Goal: Task Accomplishment & Management: Manage account settings

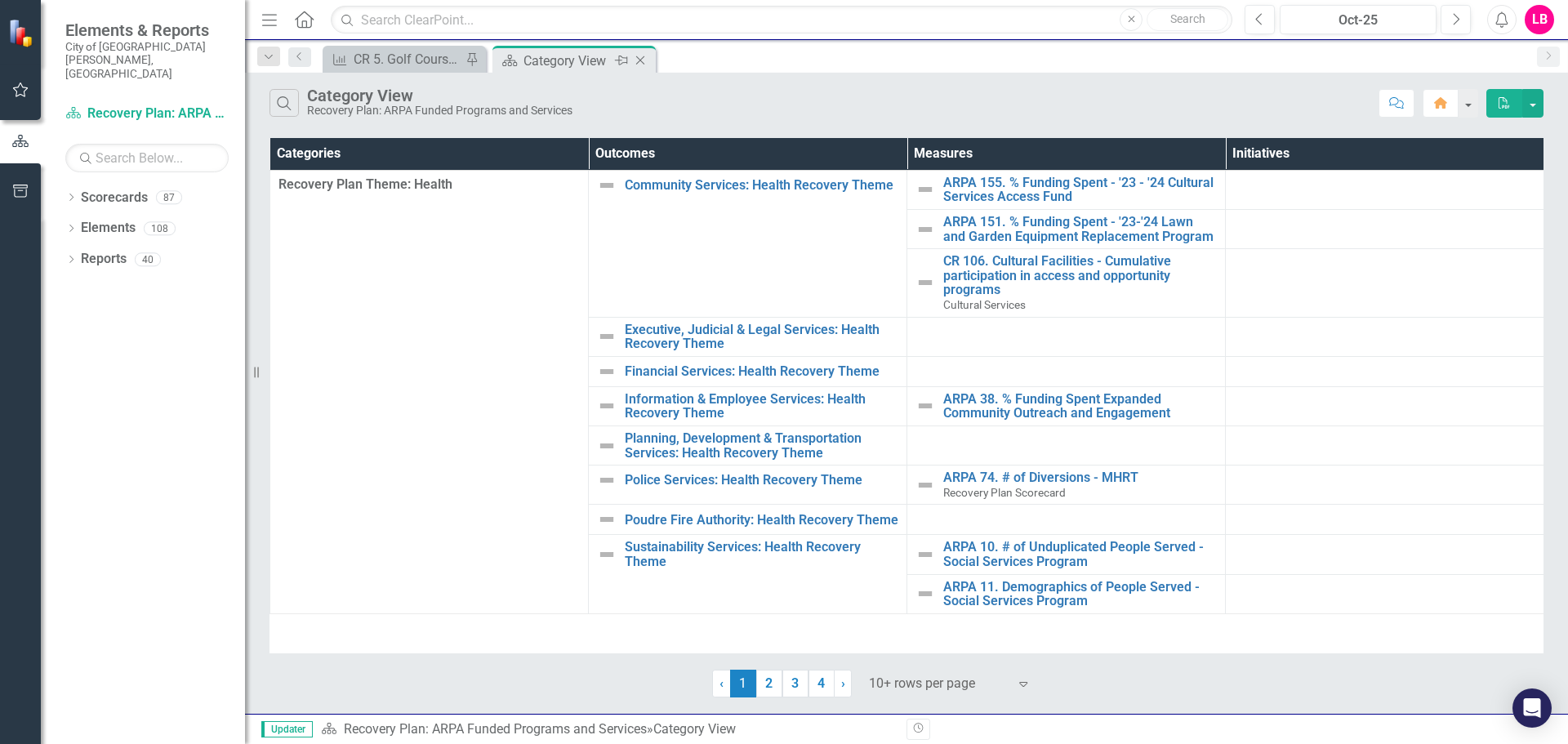
click at [562, 59] on div "Category View" at bounding box center [566, 60] width 87 height 20
click at [392, 55] on div "CR 5. Golf Courses - Total Cumulative Participation" at bounding box center [408, 59] width 108 height 20
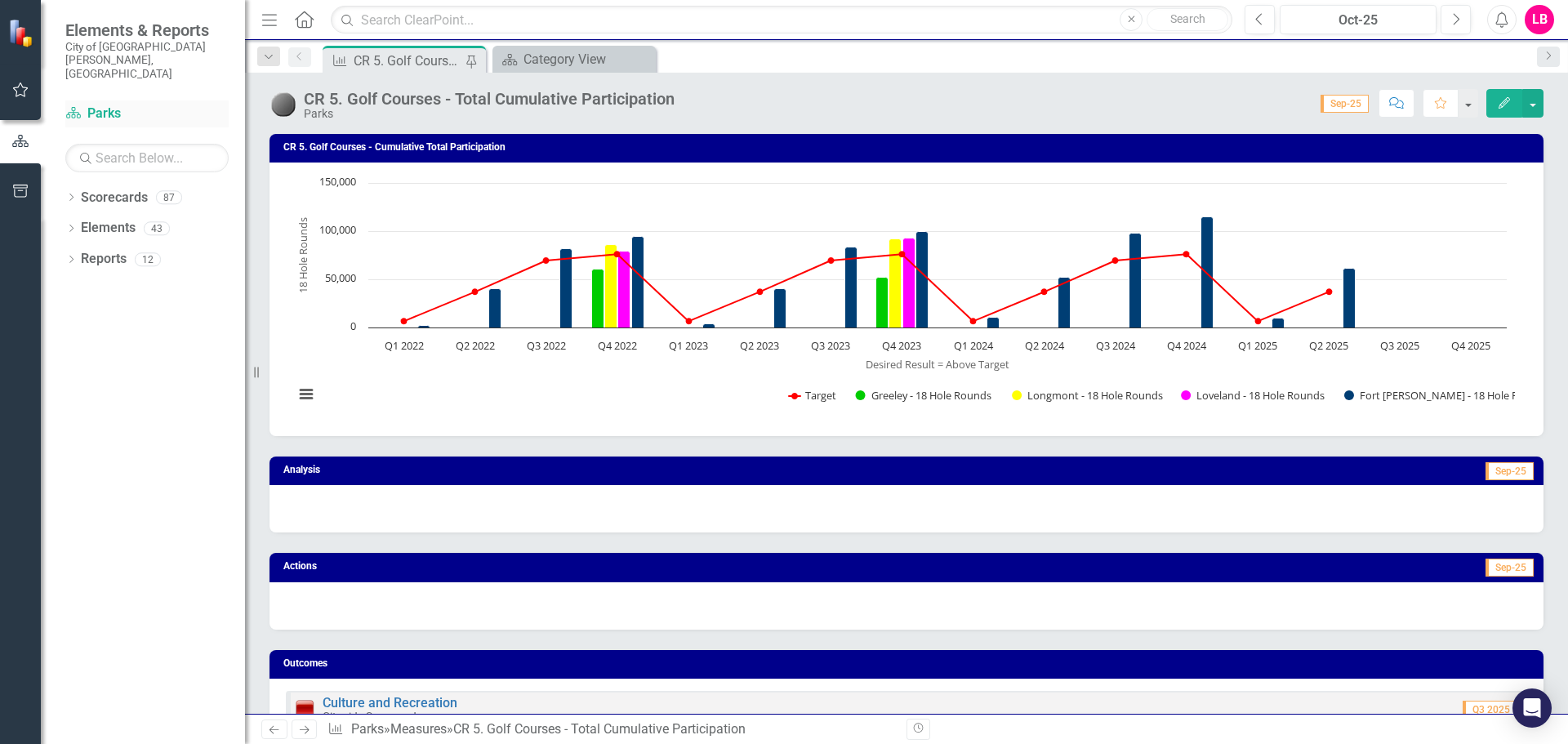
click at [103, 104] on link "Scorecard Parks" at bounding box center [147, 114] width 163 height 19
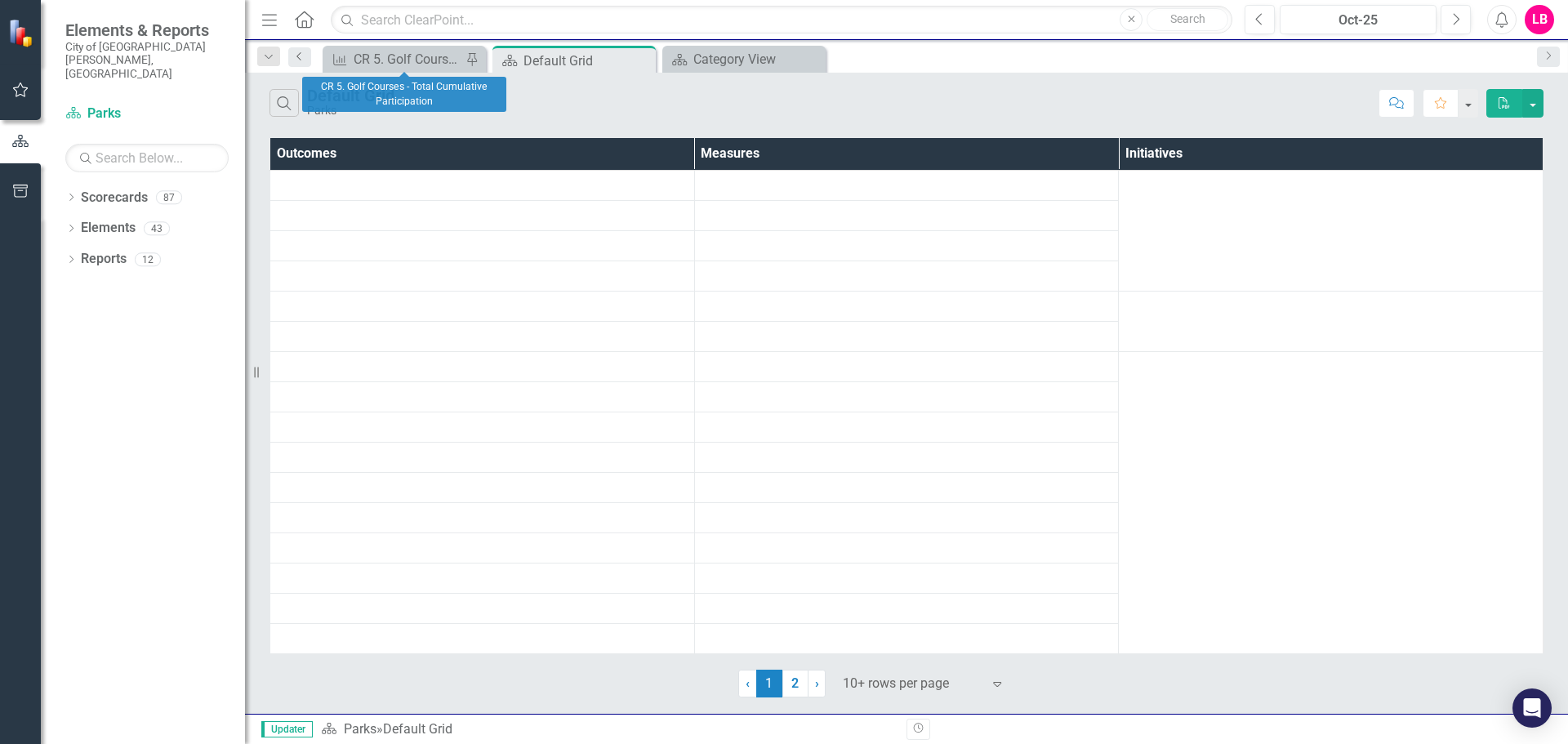
click at [291, 54] on link "Previous" at bounding box center [300, 57] width 23 height 19
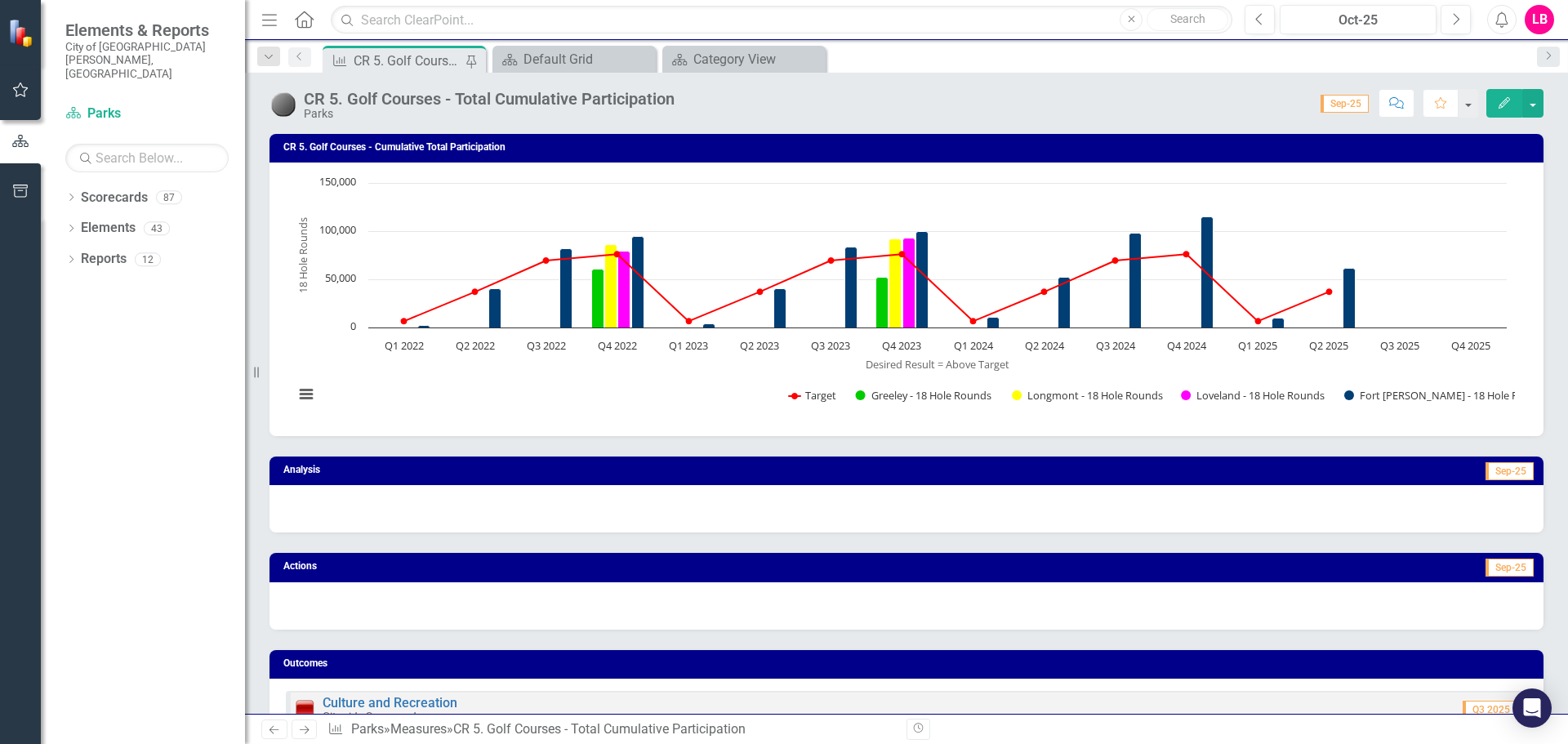
click at [291, 54] on link "Previous" at bounding box center [300, 57] width 23 height 19
click at [297, 17] on icon "Home" at bounding box center [303, 19] width 21 height 17
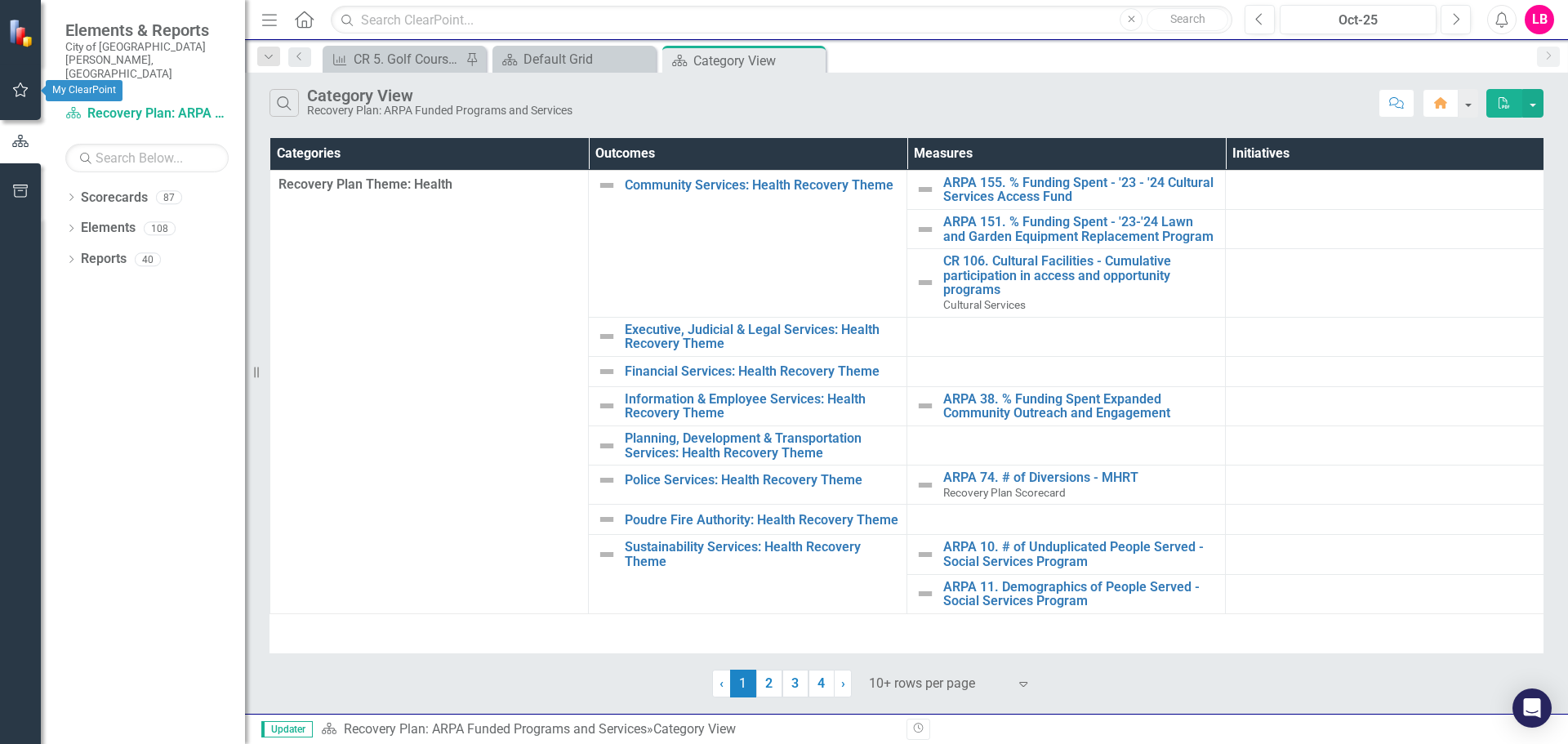
click at [21, 87] on icon "button" at bounding box center [20, 90] width 17 height 13
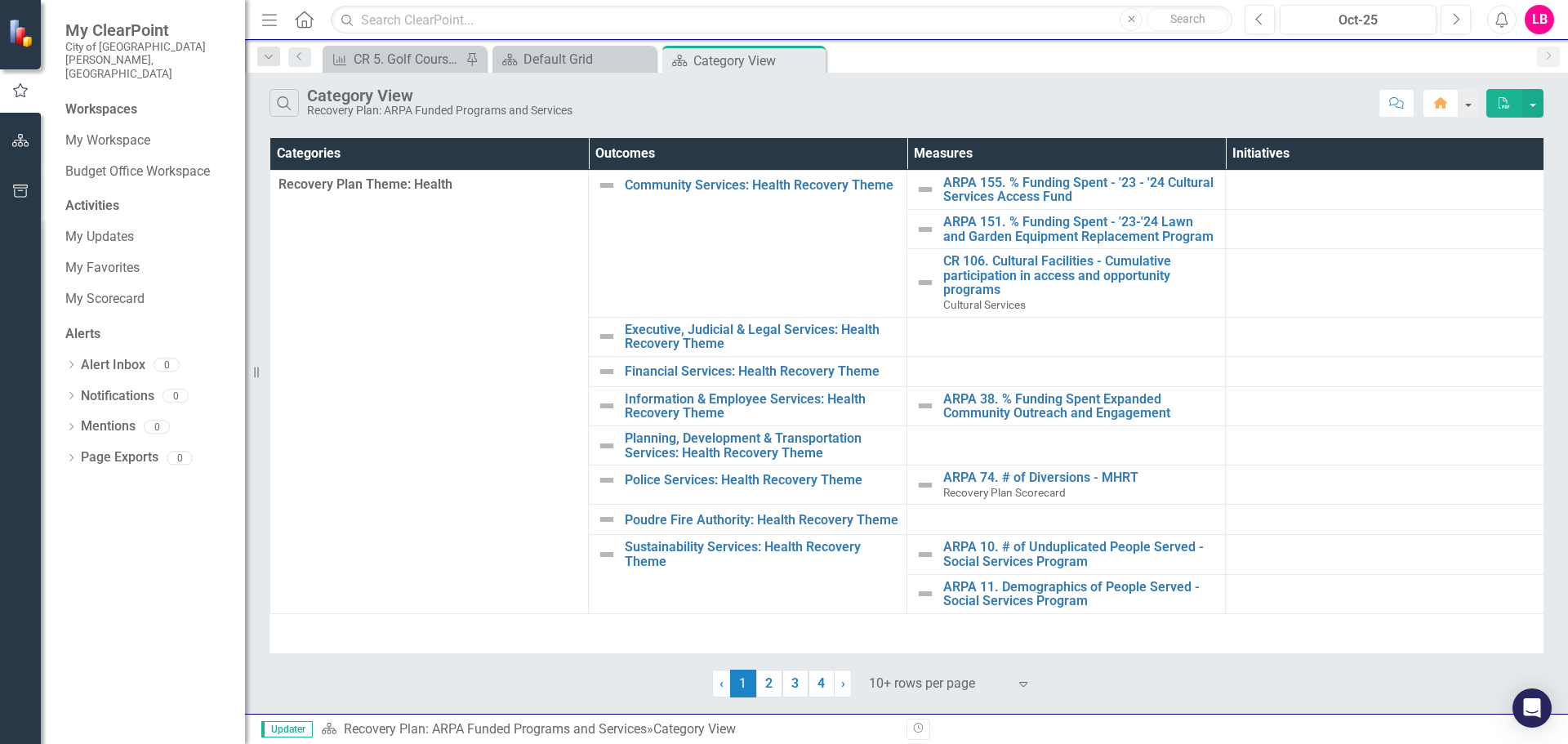
click at [121, 101] on div "Workspaces" at bounding box center [101, 110] width 71 height 19
click at [109, 132] on link "My Workspace" at bounding box center [147, 141] width 163 height 19
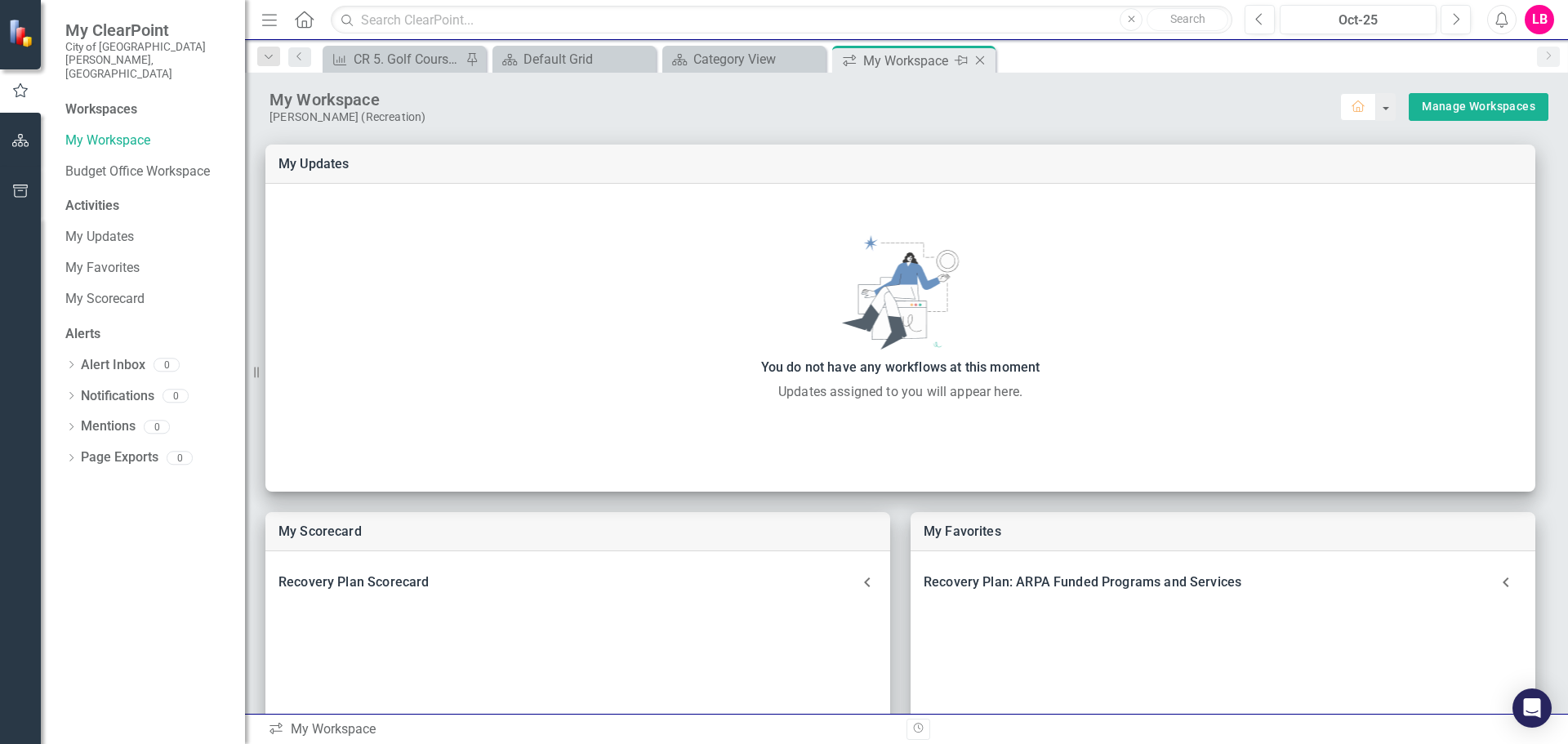
click at [980, 62] on icon "Close" at bounding box center [981, 60] width 16 height 13
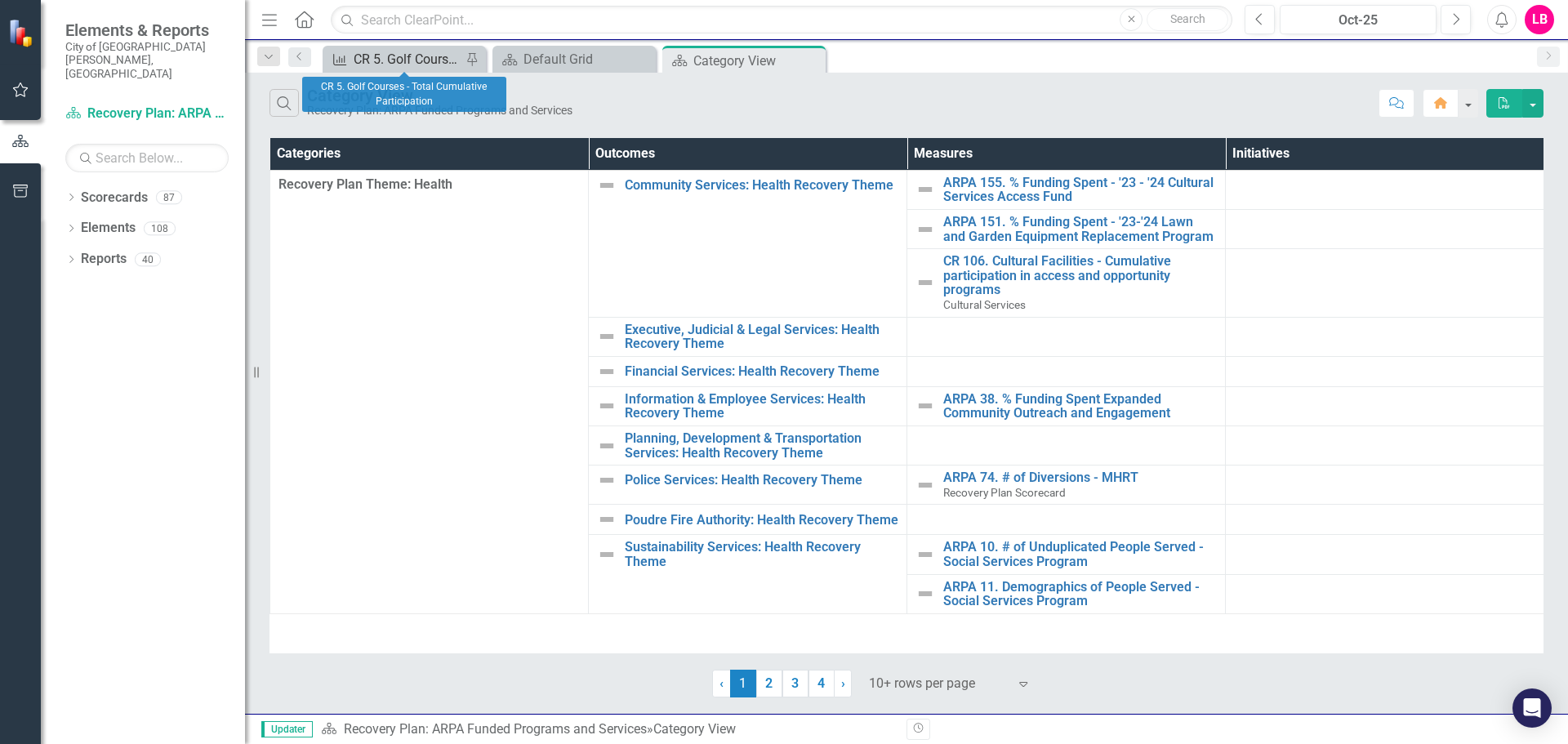
click at [398, 54] on div "CR 5. Golf Courses - Total Cumulative Participation" at bounding box center [408, 59] width 108 height 20
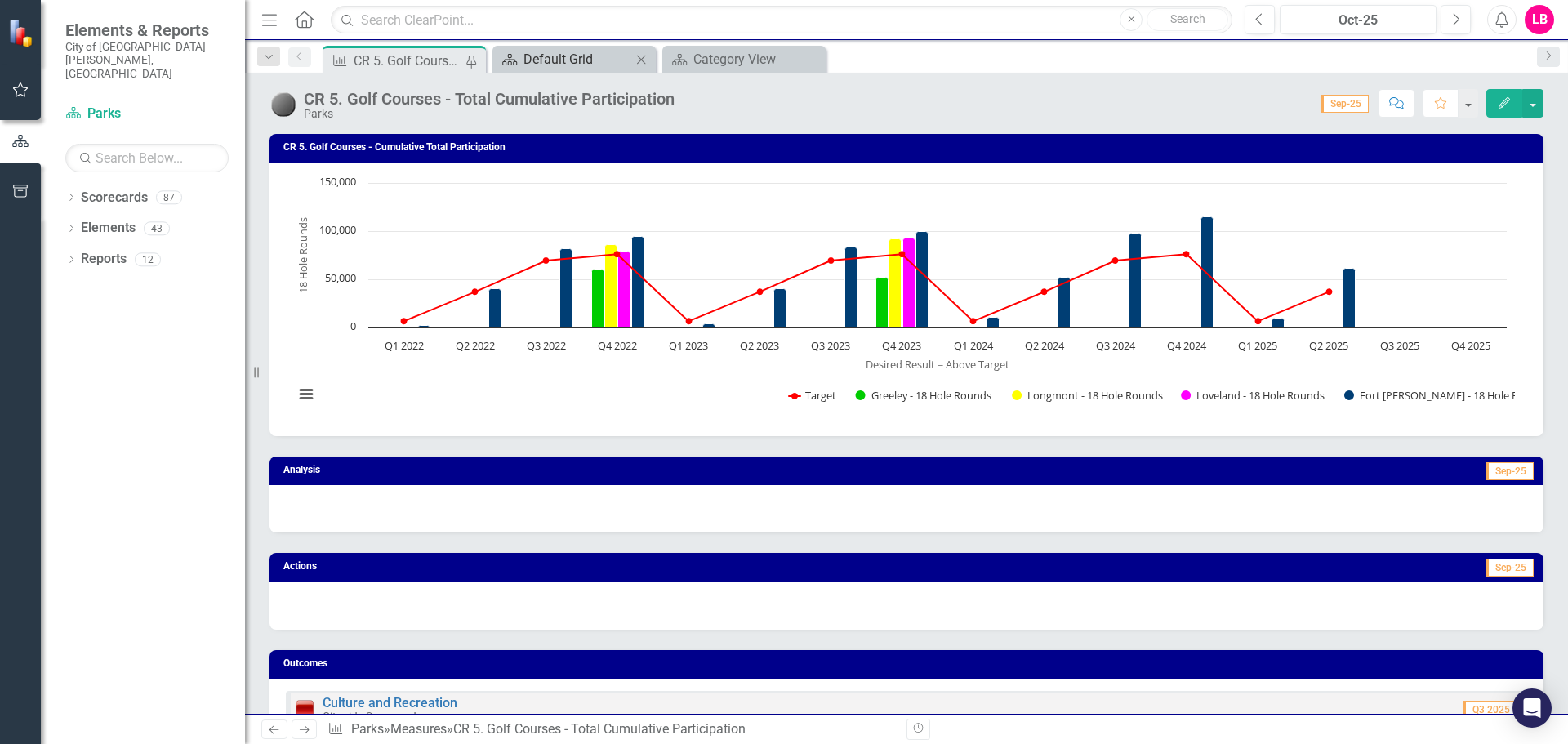
click at [599, 60] on div "Default Grid" at bounding box center [577, 59] width 108 height 20
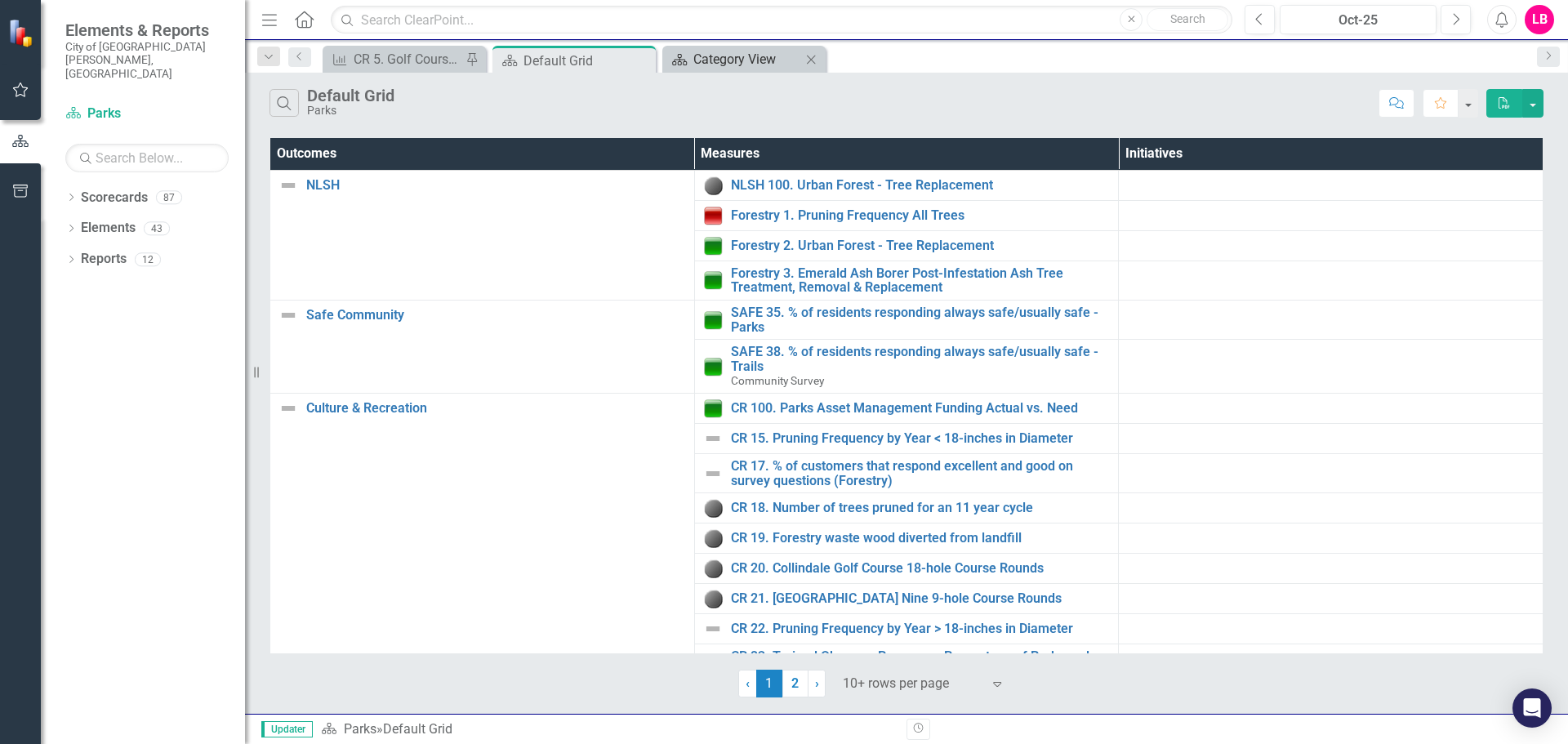
click at [739, 58] on div "Category View" at bounding box center [748, 59] width 108 height 20
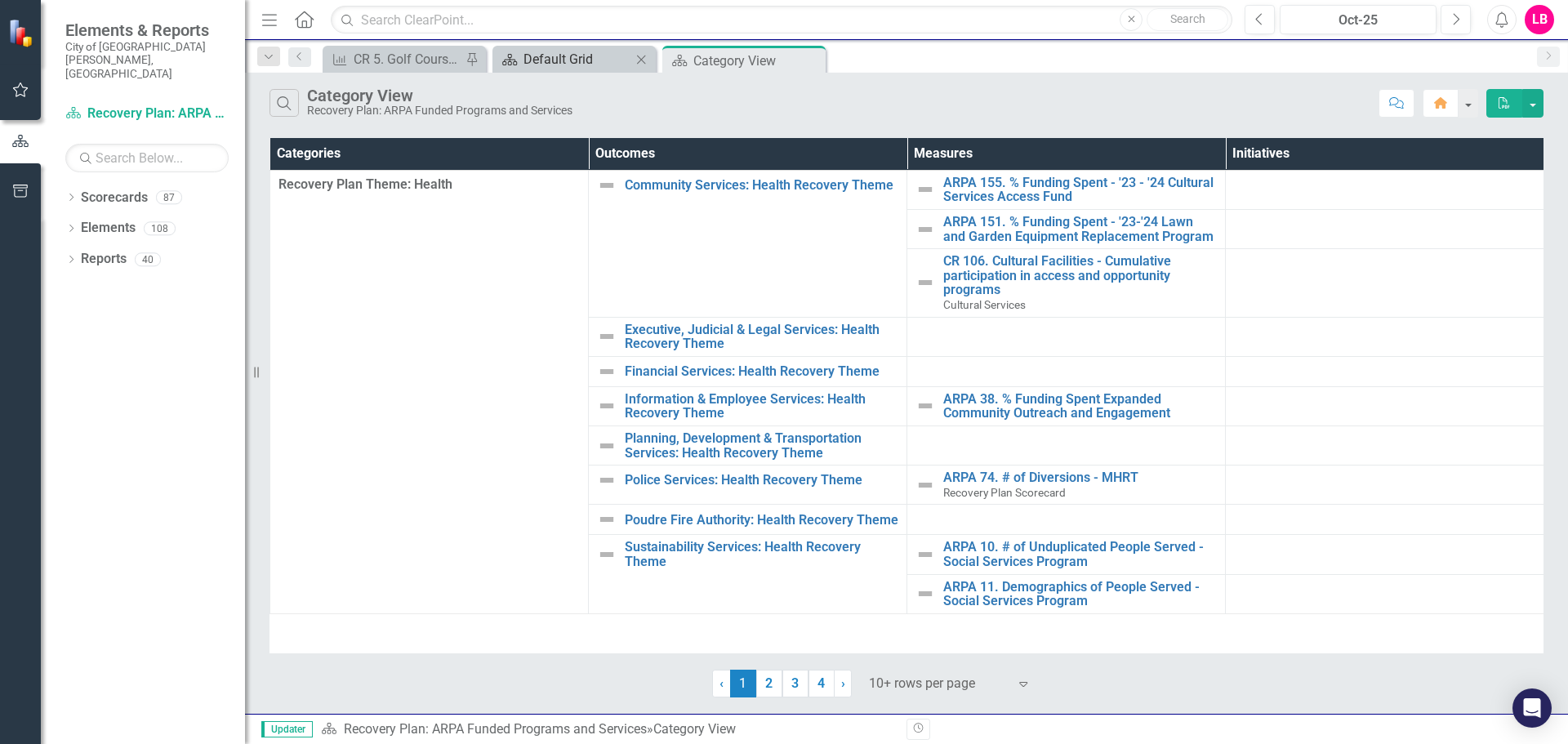
click at [555, 60] on div "Default Grid" at bounding box center [577, 59] width 108 height 20
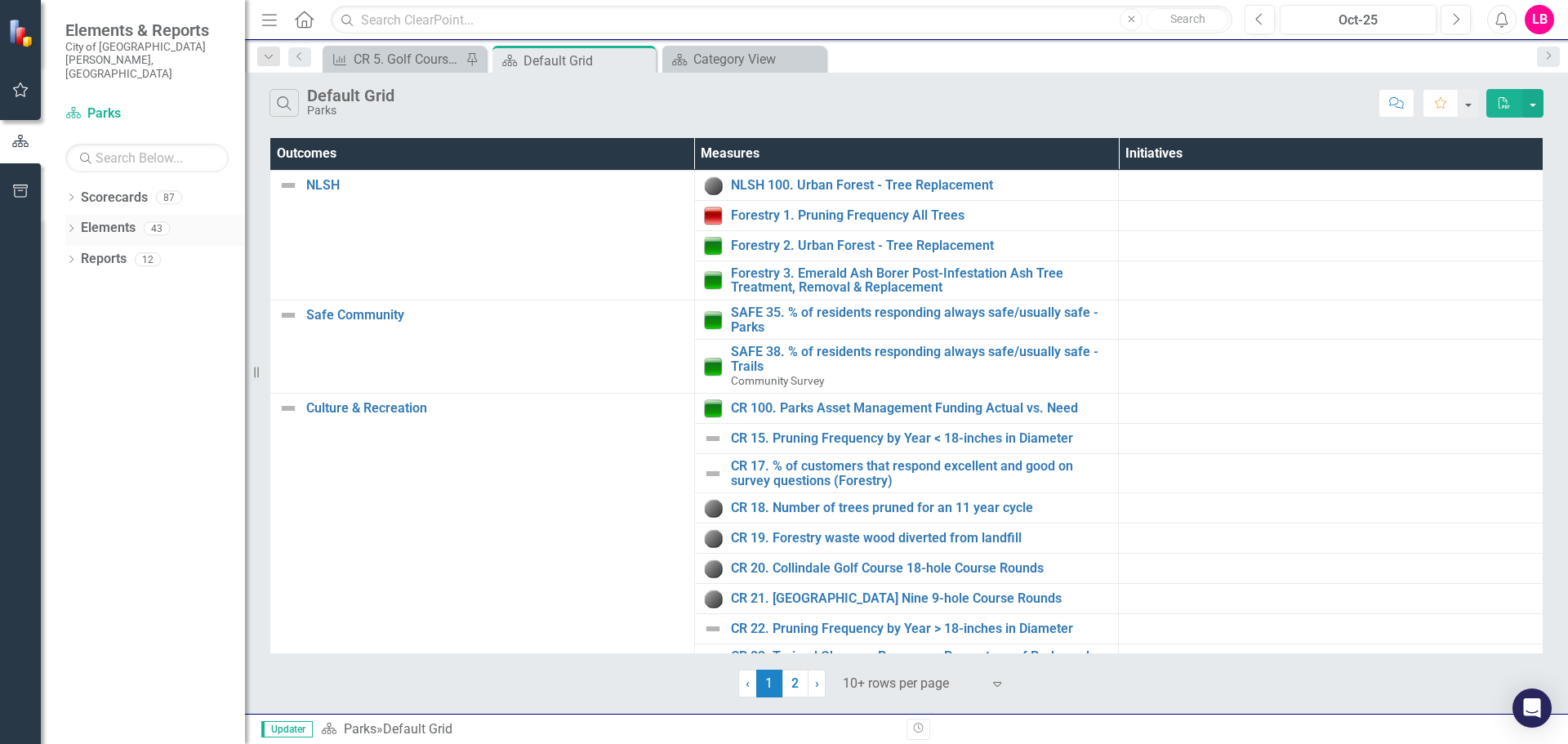
click at [69, 225] on icon "Dropdown" at bounding box center [71, 230] width 11 height 9
click at [72, 193] on icon at bounding box center [71, 197] width 4 height 7
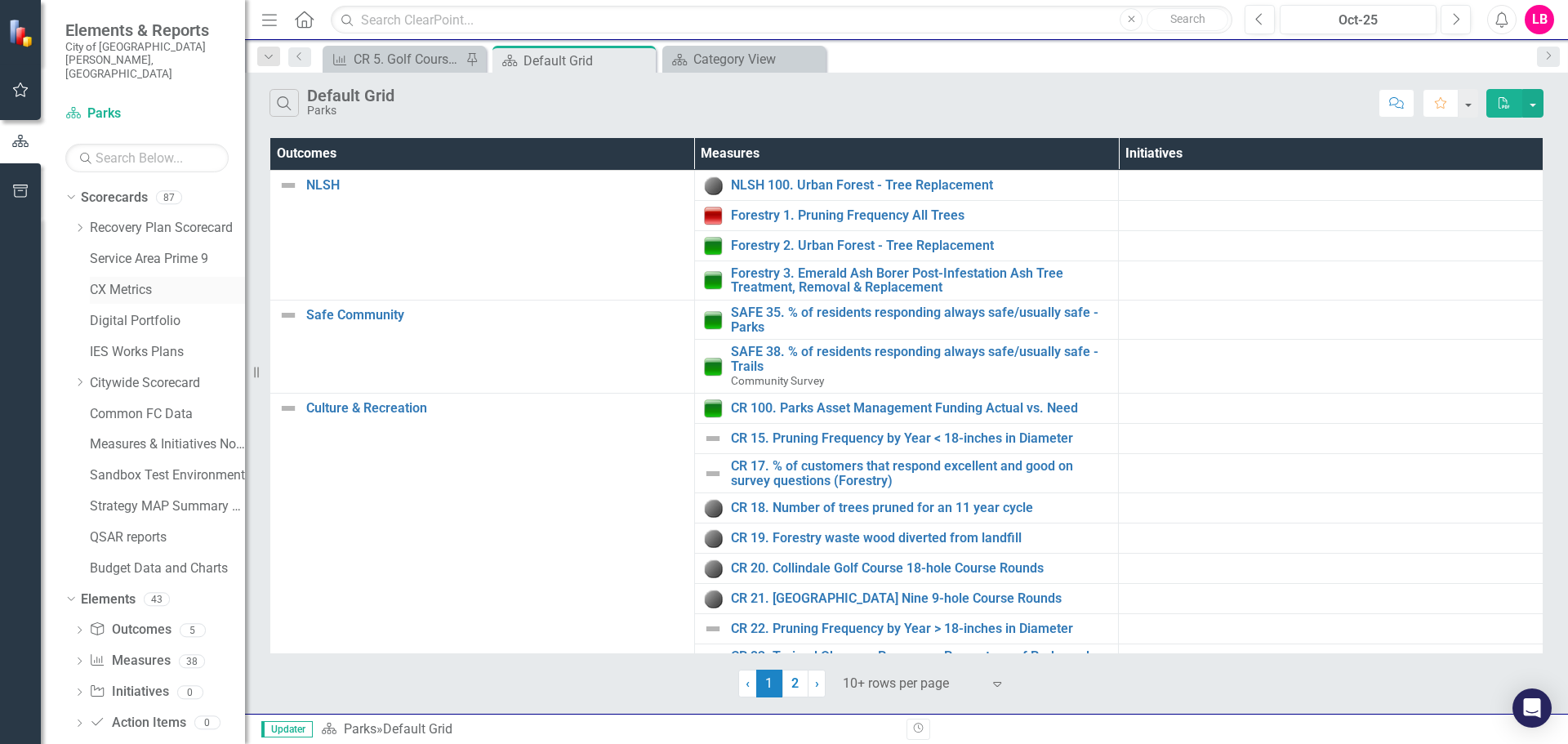
click at [124, 281] on link "CX Metrics" at bounding box center [167, 290] width 155 height 19
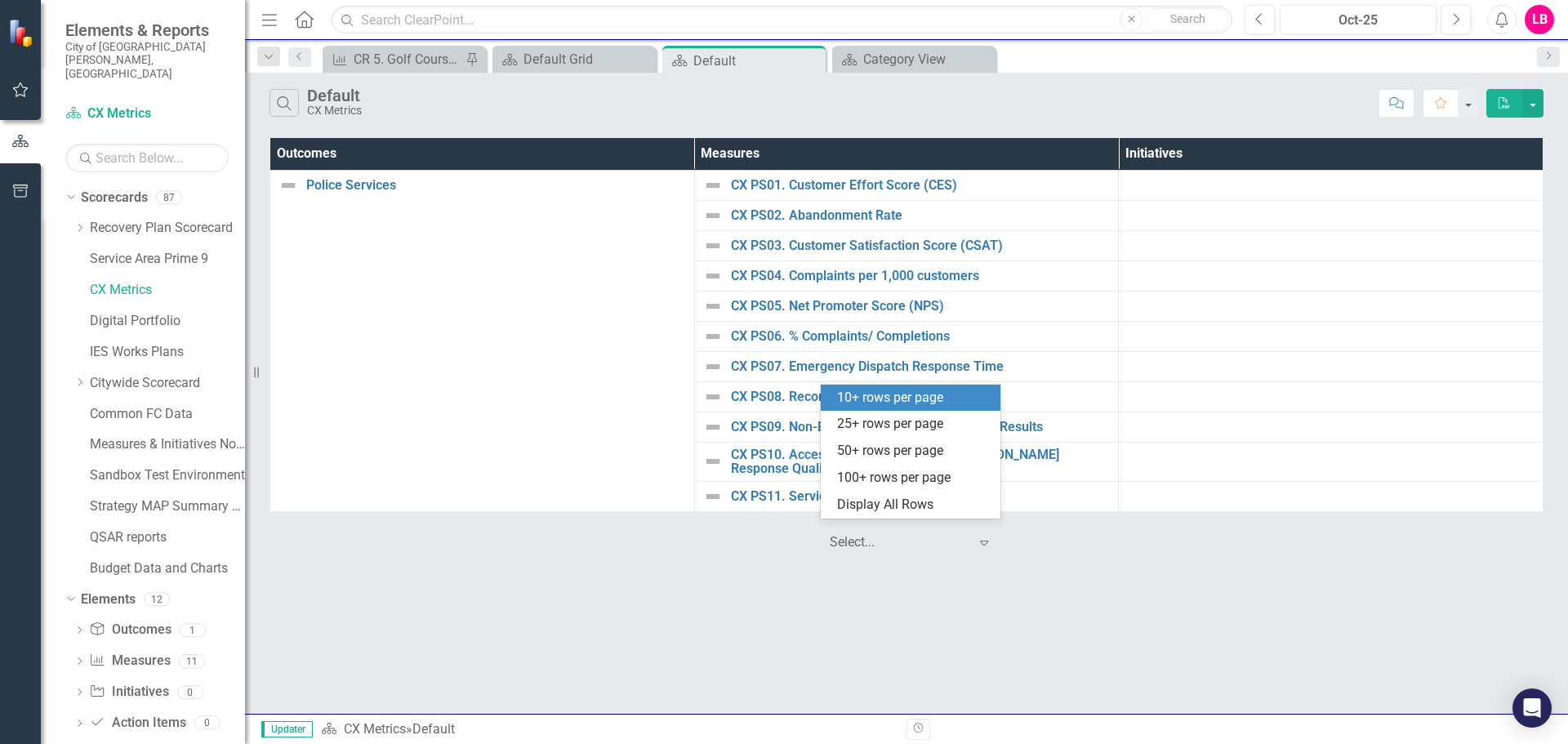
click at [990, 536] on icon "Expand" at bounding box center [984, 542] width 16 height 13
click at [857, 426] on div "25+ rows per page" at bounding box center [915, 424] width 154 height 19
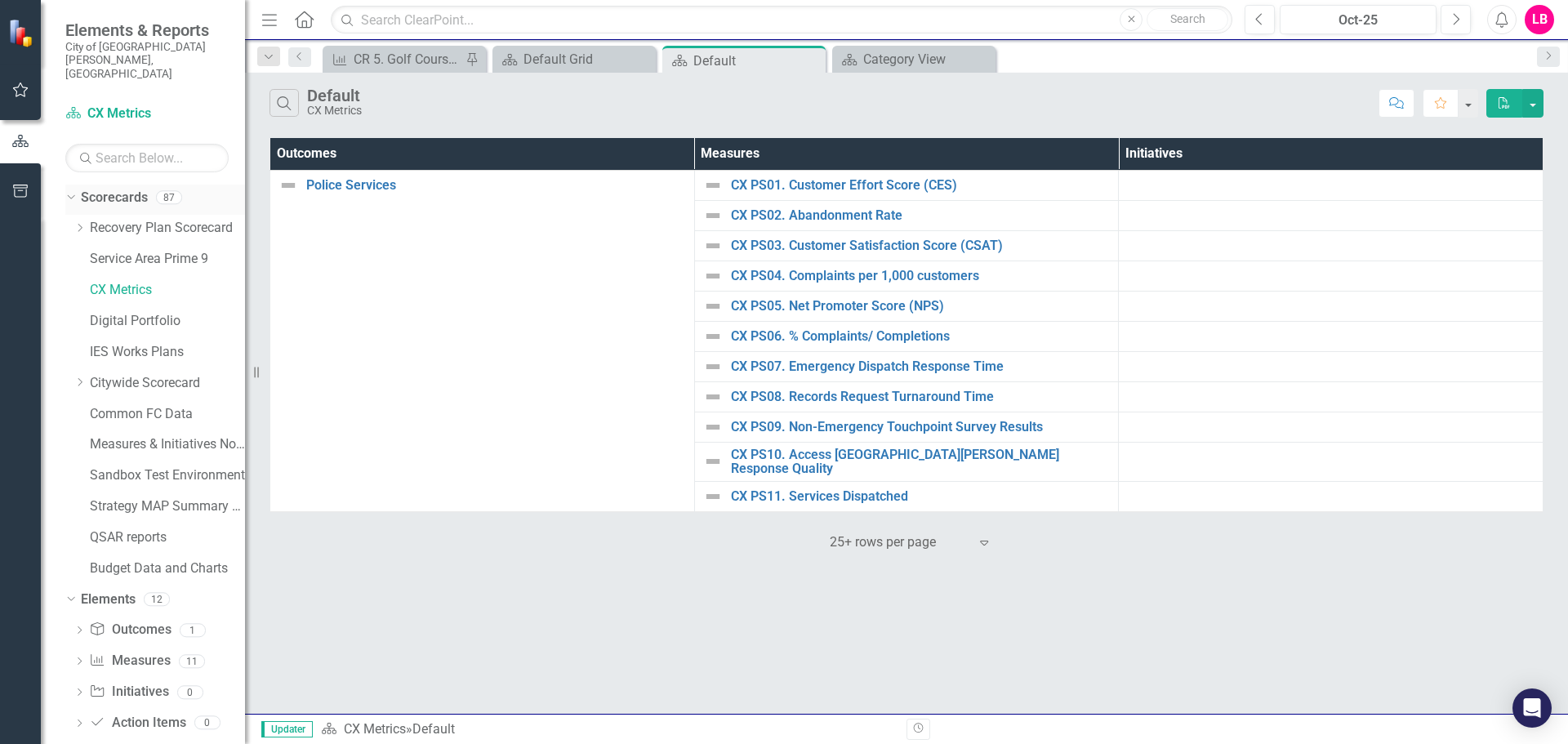
click at [69, 191] on icon "Dropdown" at bounding box center [69, 197] width 9 height 11
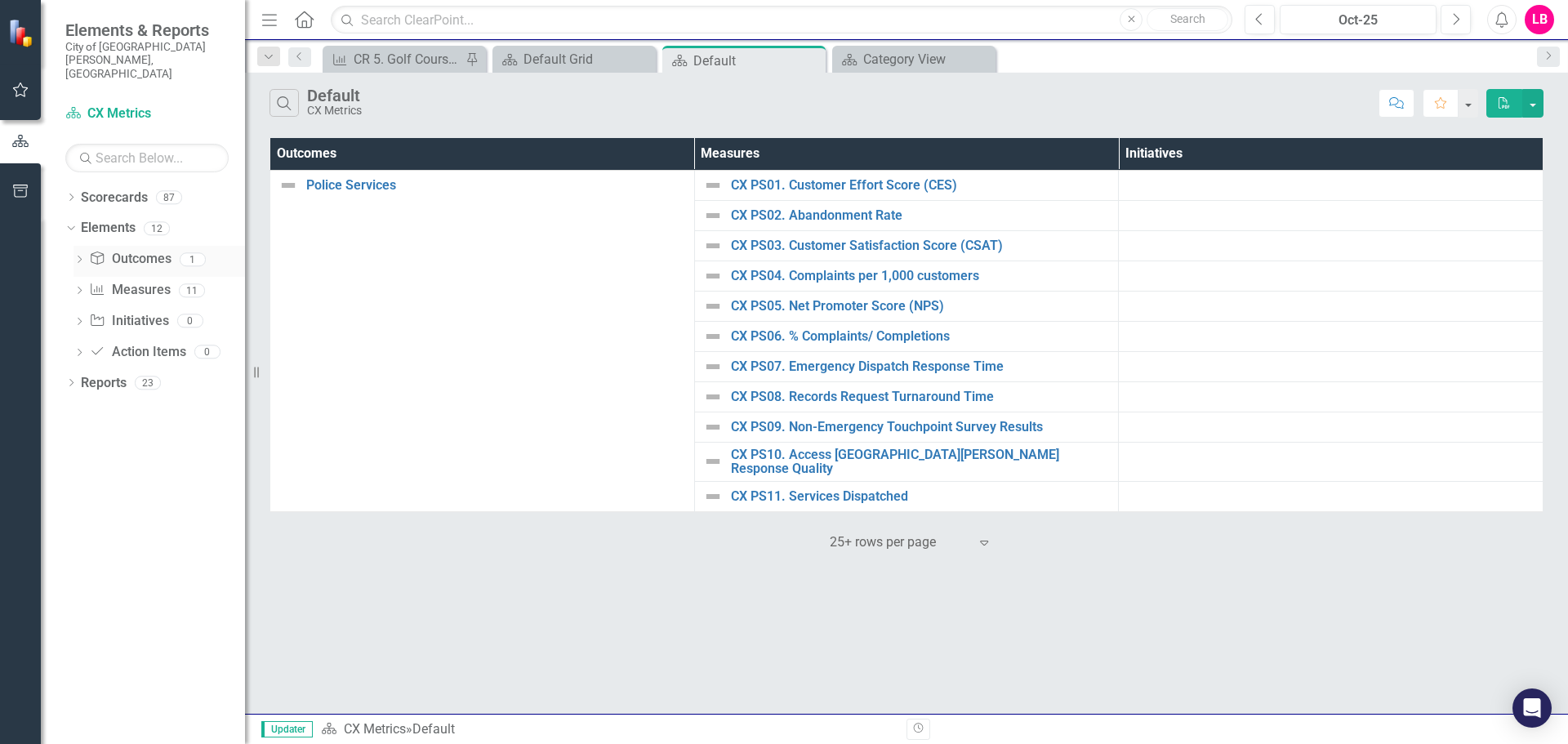
click at [77, 257] on icon "Dropdown" at bounding box center [79, 261] width 11 height 9
click at [75, 316] on icon "Dropdown" at bounding box center [79, 321] width 11 height 9
click at [20, 185] on icon "button" at bounding box center [20, 191] width 15 height 13
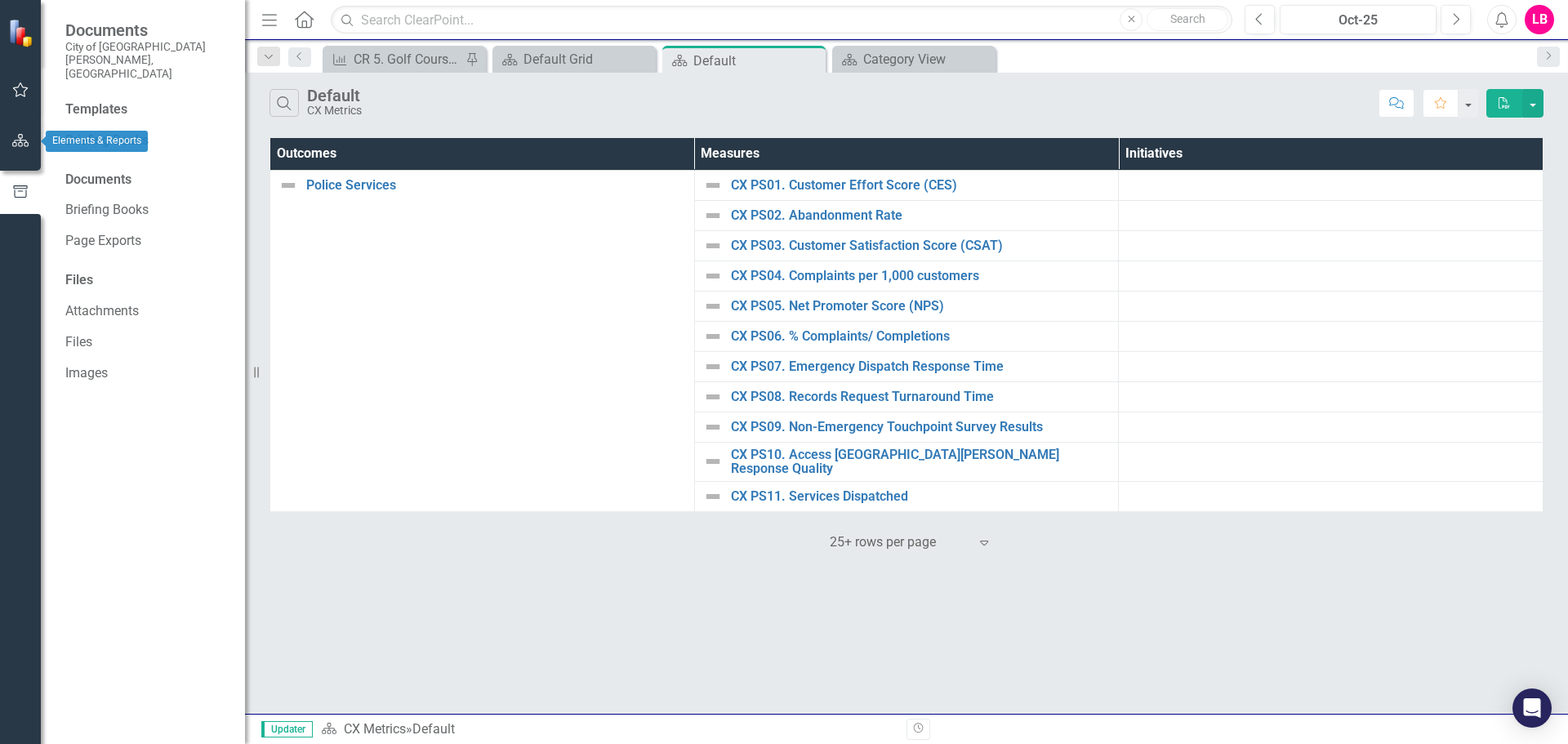
click at [24, 139] on icon "button" at bounding box center [20, 140] width 17 height 13
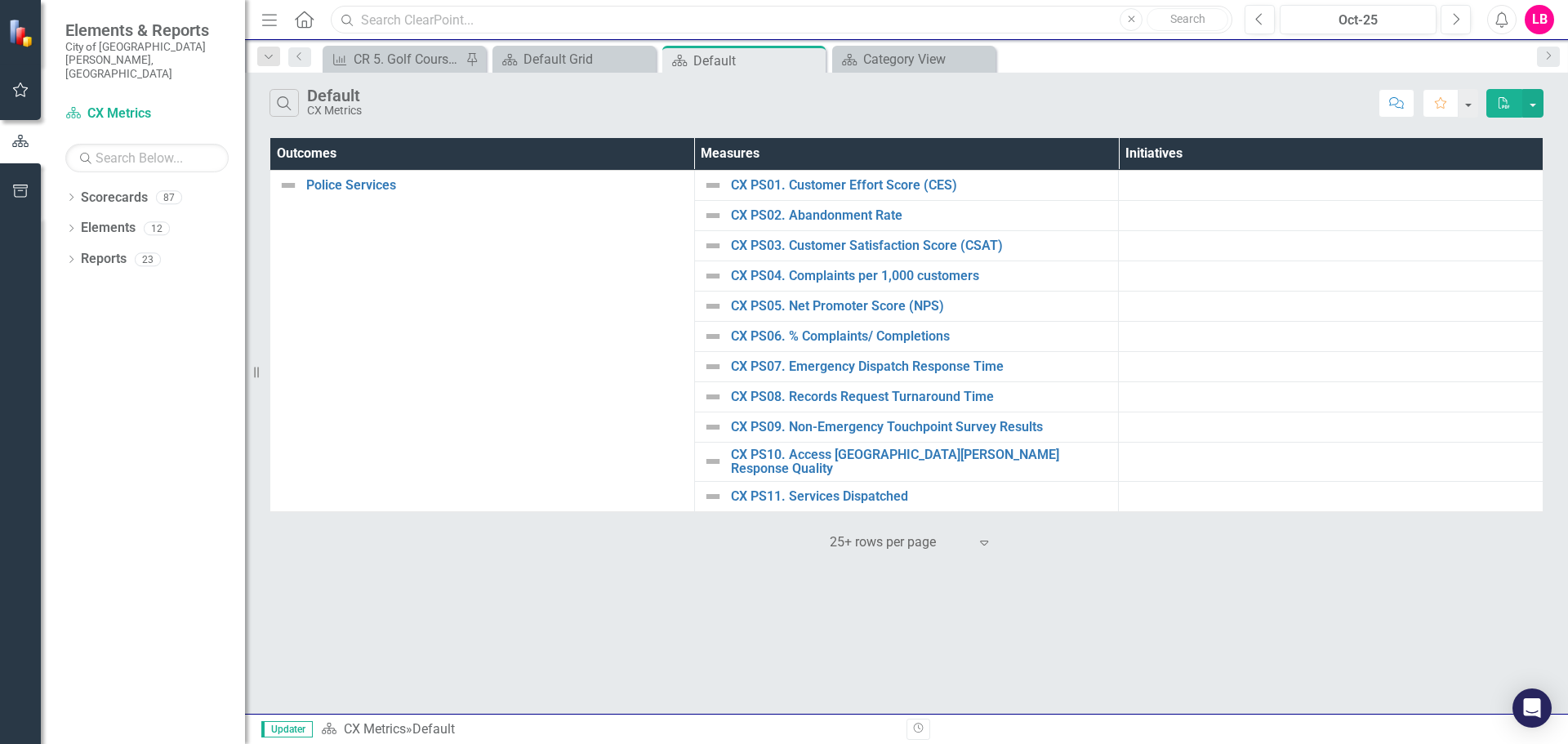
click at [400, 17] on input "text" at bounding box center [782, 19] width 902 height 28
type input "parks"
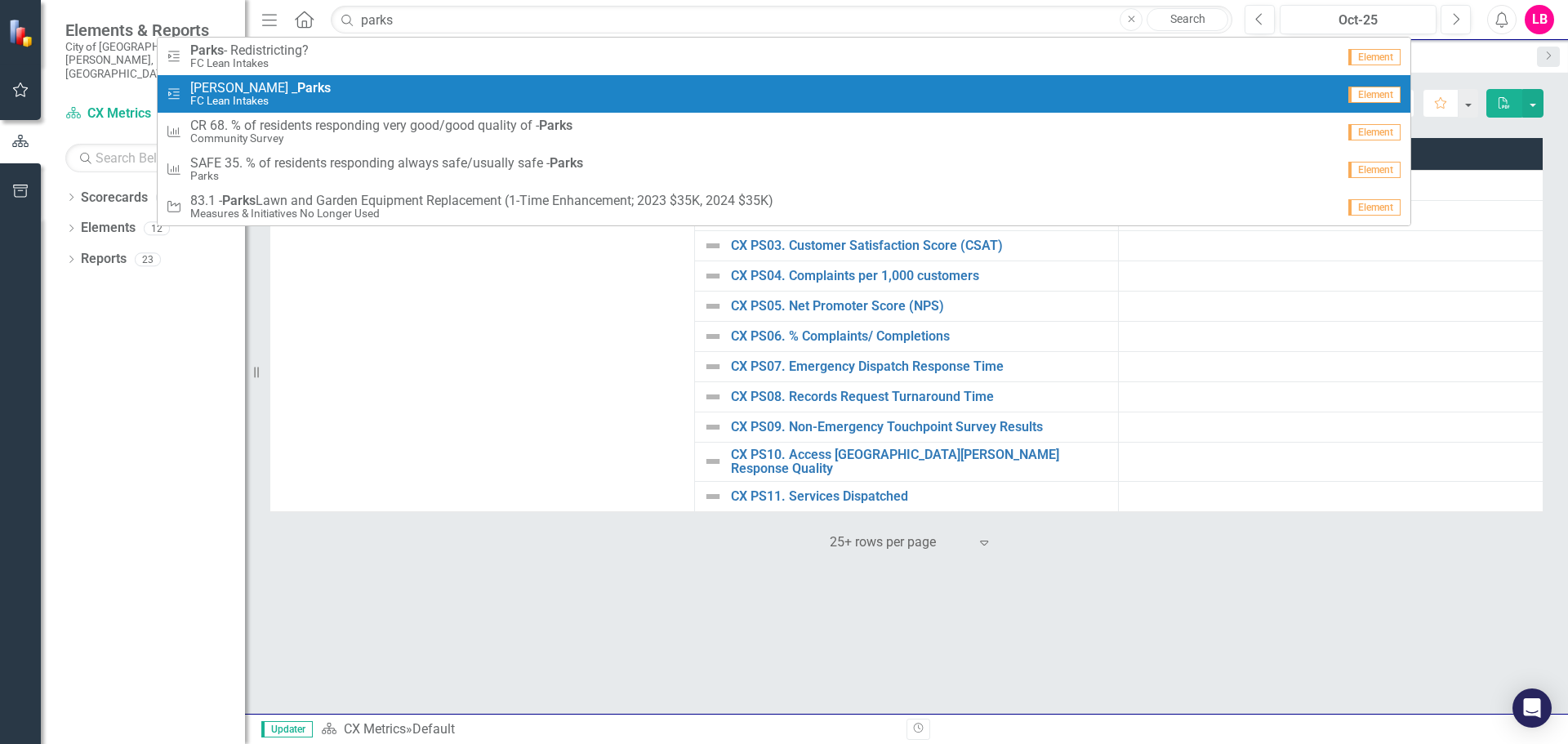
click at [1490, 57] on div "Measure CR 5. Golf Courses - Total Cumulative Participation Pin Scorecard Defau…" at bounding box center [925, 59] width 1210 height 27
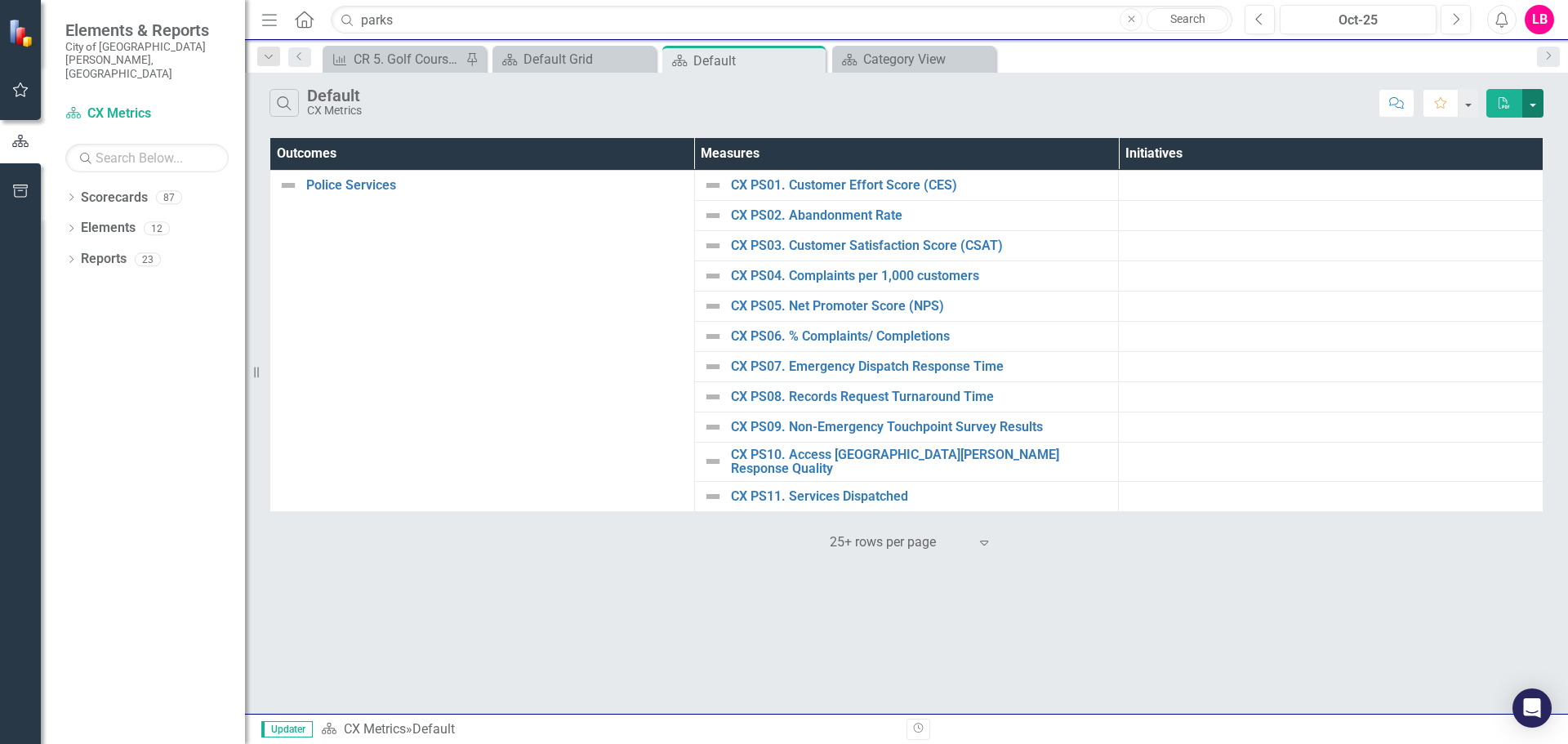
click at [1531, 102] on button "button" at bounding box center [1532, 103] width 21 height 28
click at [1235, 93] on div "Search Default CX Metrics" at bounding box center [820, 103] width 1102 height 27
click at [1394, 101] on icon "Comment" at bounding box center [1397, 103] width 15 height 11
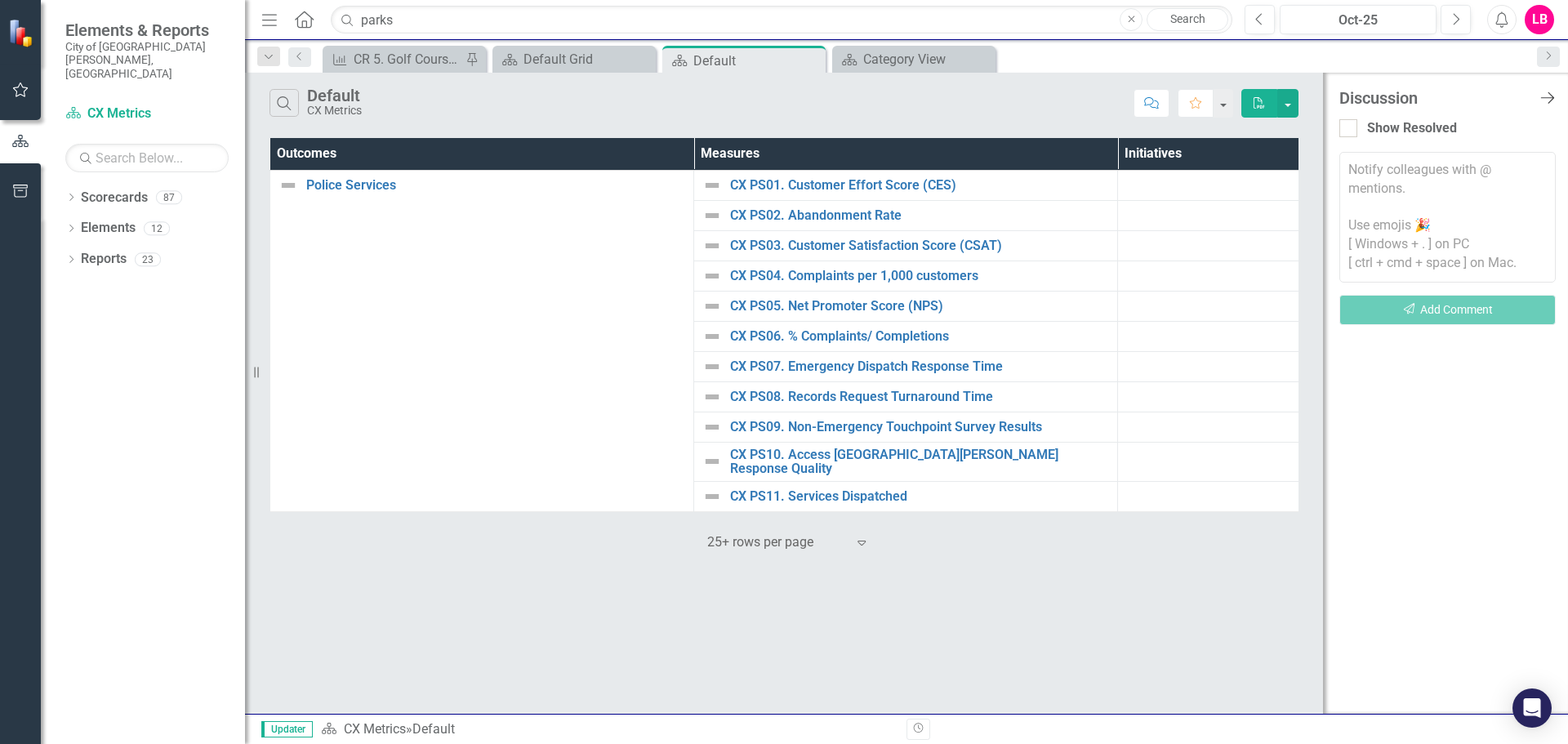
click at [1551, 94] on icon "Close Discussion Bar" at bounding box center [1547, 97] width 20 height 16
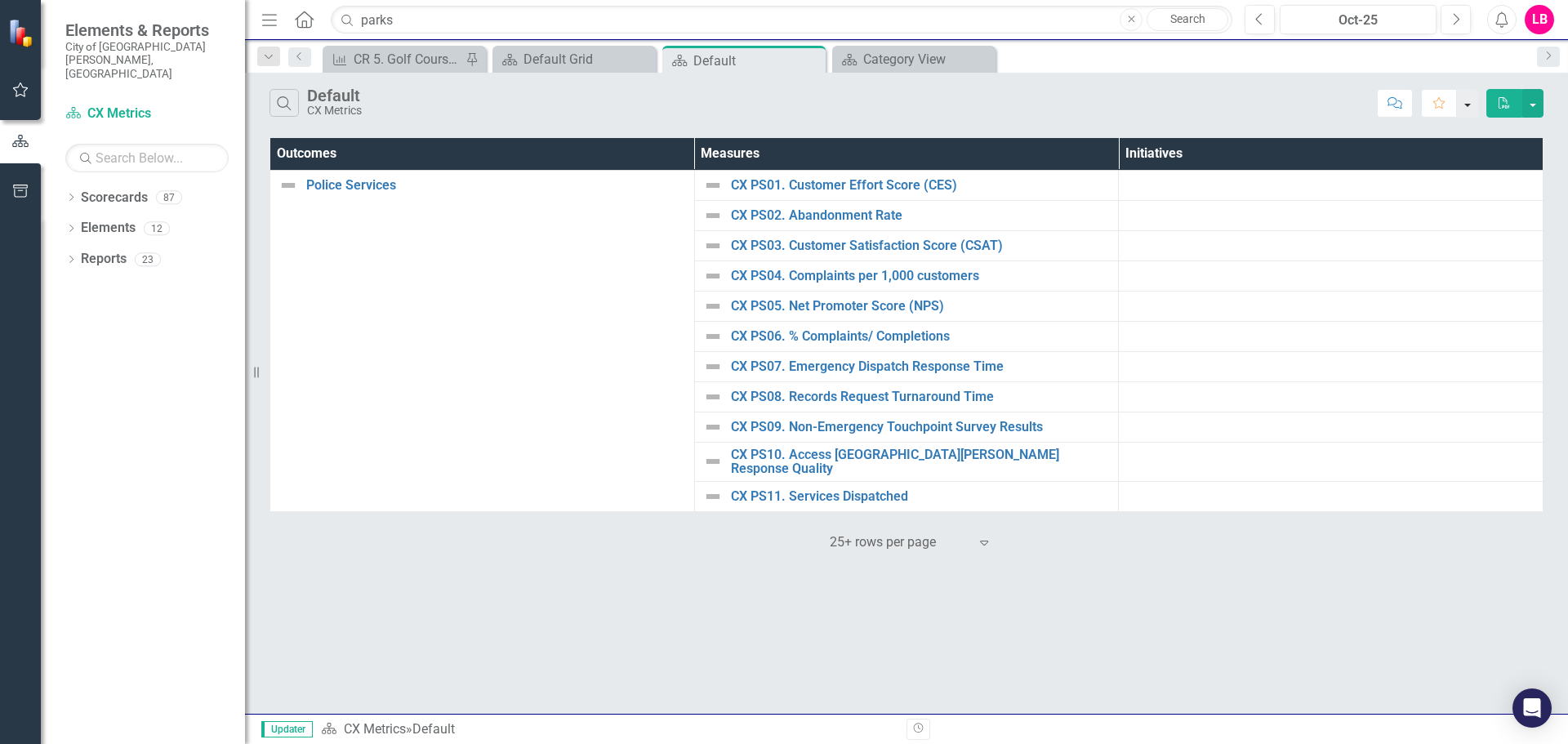
click at [1465, 102] on button "button" at bounding box center [1467, 103] width 21 height 28
click at [1262, 111] on div "Search Default CX Metrics" at bounding box center [820, 103] width 1102 height 27
click at [1440, 104] on icon "Favorite" at bounding box center [1441, 103] width 15 height 11
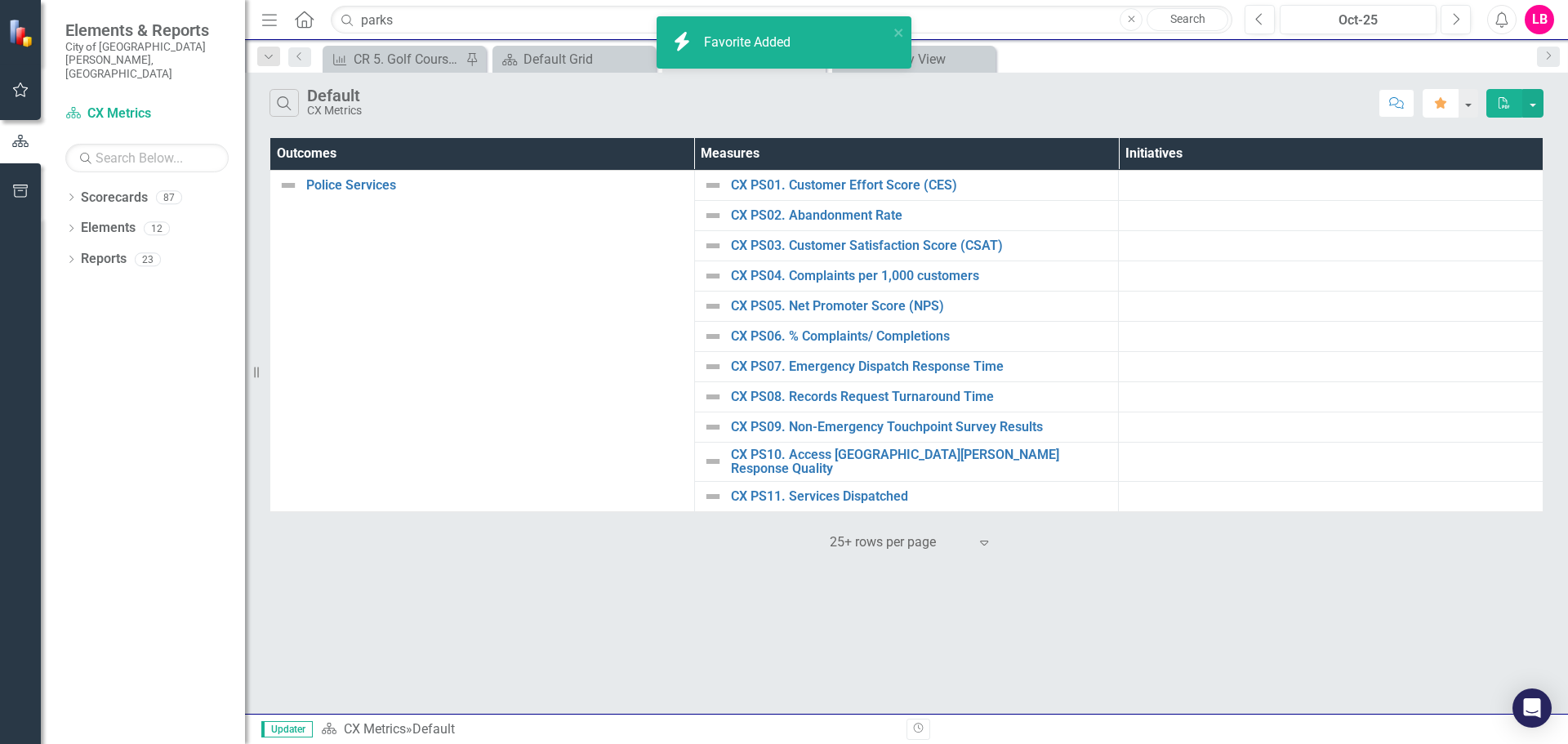
click at [1442, 106] on icon "button" at bounding box center [1441, 103] width 11 height 11
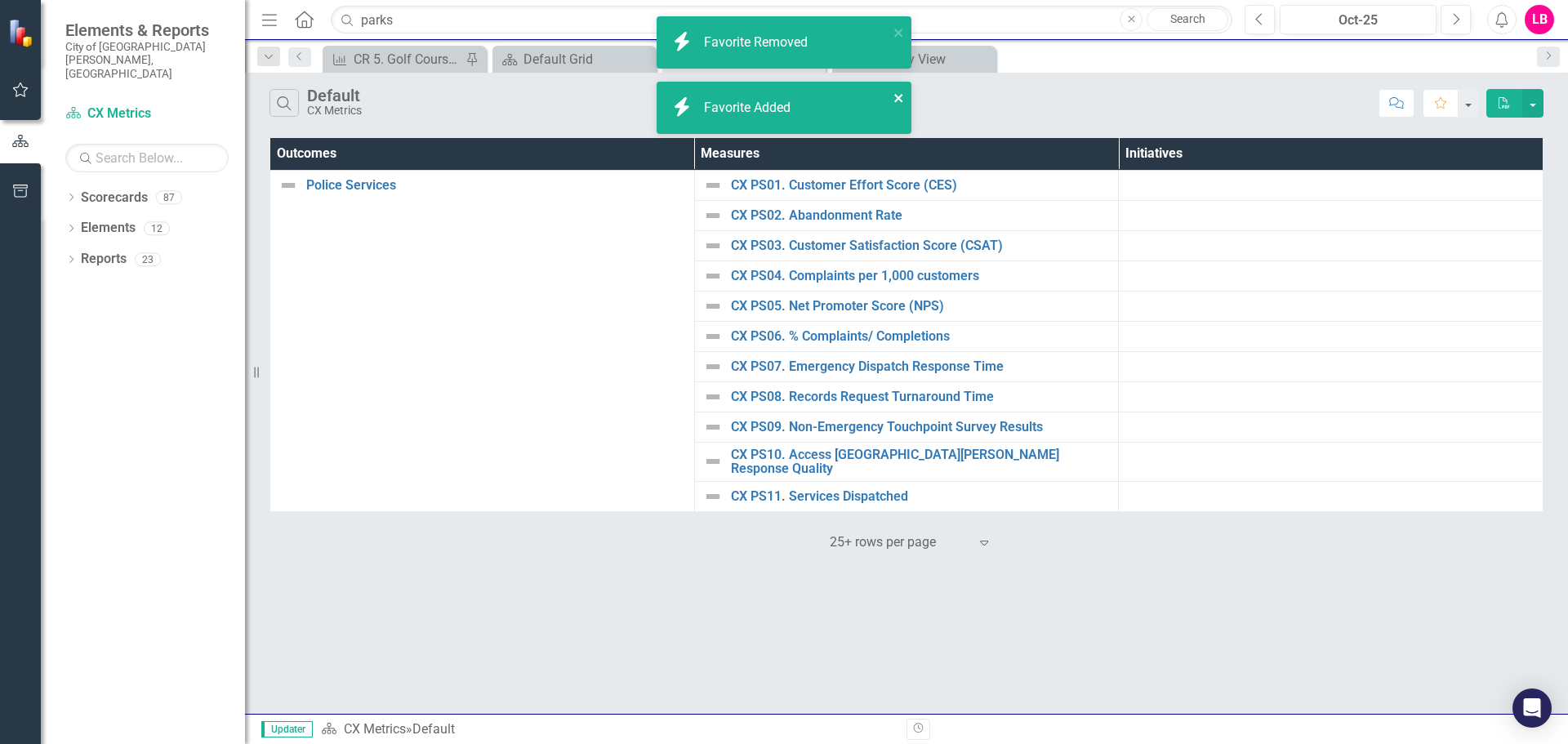
click at [899, 100] on icon "close" at bounding box center [898, 98] width 8 height 8
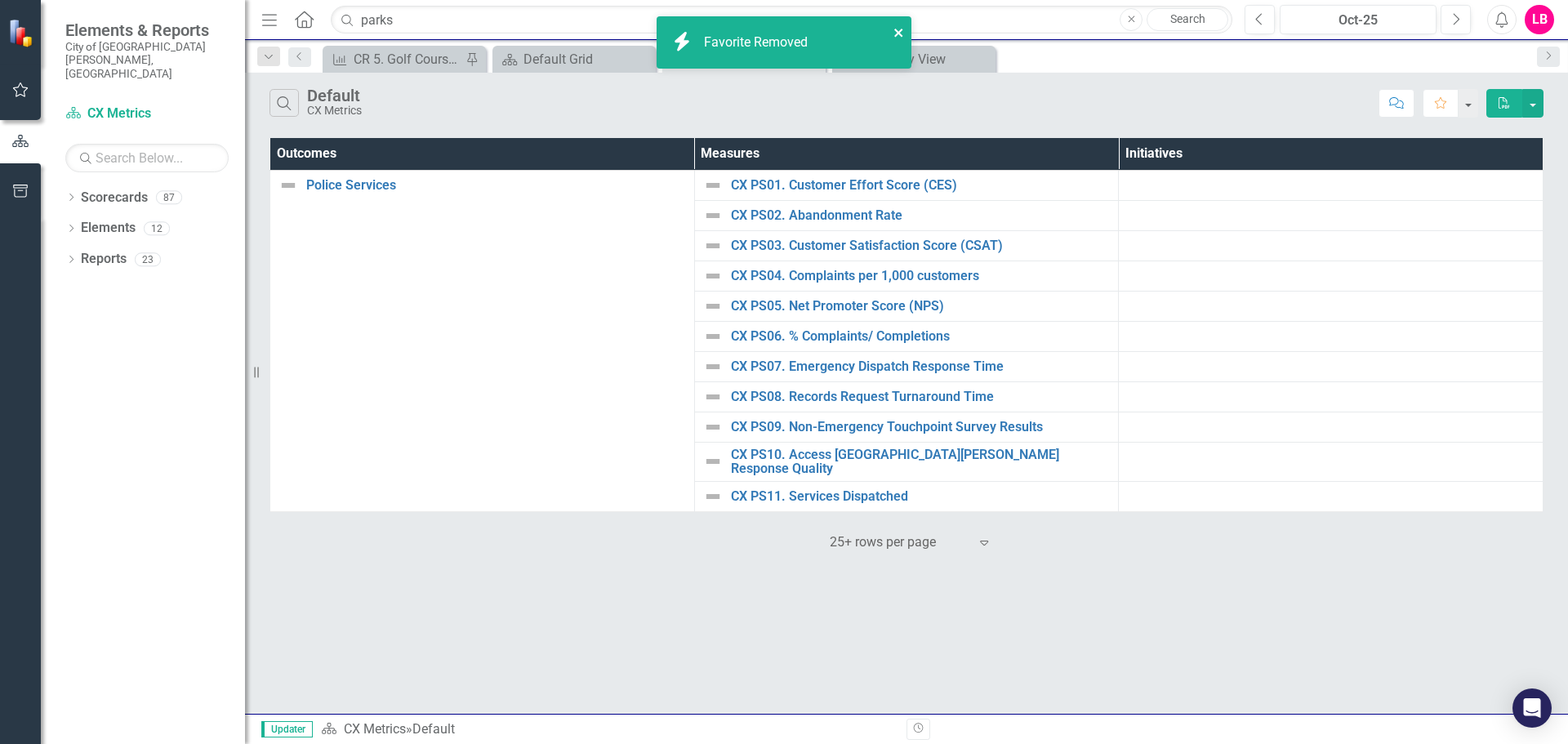
click at [897, 25] on button "close" at bounding box center [899, 32] width 11 height 19
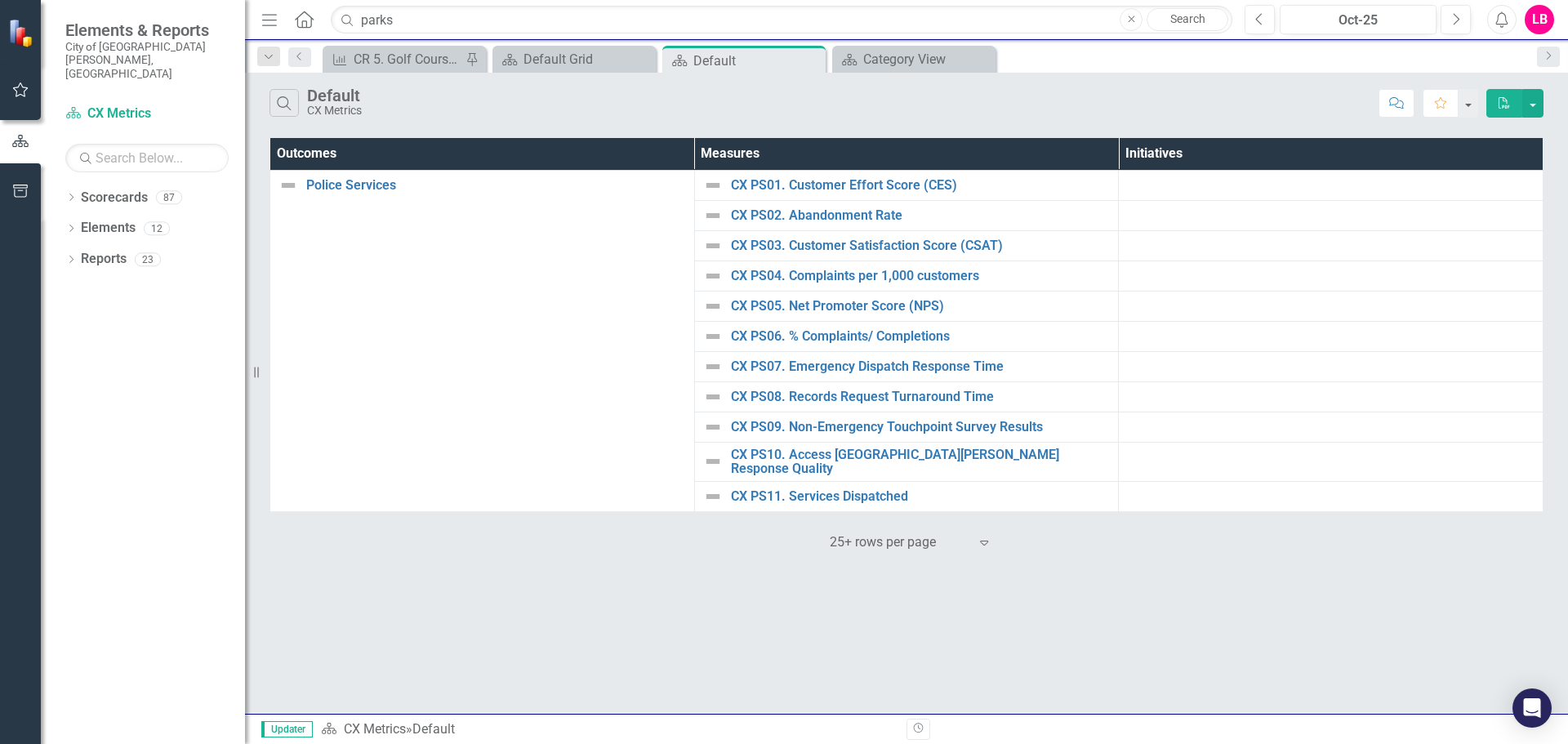
click at [903, 57] on div "icon.bolt Favorite Removed" at bounding box center [784, 49] width 261 height 71
click at [888, 54] on div "Category View" at bounding box center [917, 59] width 108 height 20
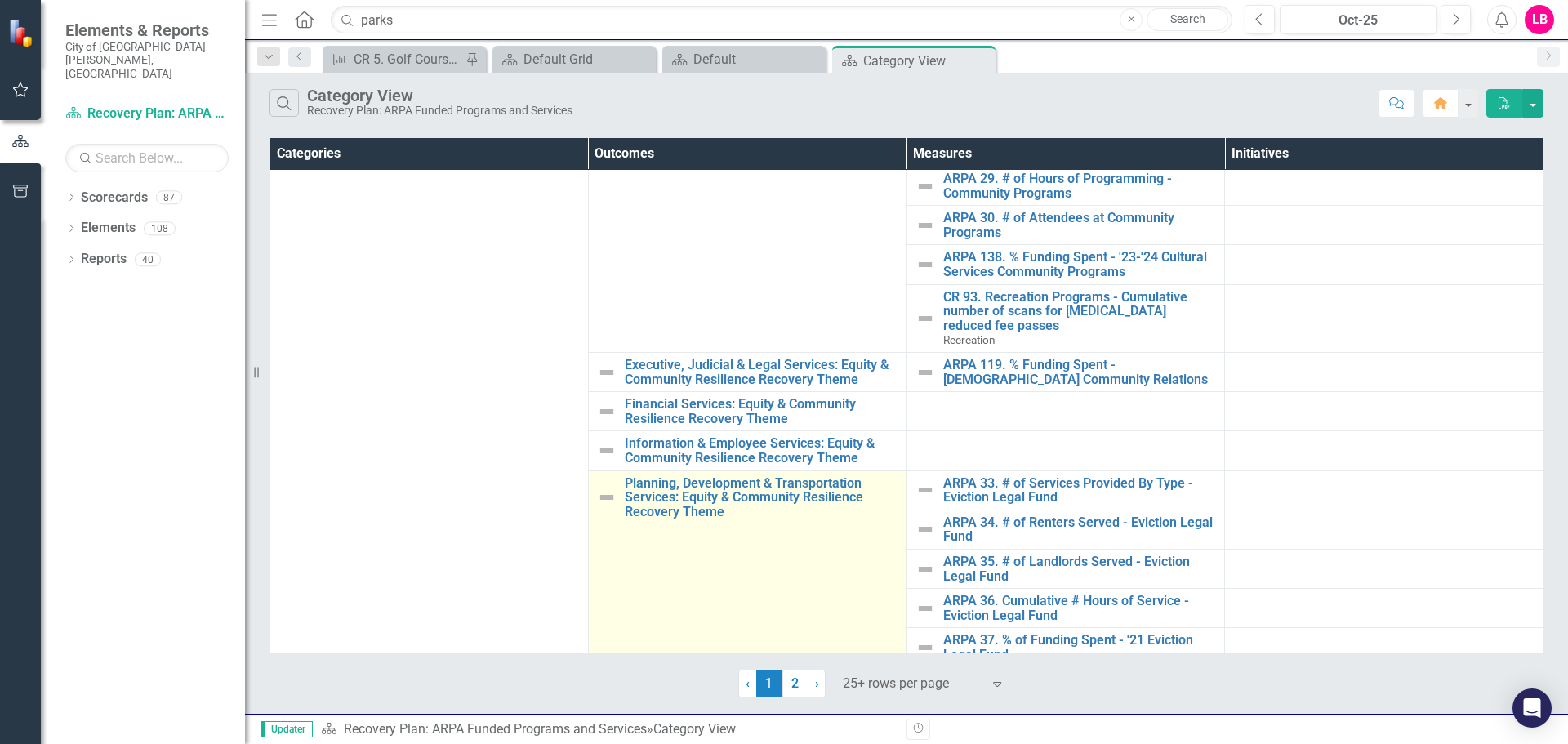
scroll to position [490, 0]
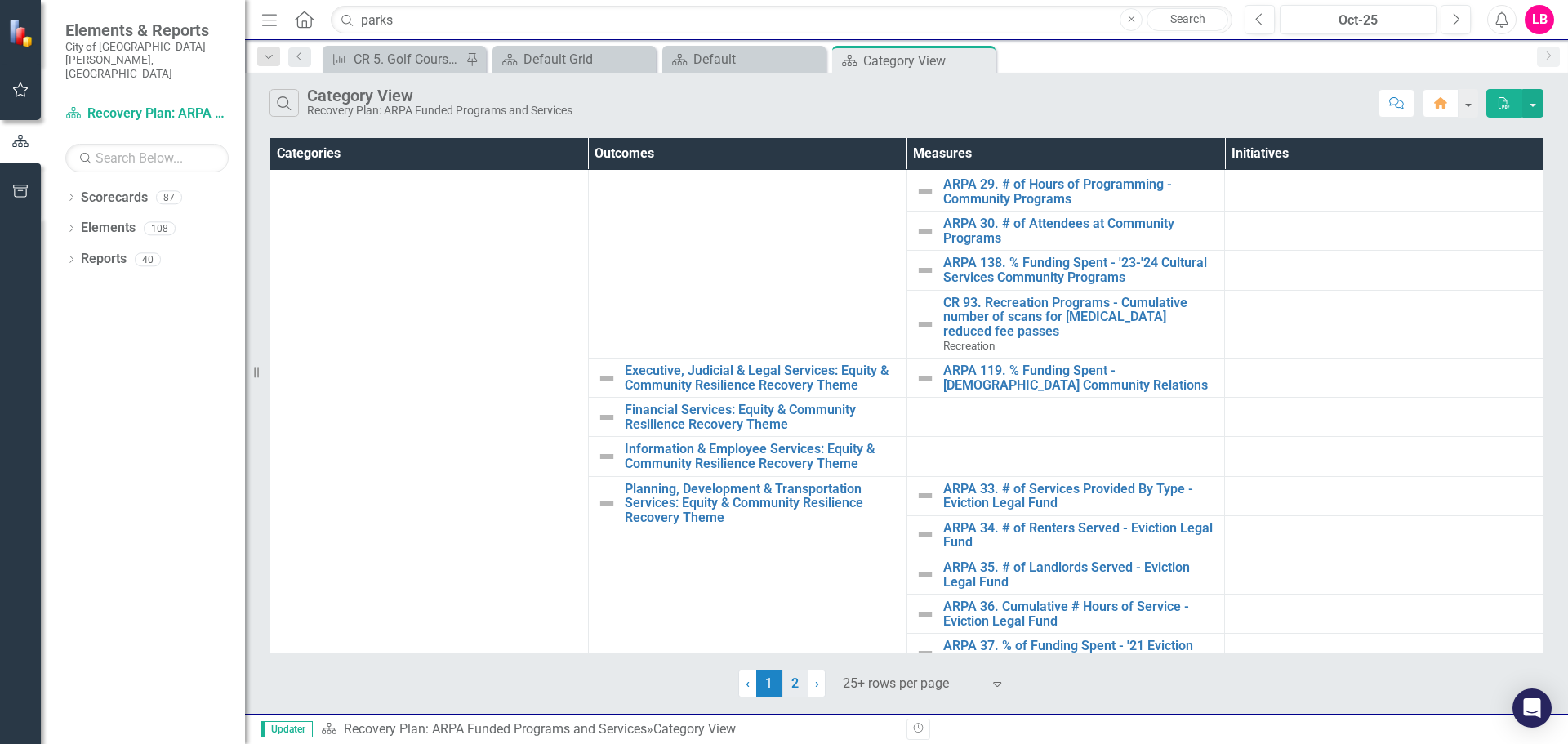
click at [791, 687] on link "2" at bounding box center [795, 684] width 27 height 27
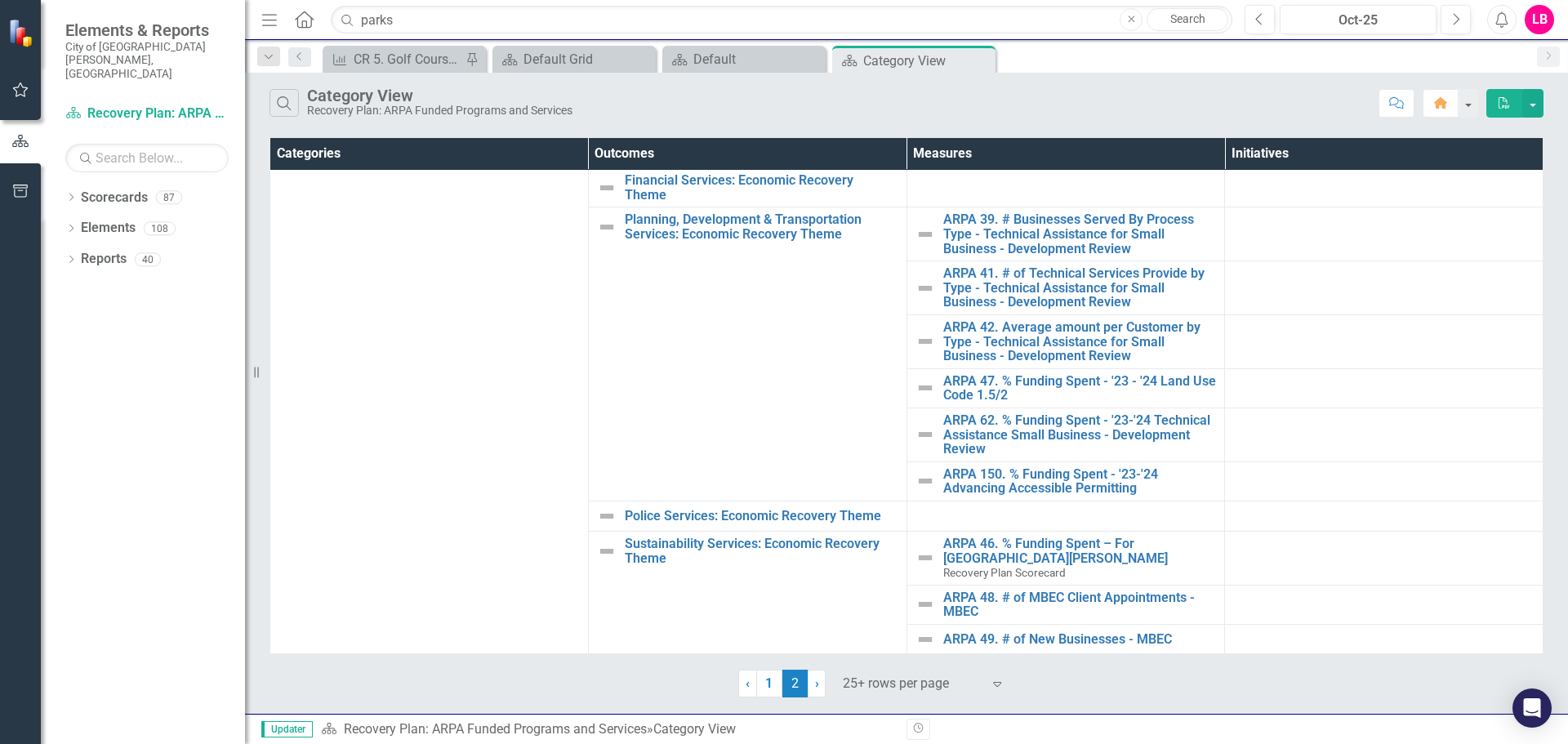
scroll to position [0, 0]
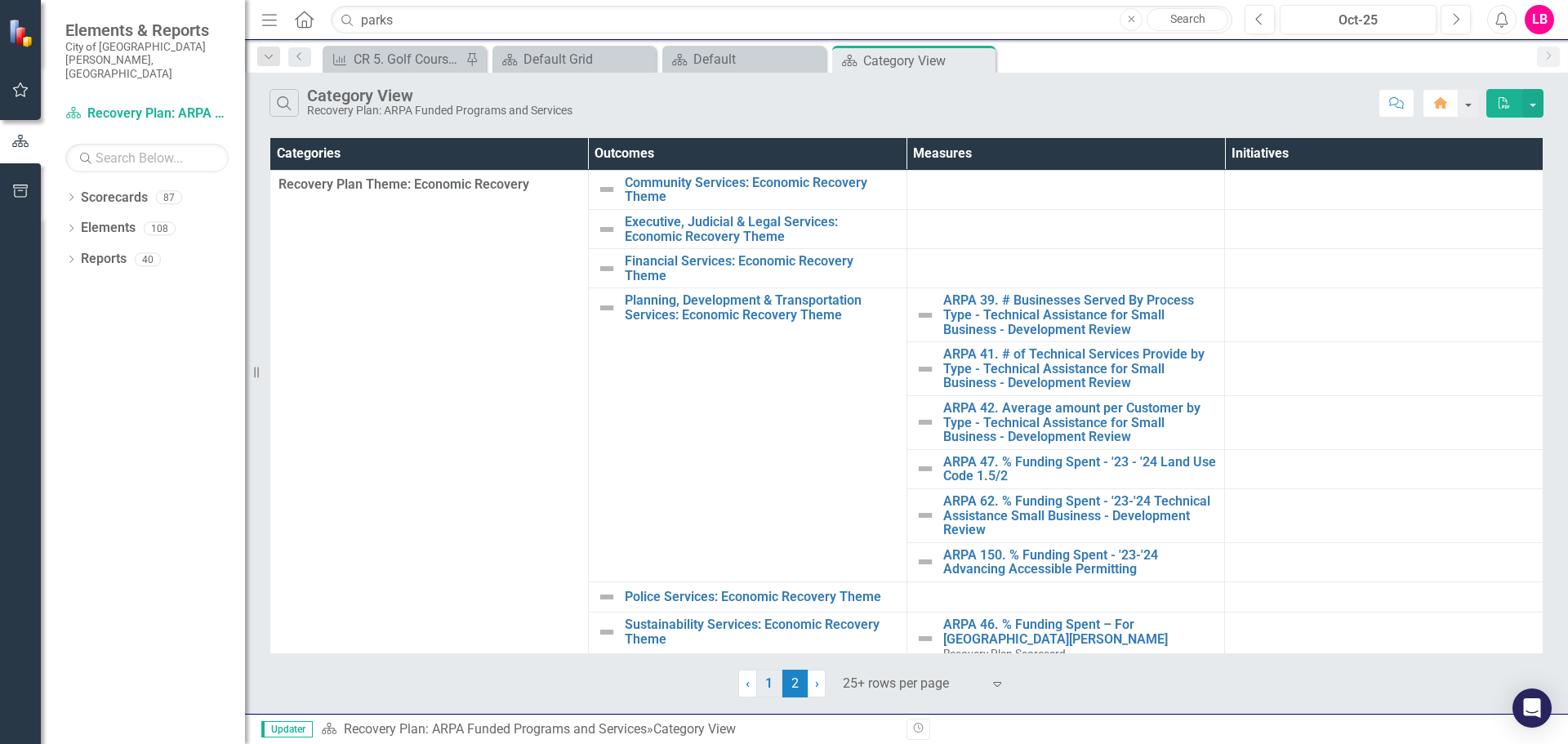
click at [763, 682] on link "1" at bounding box center [769, 684] width 27 height 27
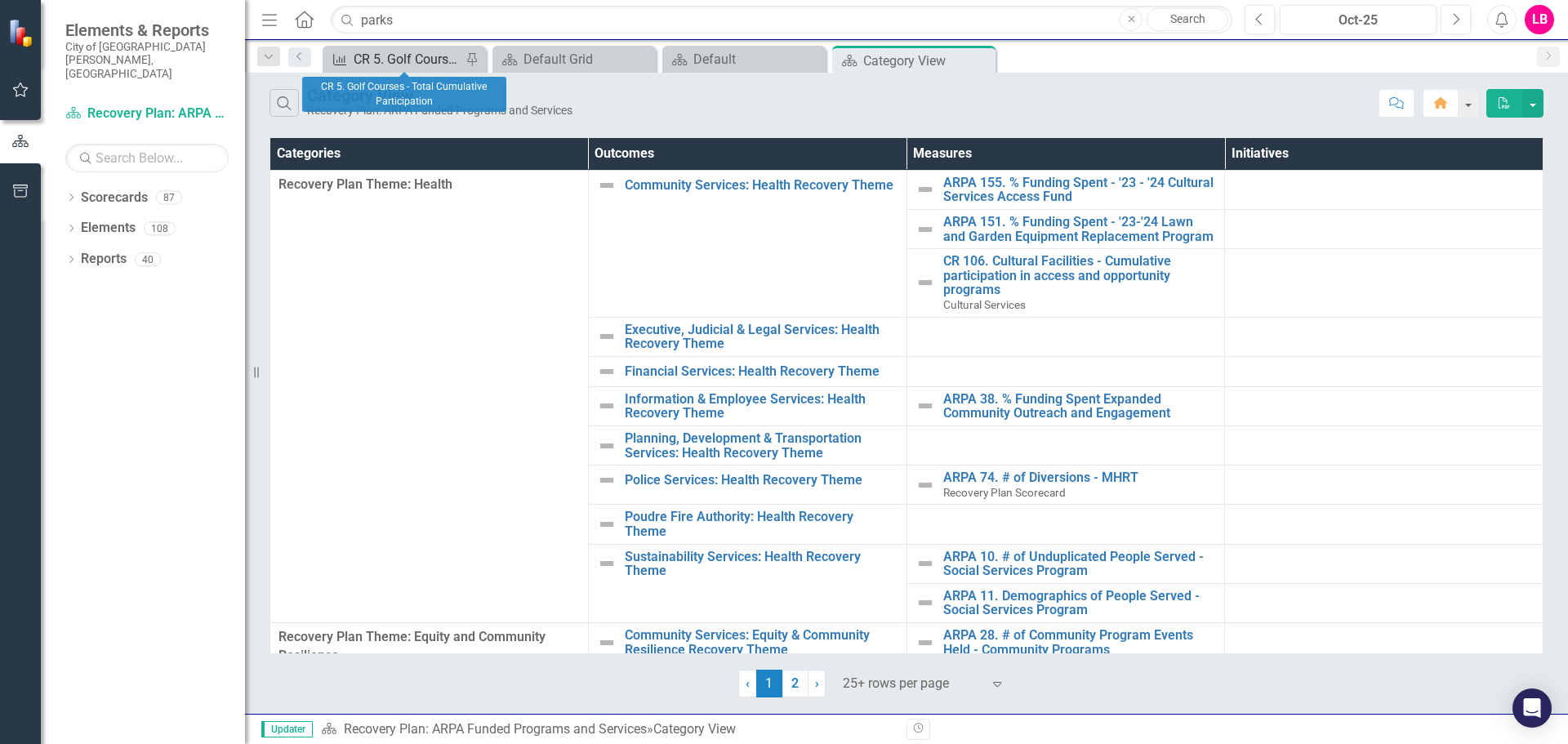
click at [403, 51] on div "CR 5. Golf Courses - Total Cumulative Participation" at bounding box center [408, 59] width 108 height 20
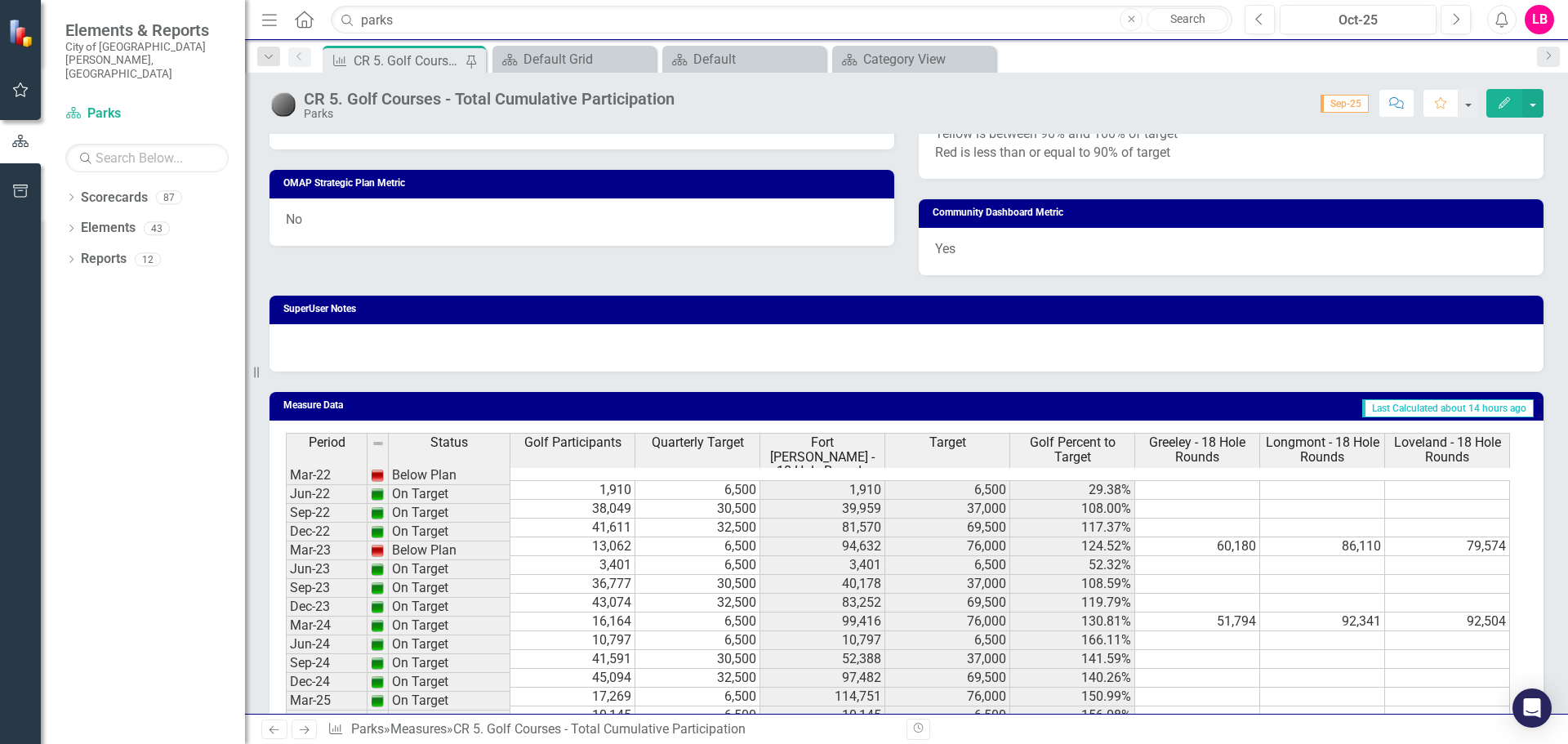
scroll to position [1028, 0]
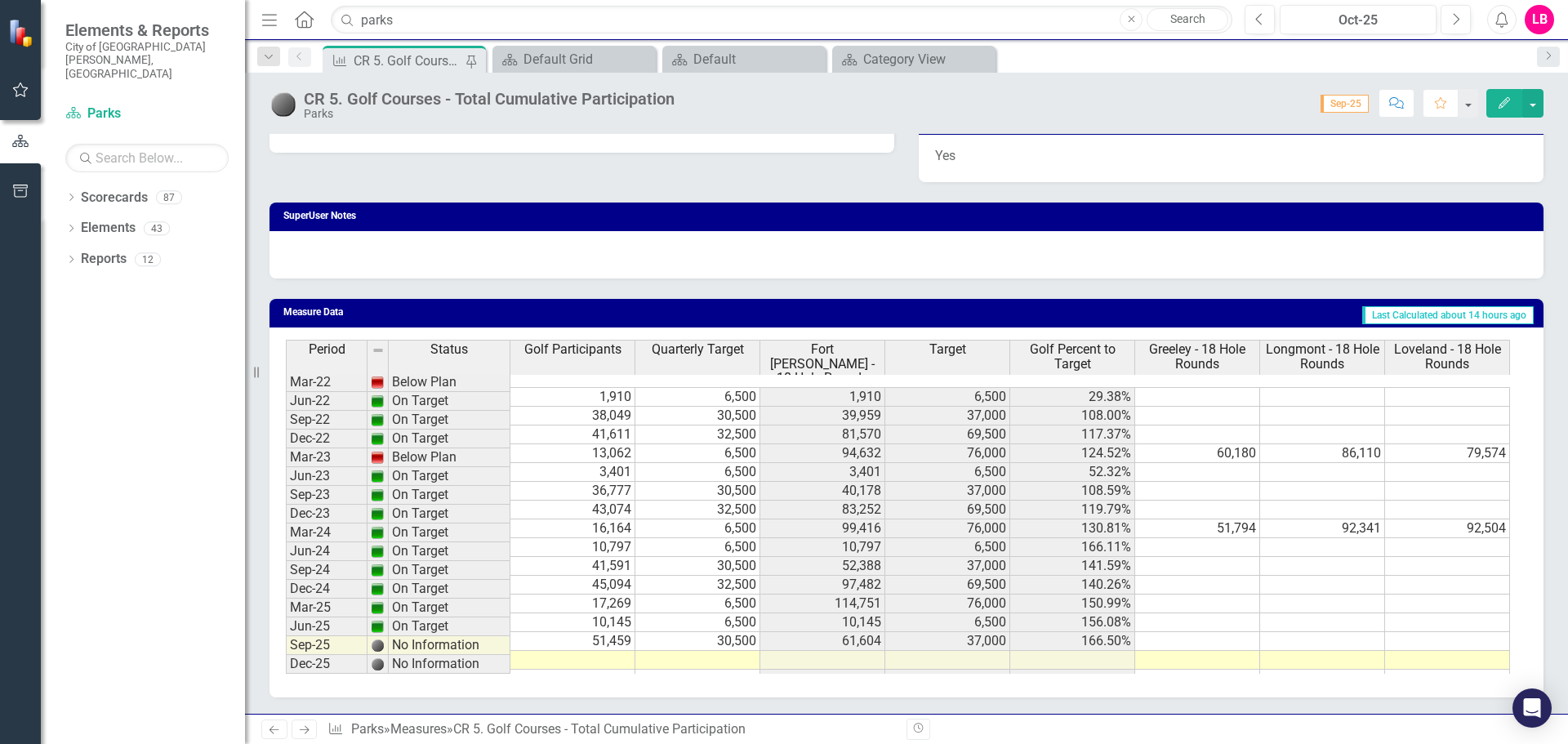
click at [593, 651] on td at bounding box center [573, 660] width 125 height 19
click at [567, 651] on td at bounding box center [573, 660] width 125 height 19
click at [655, 651] on td at bounding box center [697, 660] width 125 height 19
drag, startPoint x: 780, startPoint y: 643, endPoint x: 791, endPoint y: 642, distance: 11.0
click at [783, 651] on td at bounding box center [823, 660] width 125 height 19
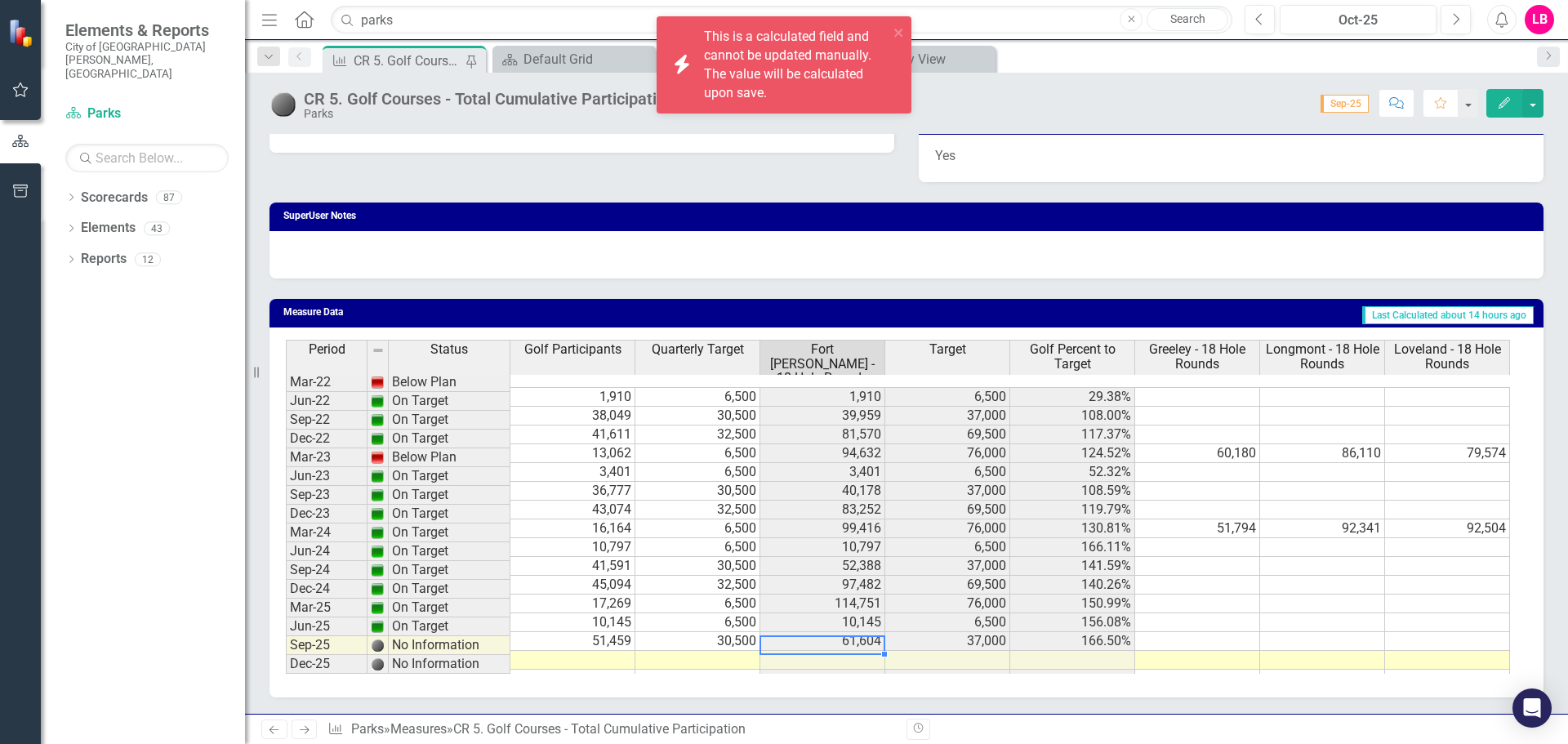
drag, startPoint x: 925, startPoint y: 641, endPoint x: 936, endPoint y: 640, distance: 11.0
click at [927, 651] on td at bounding box center [948, 660] width 125 height 19
click at [903, 31] on icon "close" at bounding box center [900, 33] width 11 height 13
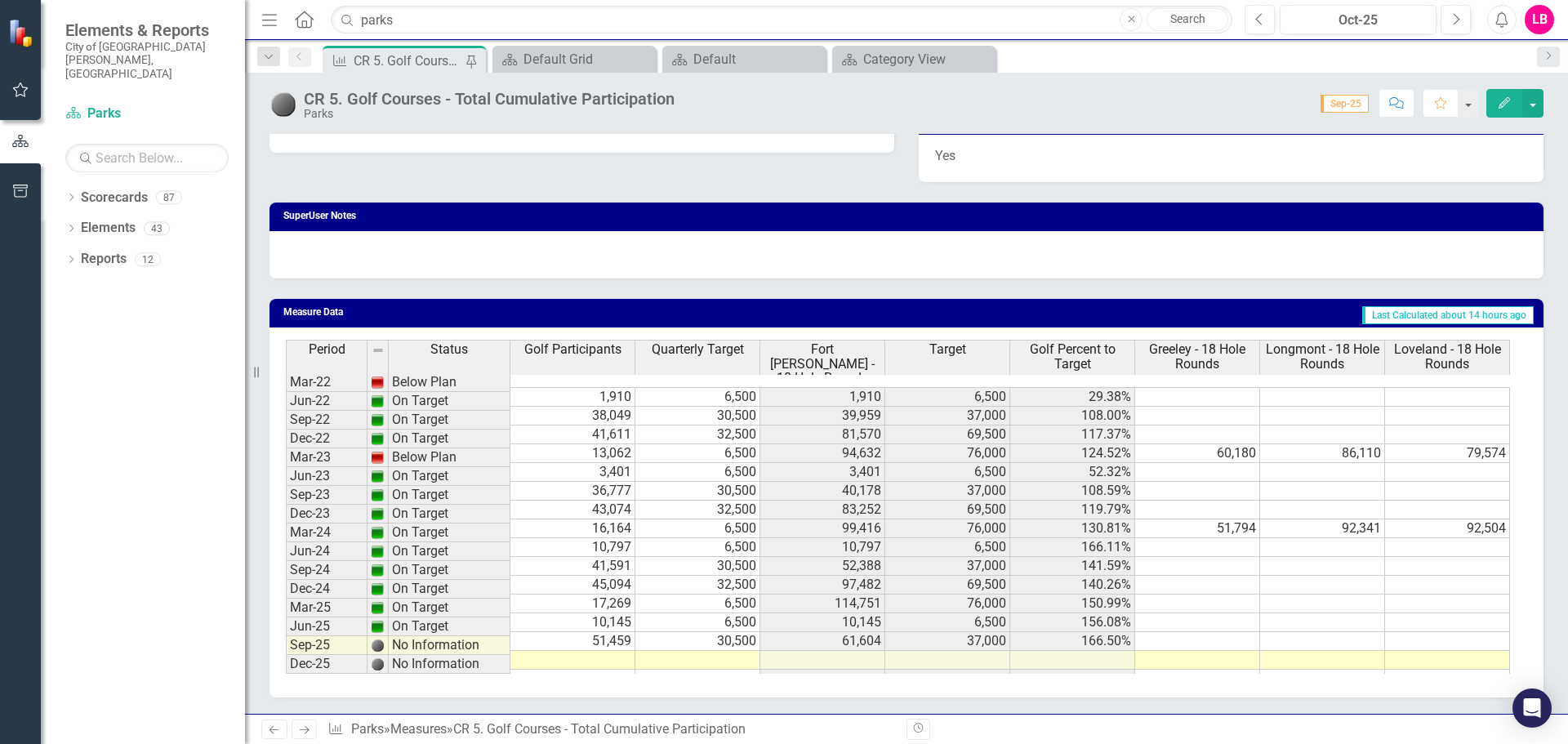
click at [257, 373] on icon "Resize" at bounding box center [260, 372] width 16 height 13
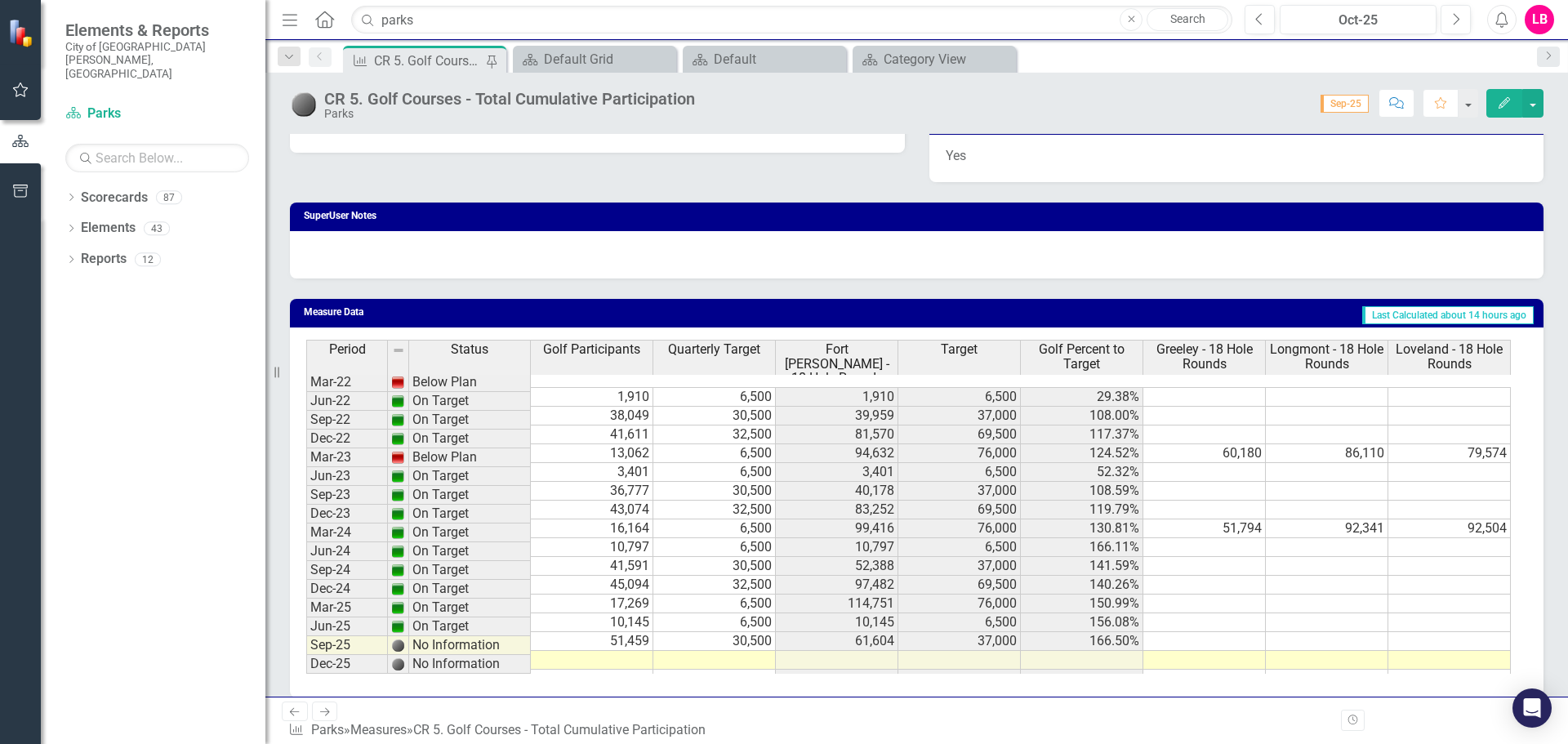
drag, startPoint x: 257, startPoint y: 373, endPoint x: 266, endPoint y: 388, distance: 17.5
click at [266, 388] on div "Resize" at bounding box center [272, 372] width 13 height 744
click at [84, 104] on link "Scorecard Parks" at bounding box center [157, 114] width 184 height 19
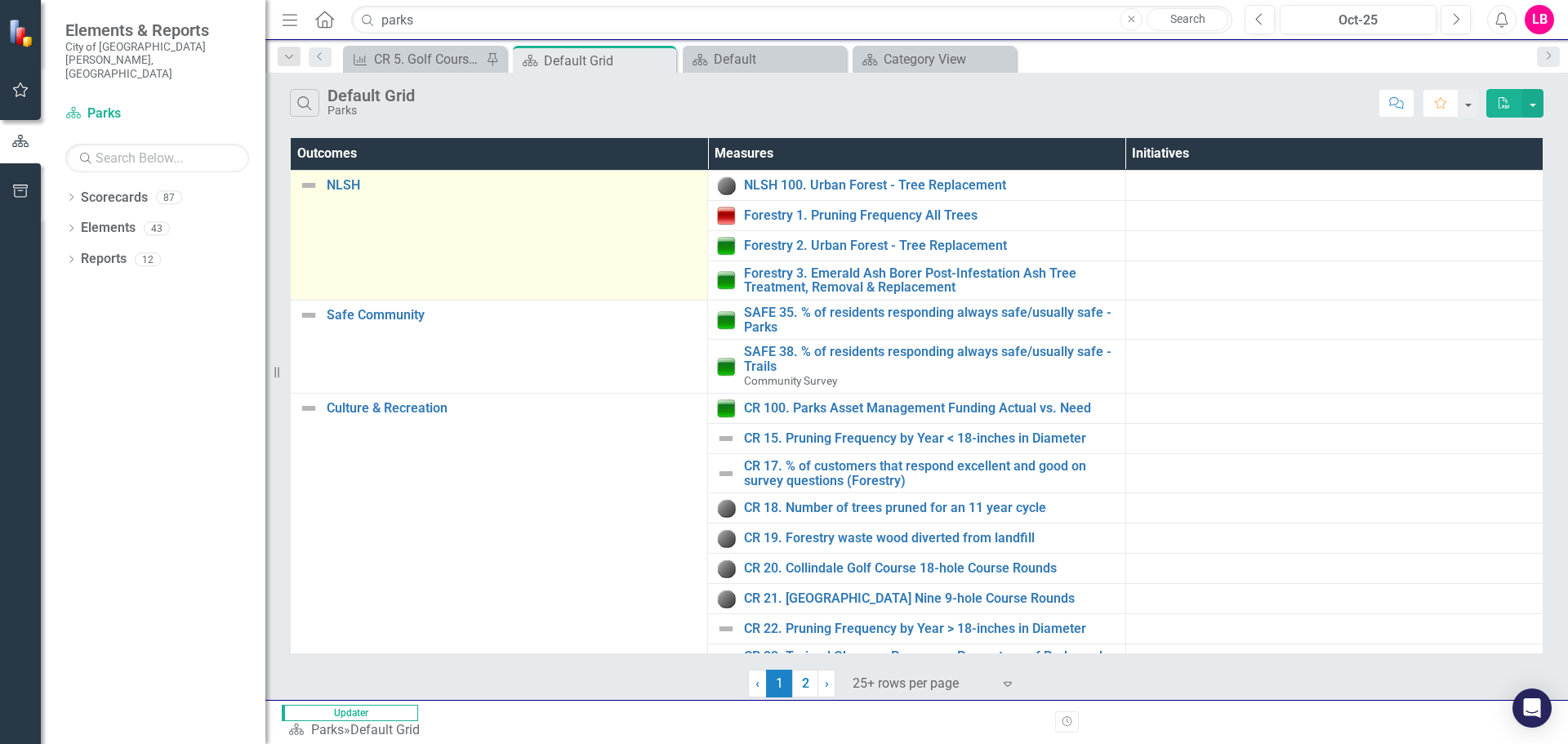
click at [304, 185] on img at bounding box center [308, 185] width 19 height 19
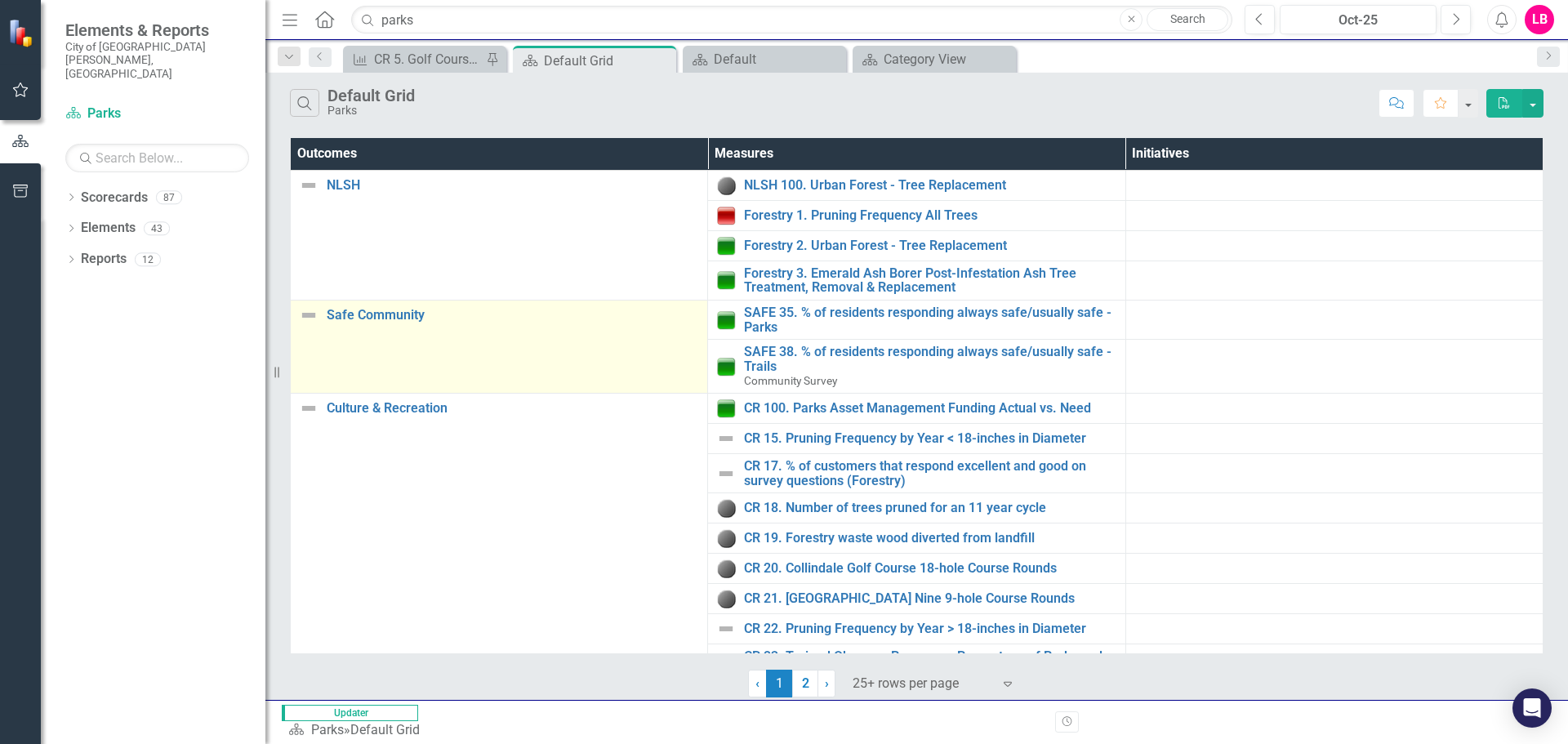
click at [310, 312] on img at bounding box center [308, 314] width 19 height 19
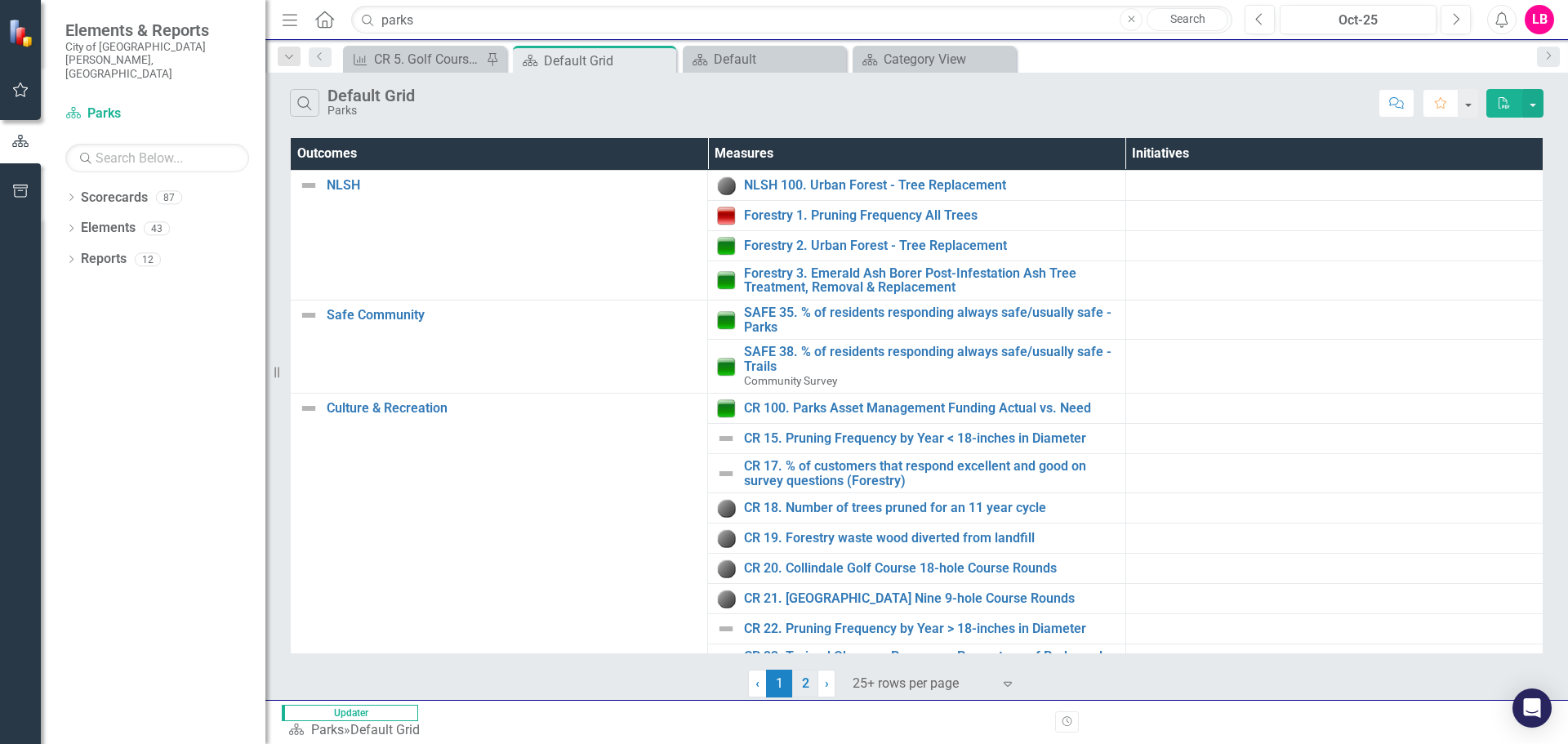
click at [803, 682] on link "2" at bounding box center [806, 684] width 27 height 27
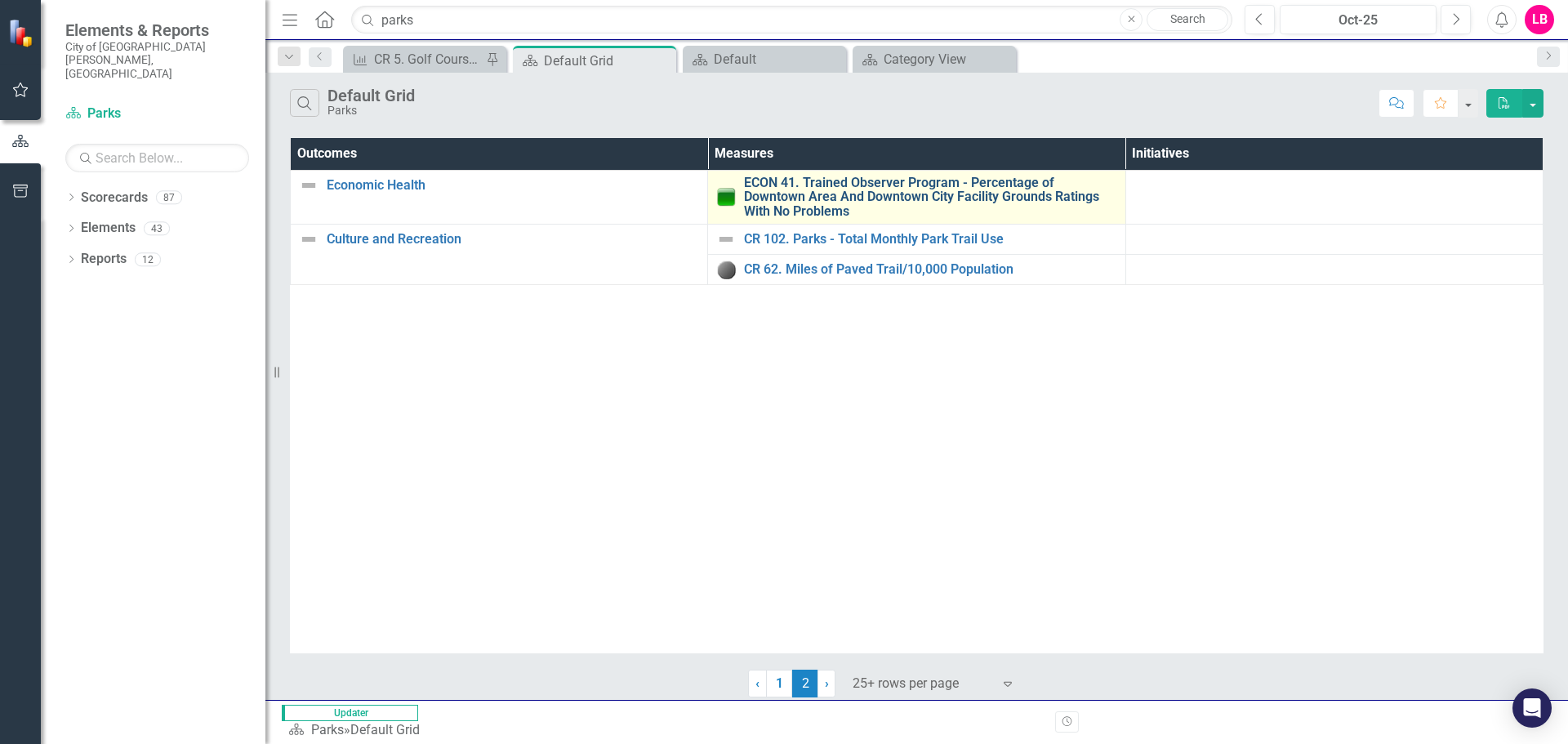
click at [810, 190] on link "ECON 41. Trained Observer Program - Percentage of Downtown Area And Downtown Ci…" at bounding box center [930, 197] width 372 height 43
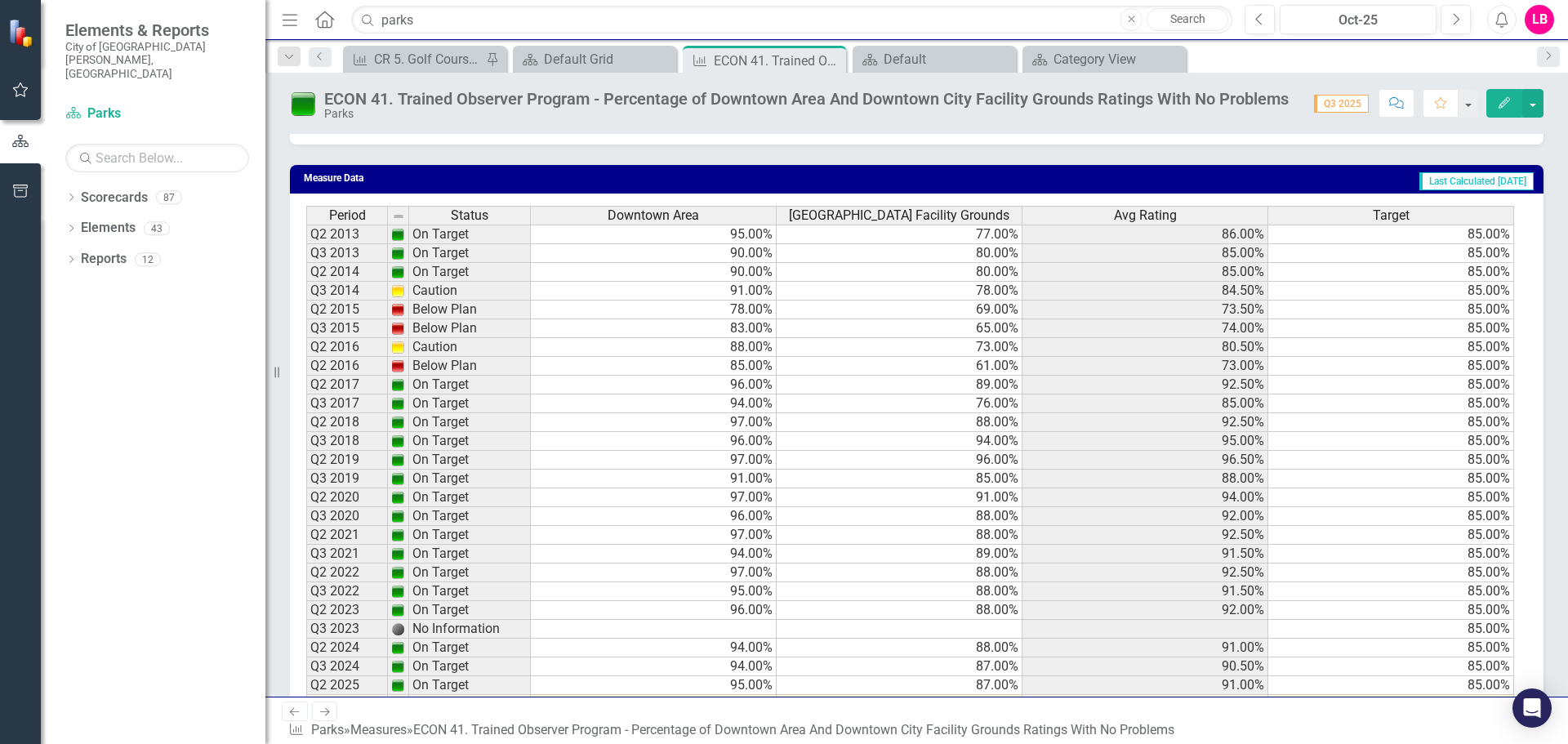
scroll to position [1071, 0]
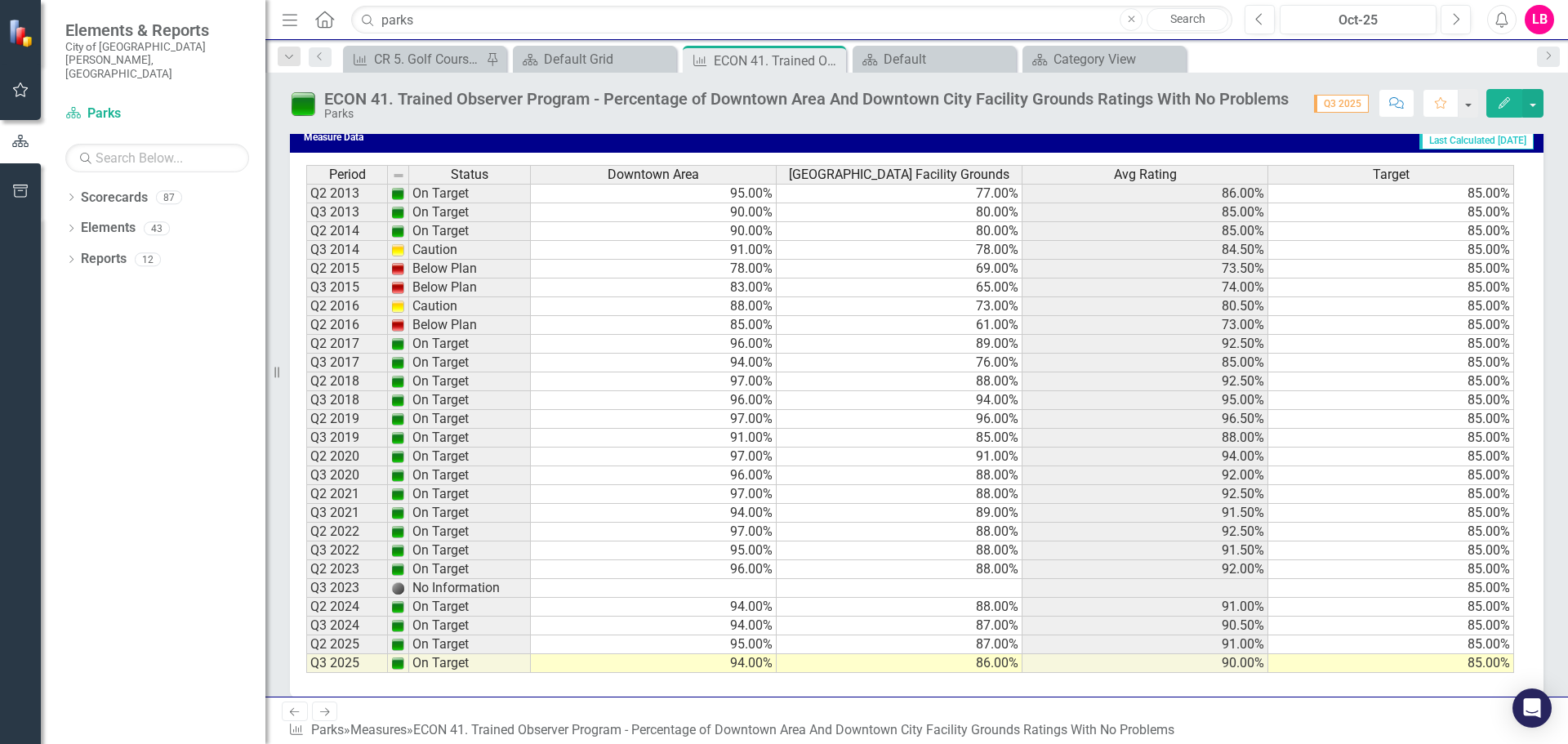
click at [364, 670] on td "Q3 2025" at bounding box center [346, 663] width 82 height 19
click at [444, 663] on td "On Target" at bounding box center [470, 663] width 122 height 19
click at [673, 665] on td "94.00%" at bounding box center [653, 663] width 246 height 19
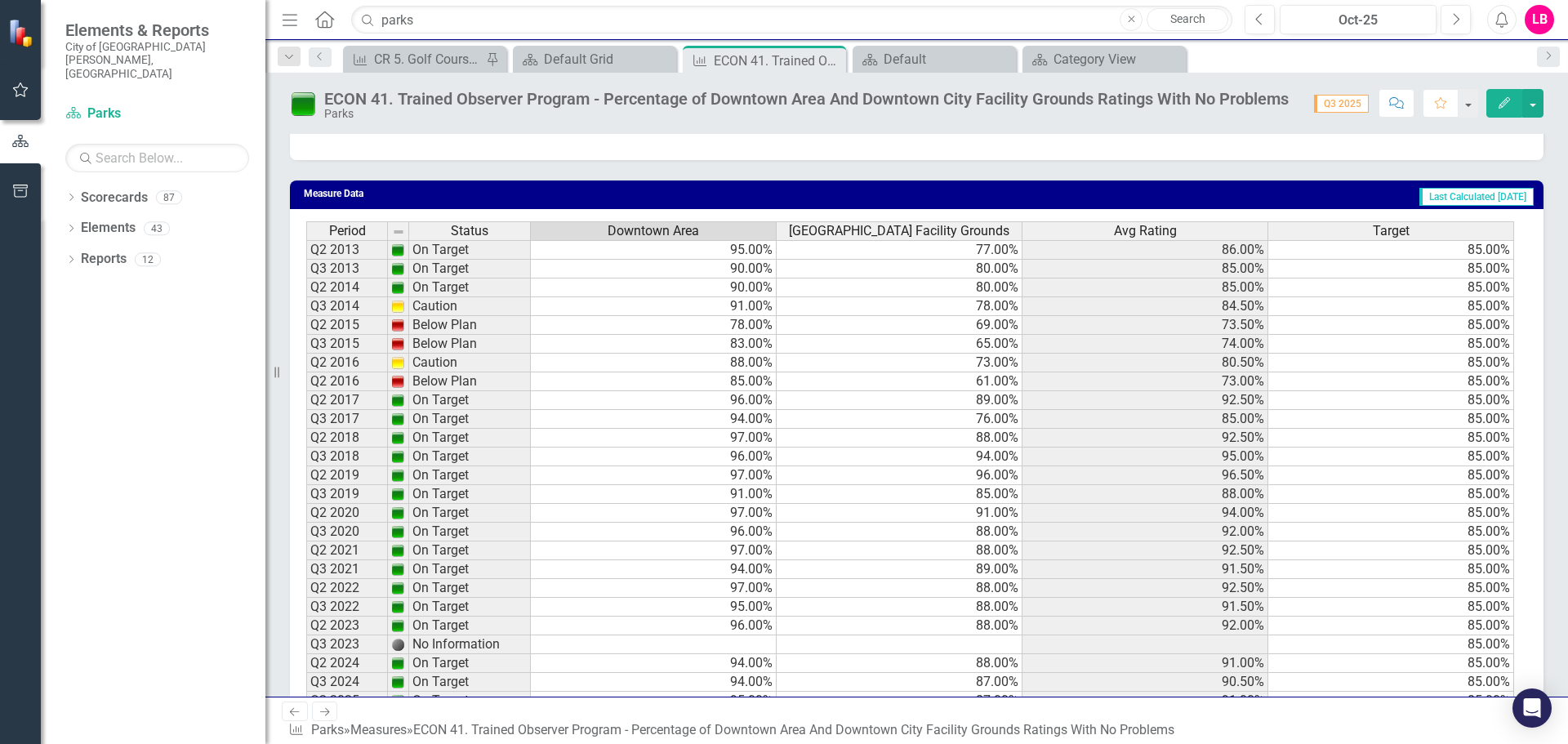
scroll to position [989, 0]
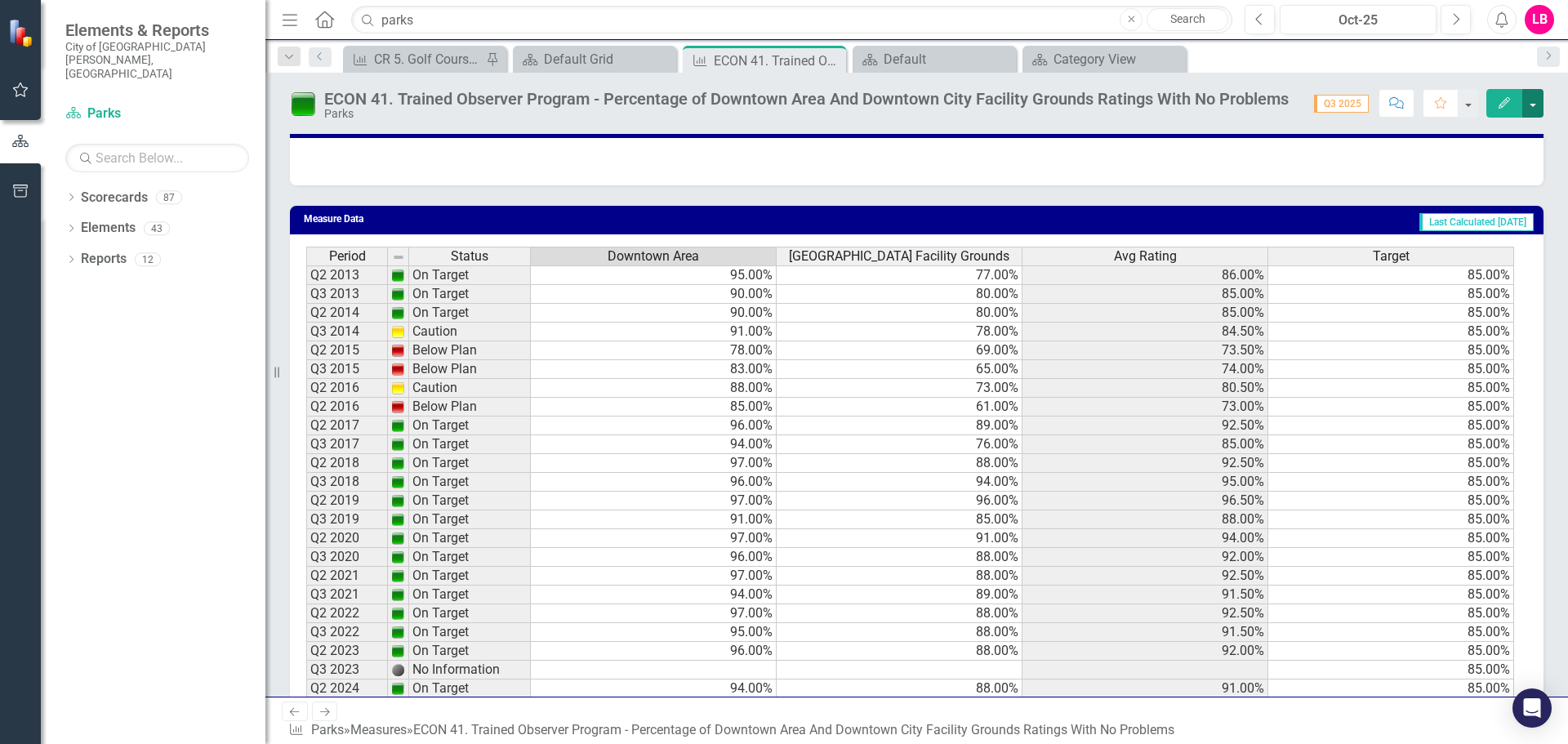
click at [1534, 97] on button "button" at bounding box center [1532, 103] width 21 height 28
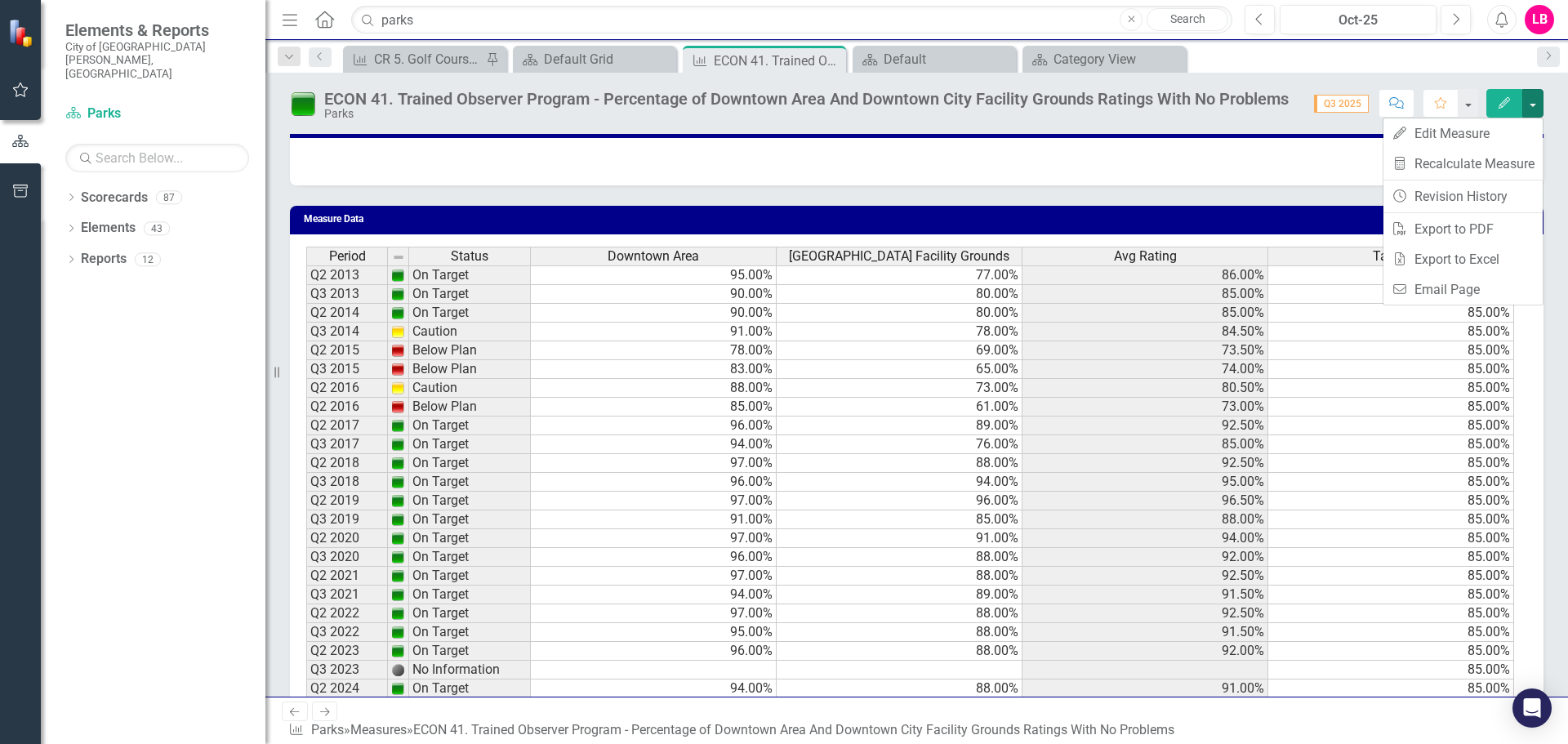
scroll to position [482, 0]
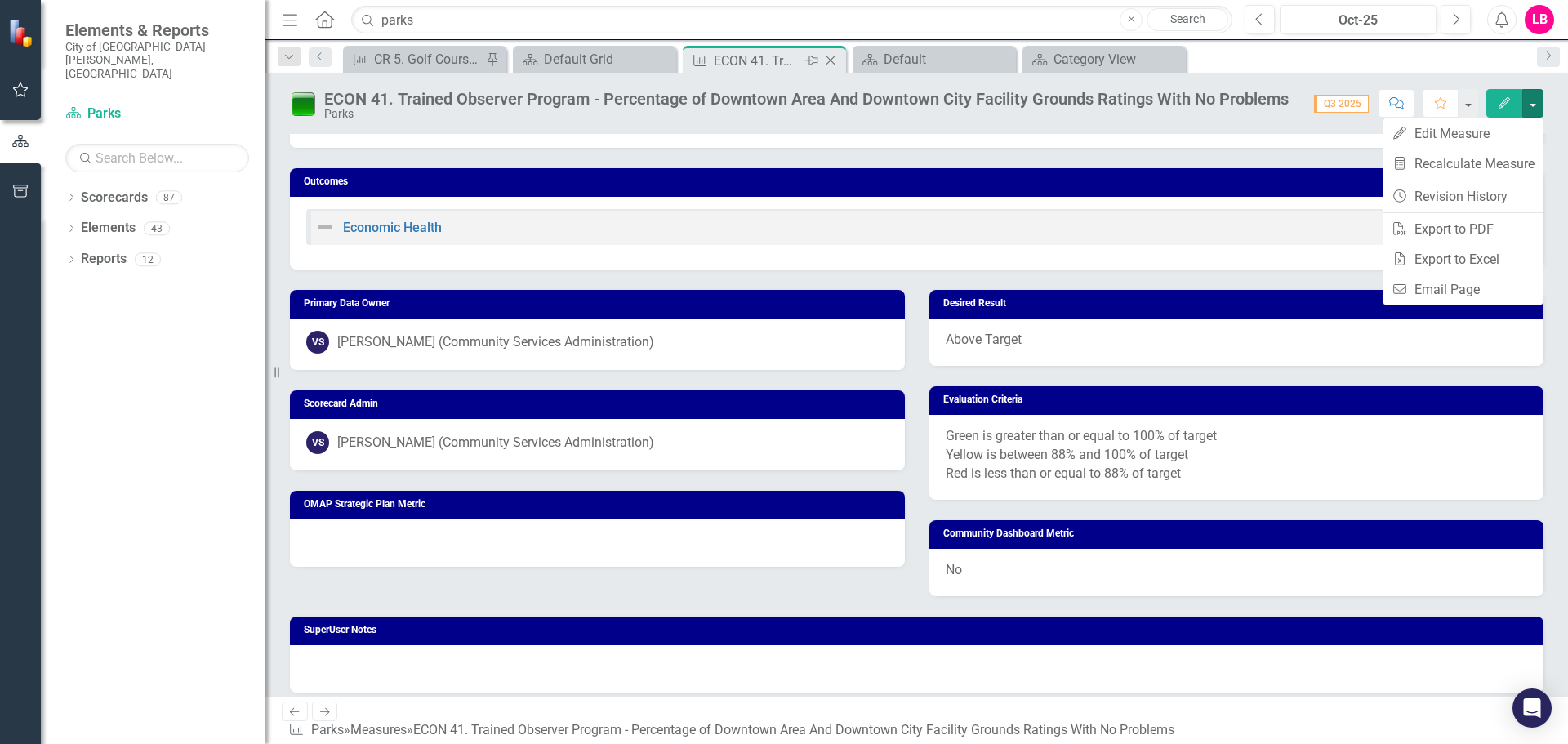
click at [830, 57] on icon "Close" at bounding box center [831, 60] width 16 height 13
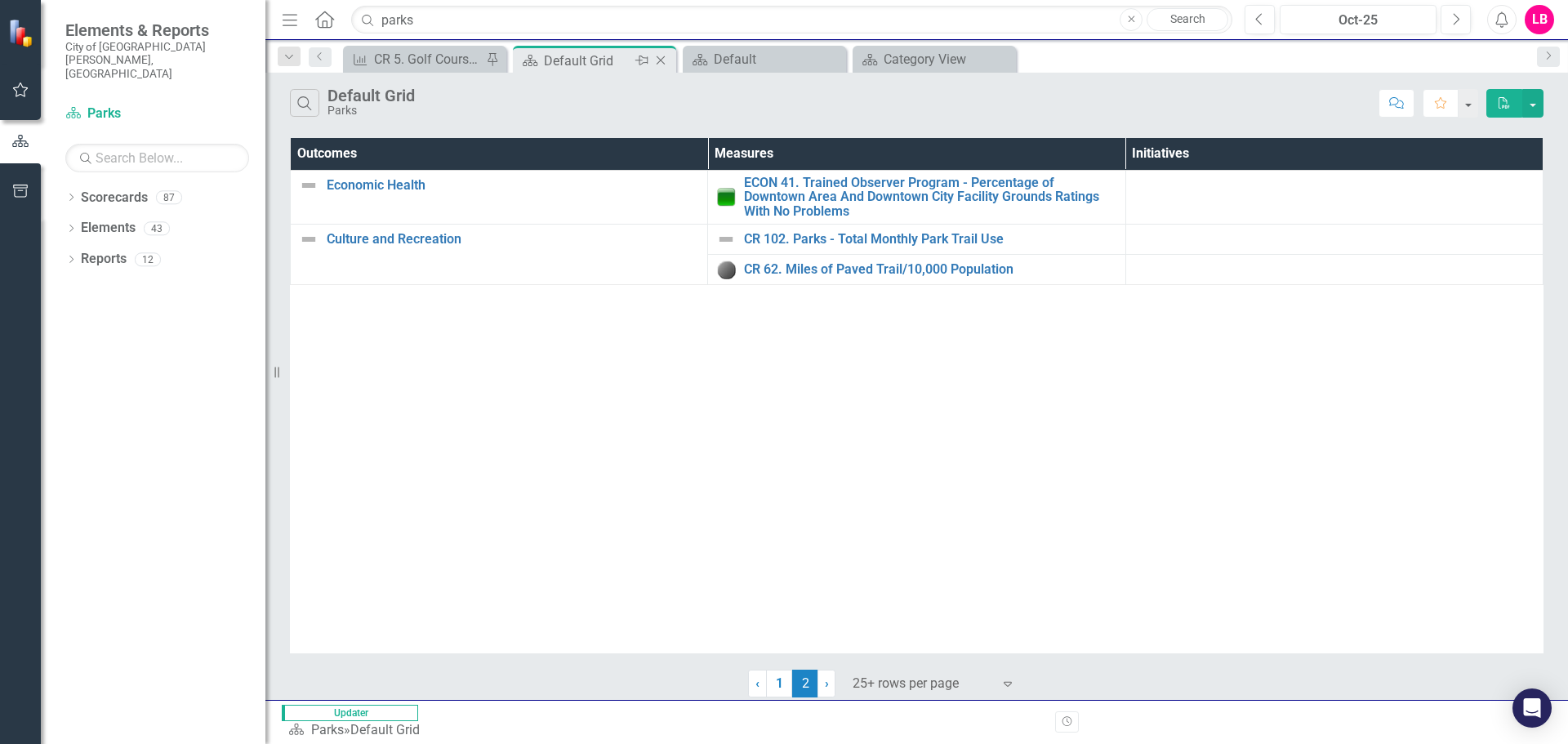
click at [609, 67] on div "Default Grid" at bounding box center [587, 60] width 87 height 20
click at [806, 263] on link "CR 62. Miles of Paved Trail/10,000 Population" at bounding box center [930, 269] width 372 height 15
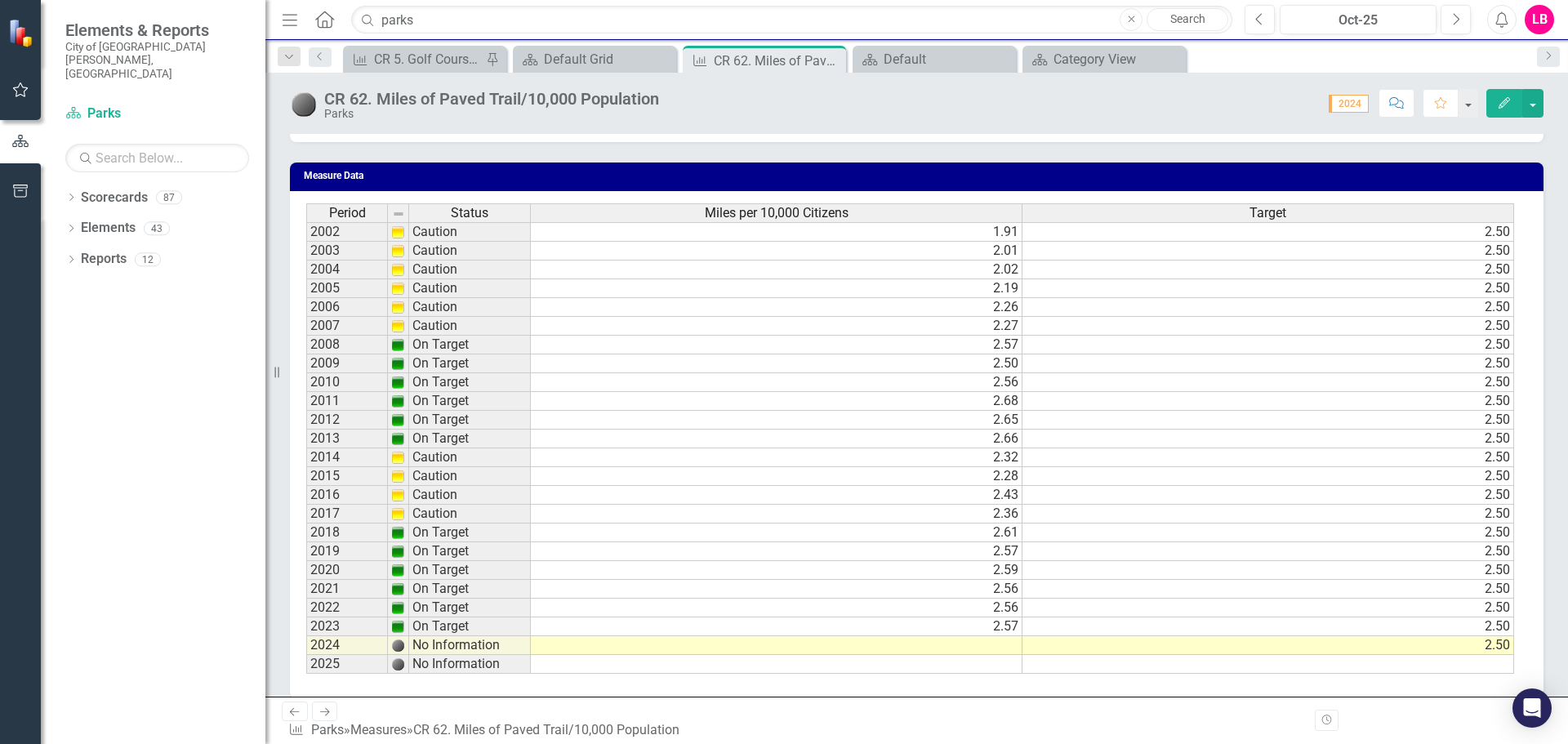
scroll to position [1078, 0]
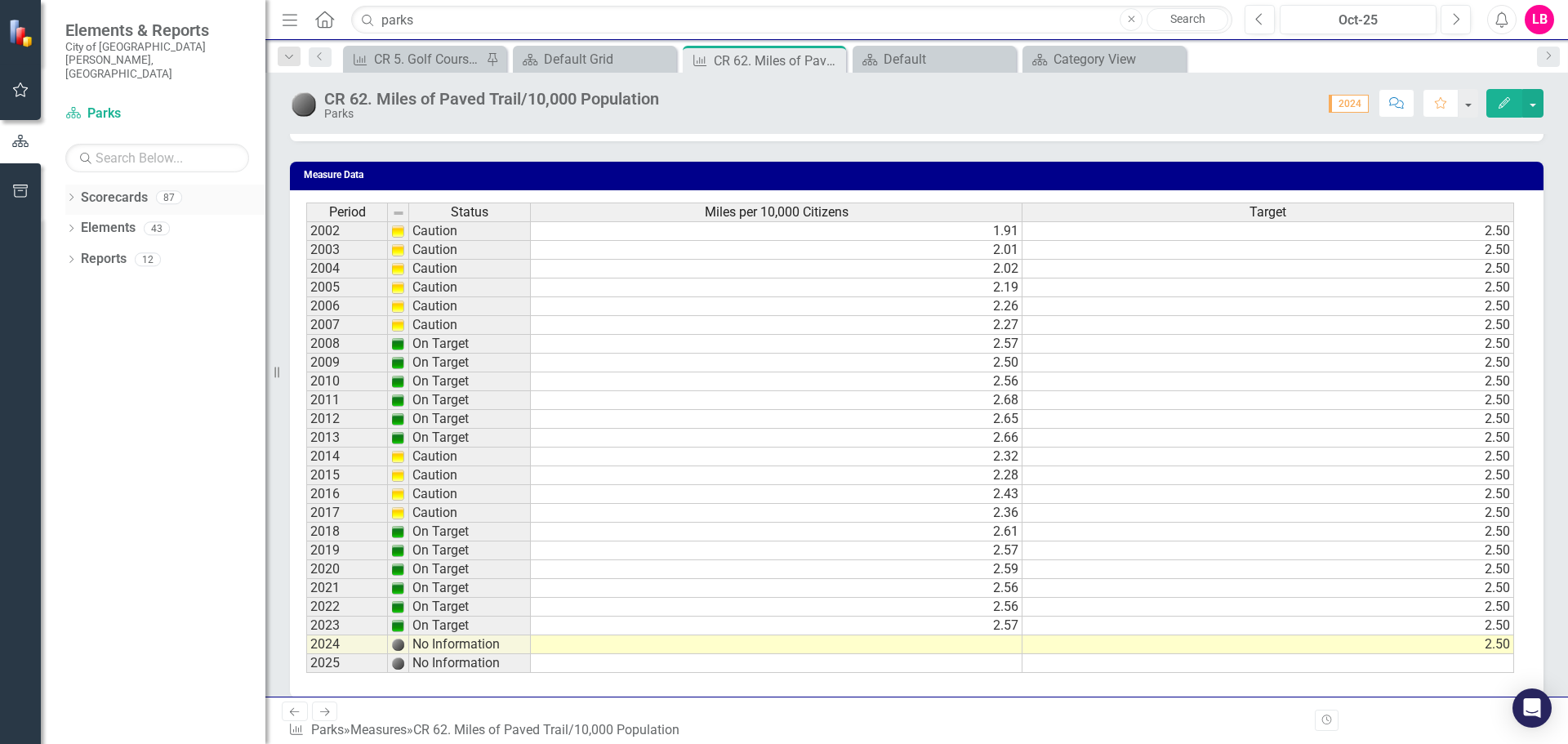
click at [71, 194] on icon "Dropdown" at bounding box center [71, 199] width 11 height 9
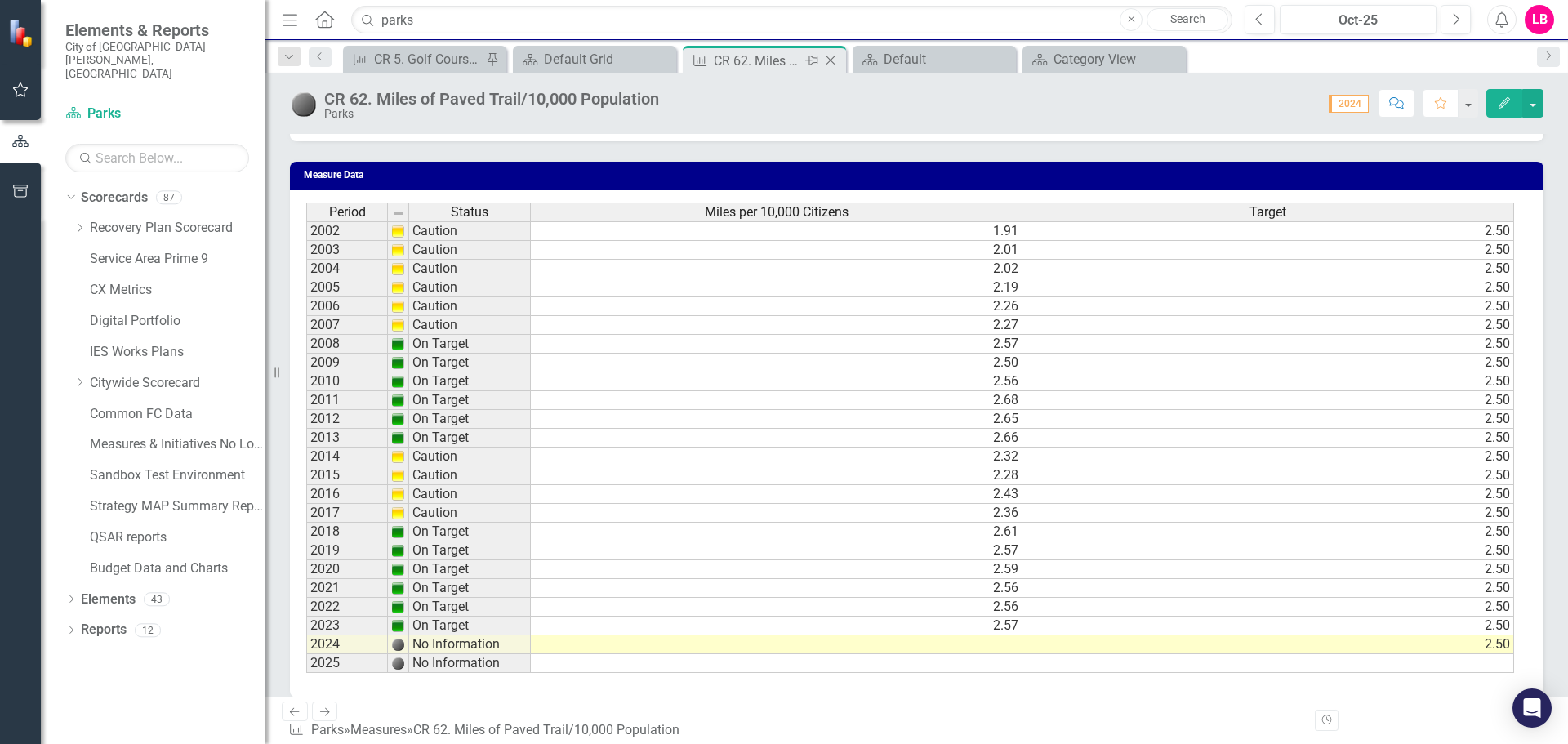
click at [831, 62] on icon "Close" at bounding box center [831, 60] width 16 height 13
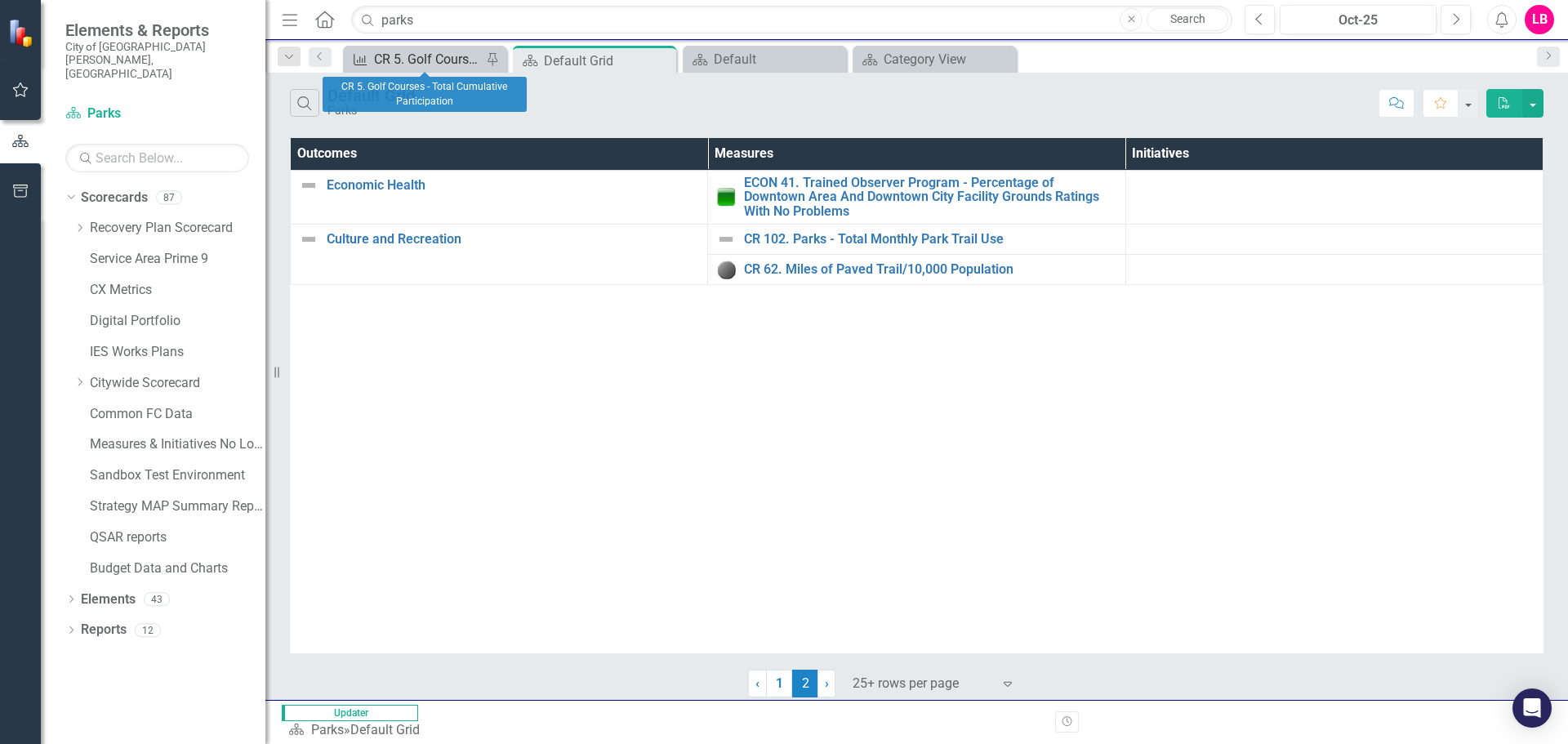
click at [437, 57] on div "CR 5. Golf Courses - Total Cumulative Participation" at bounding box center [428, 59] width 108 height 20
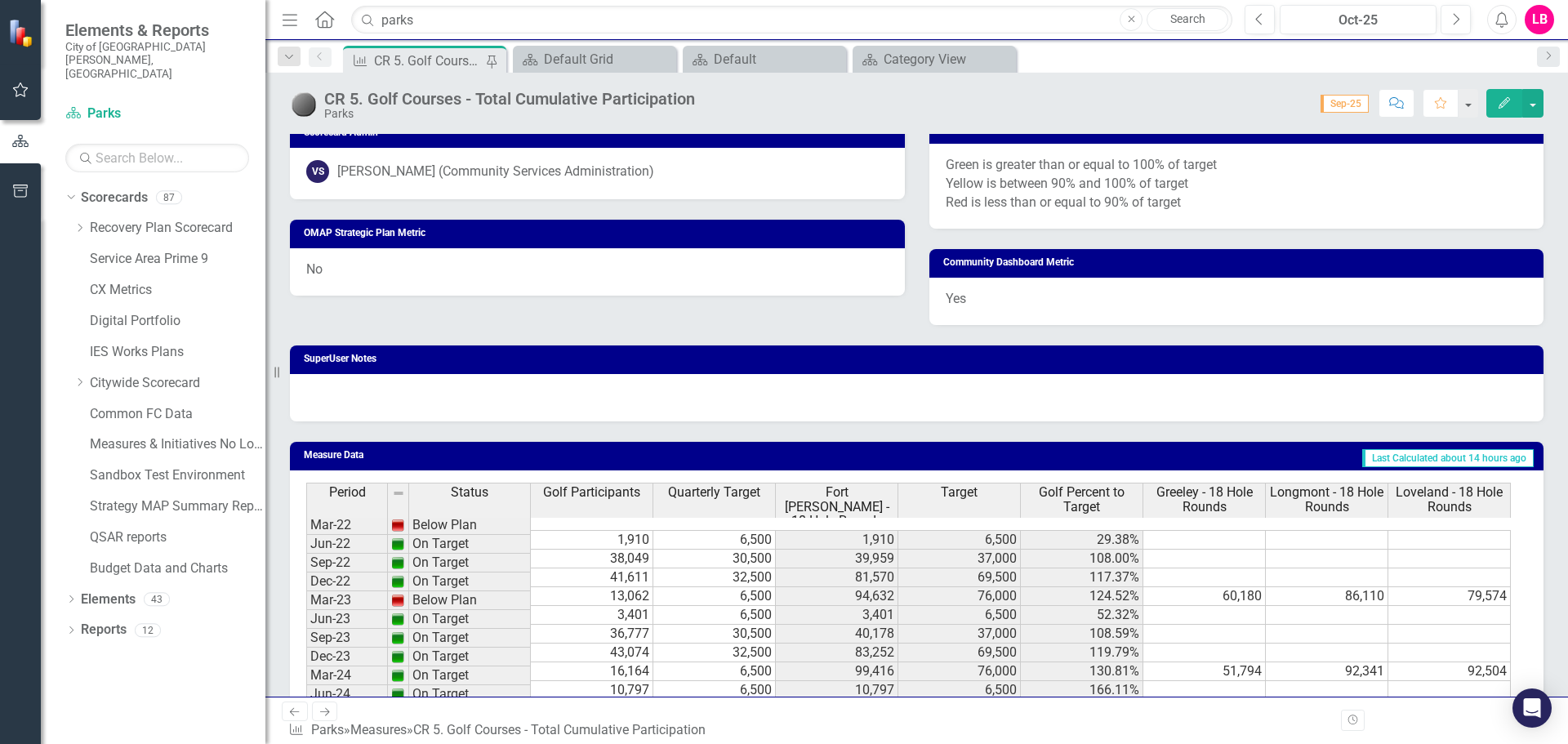
scroll to position [1028, 0]
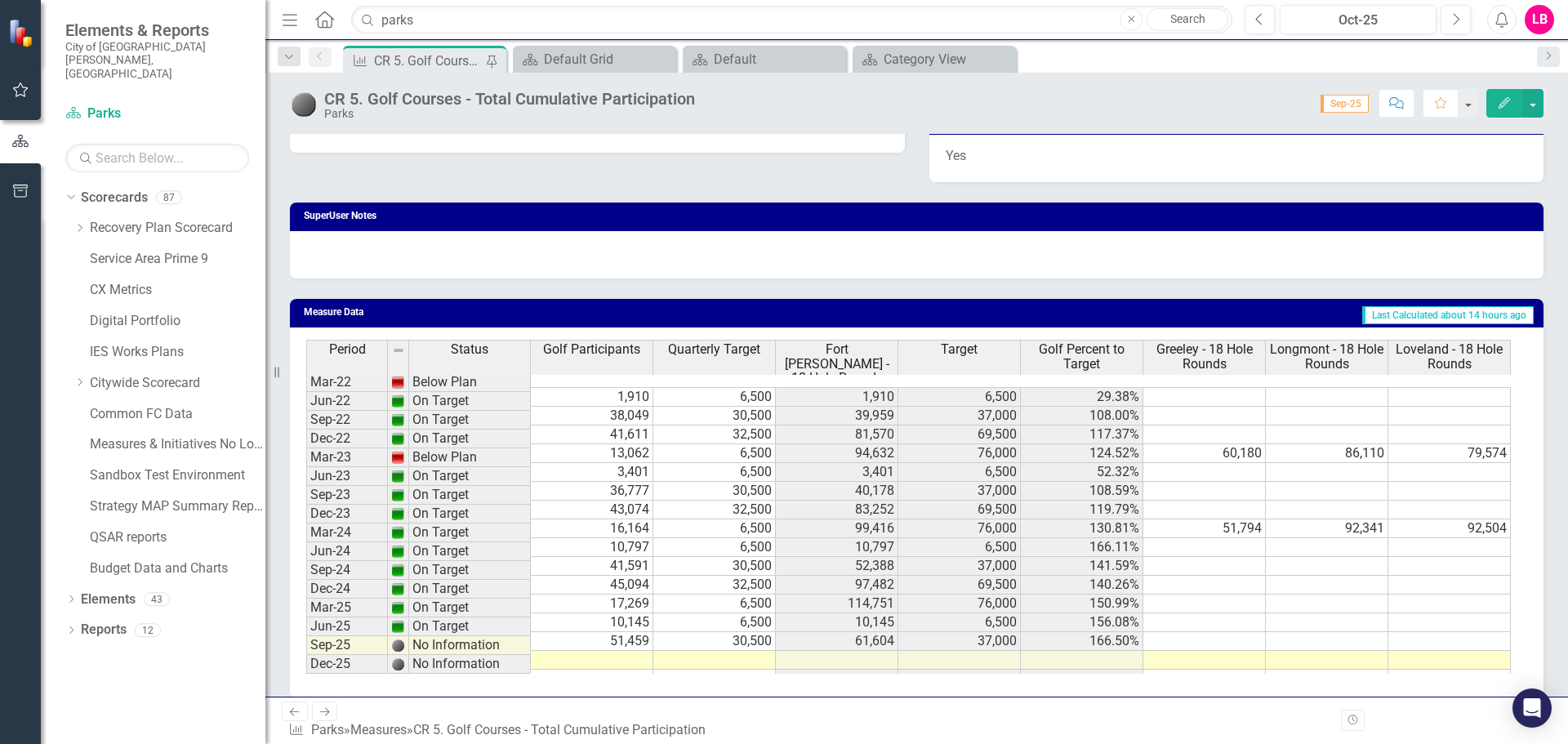
click at [1504, 99] on icon "Edit" at bounding box center [1505, 103] width 15 height 11
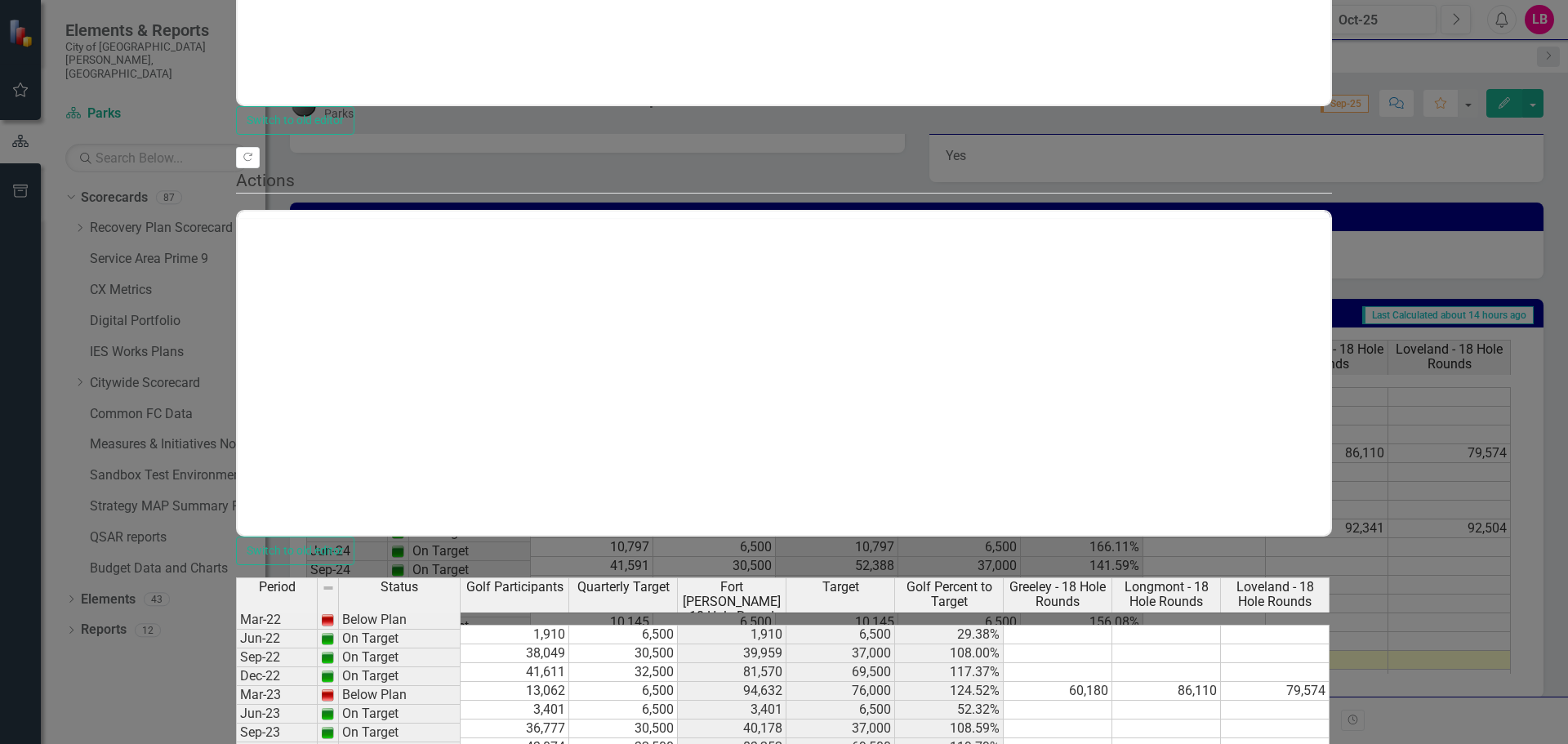
scroll to position [0, 0]
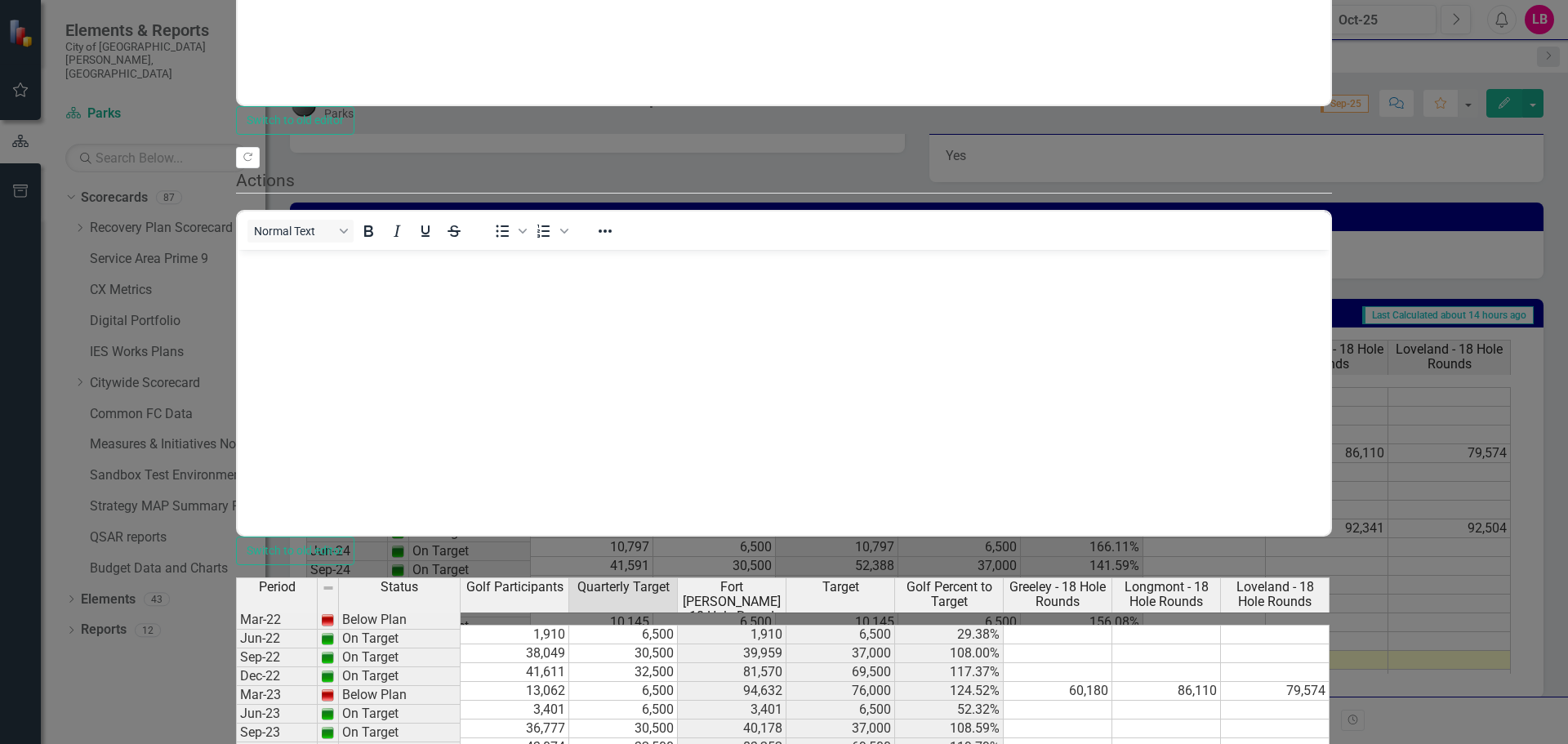
type textarea "32500"
drag, startPoint x: 1054, startPoint y: 353, endPoint x: 1058, endPoint y: 362, distance: 9.8
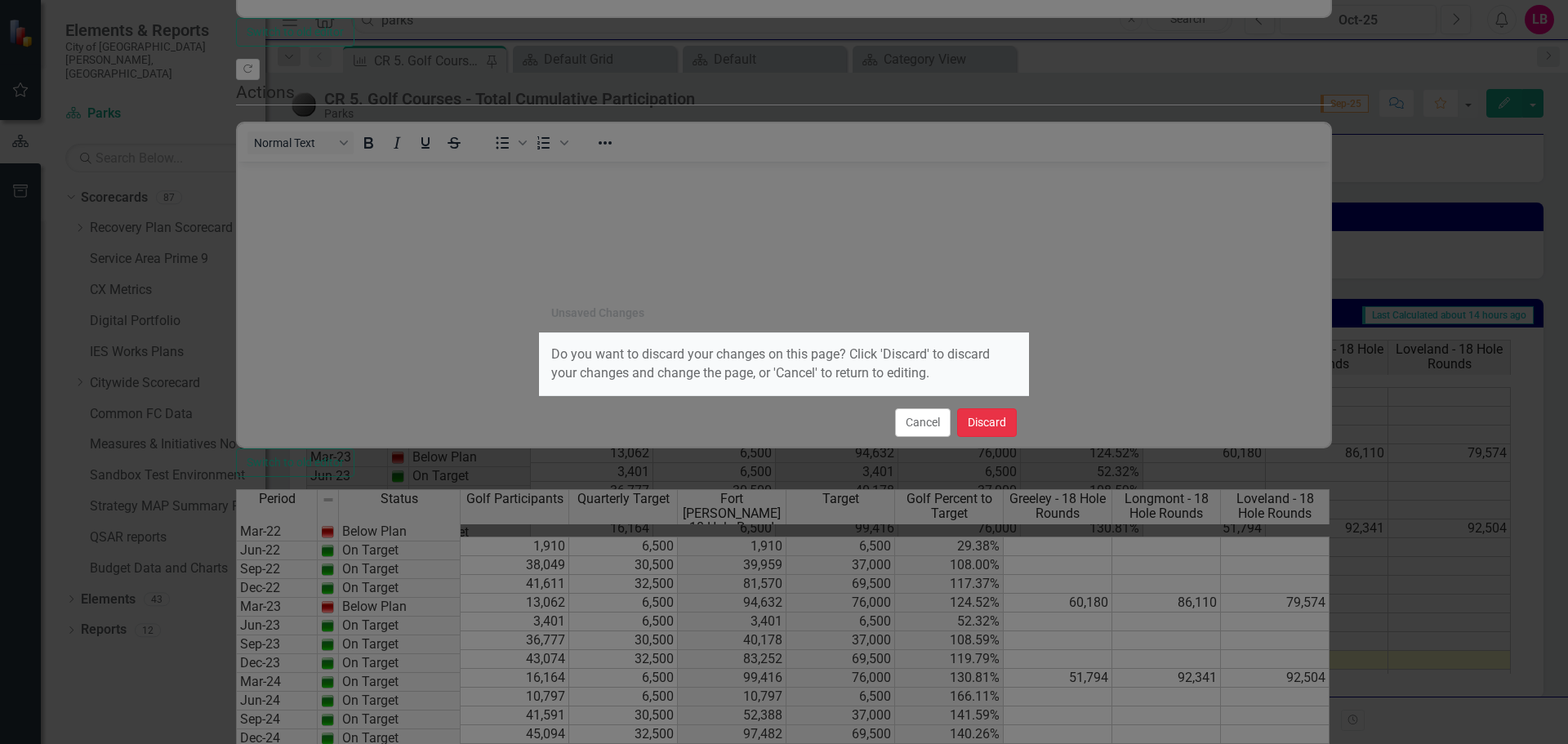
click at [983, 427] on button "Discard" at bounding box center [987, 422] width 60 height 28
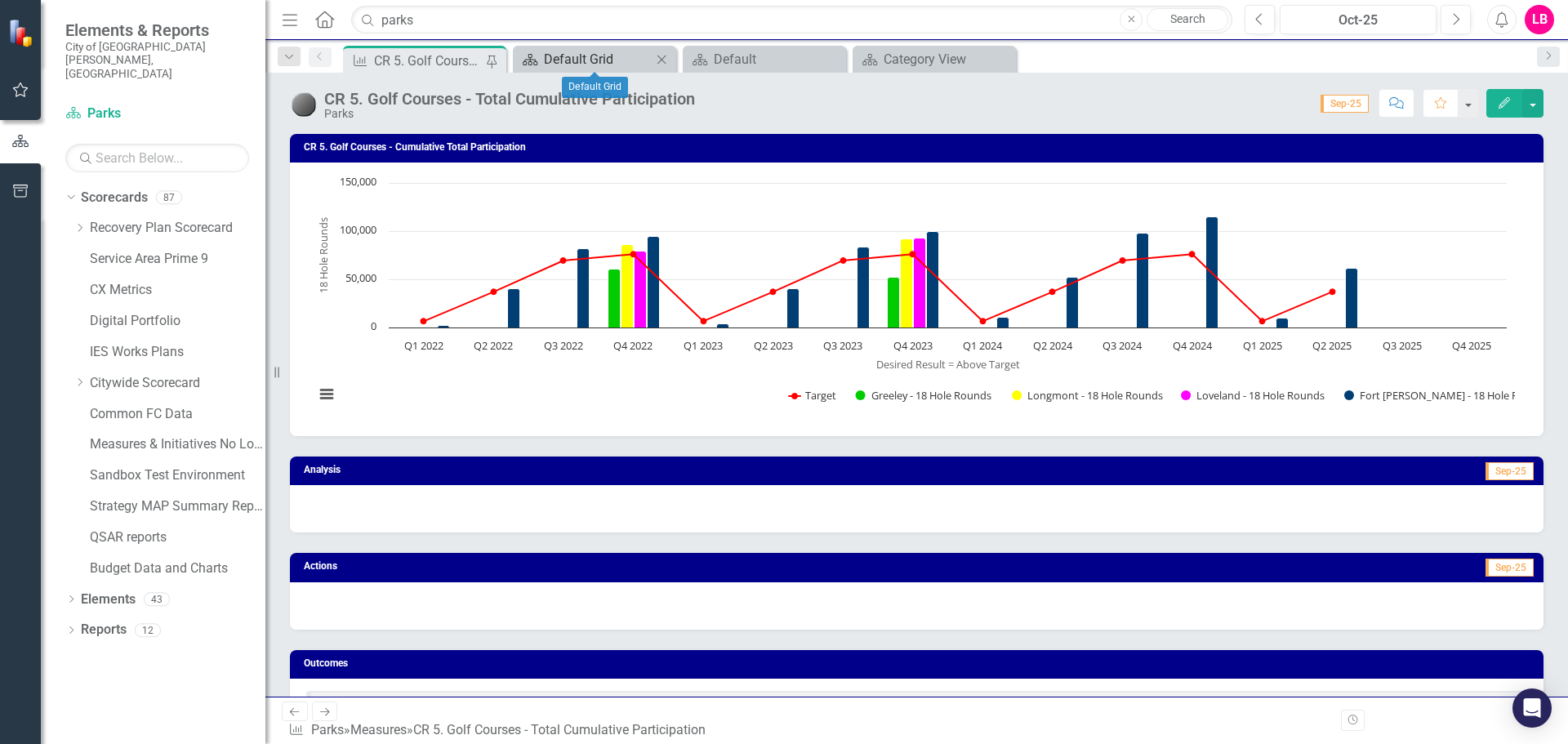
click at [590, 58] on div "Default Grid" at bounding box center [598, 59] width 108 height 20
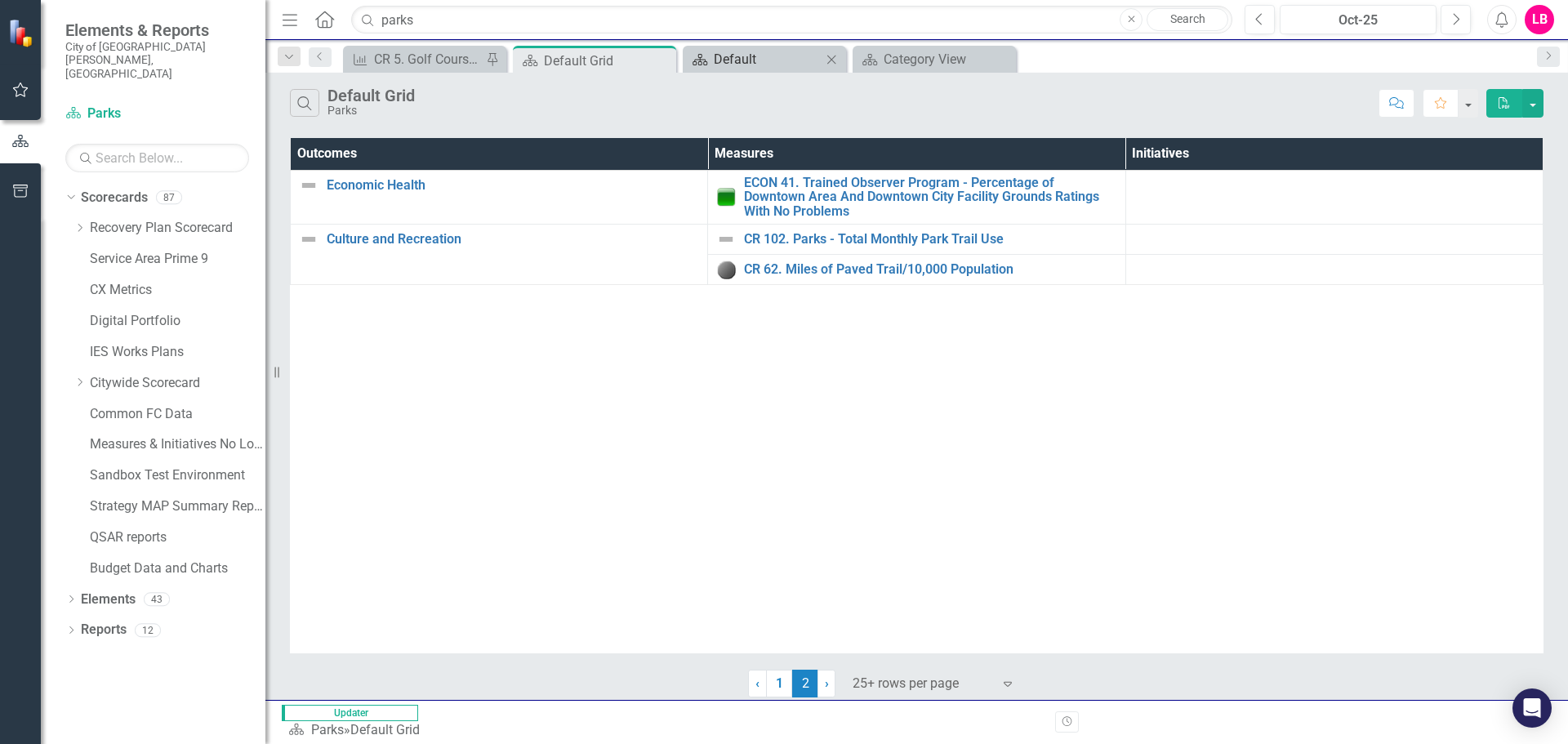
click at [762, 57] on div "Default" at bounding box center [768, 59] width 108 height 20
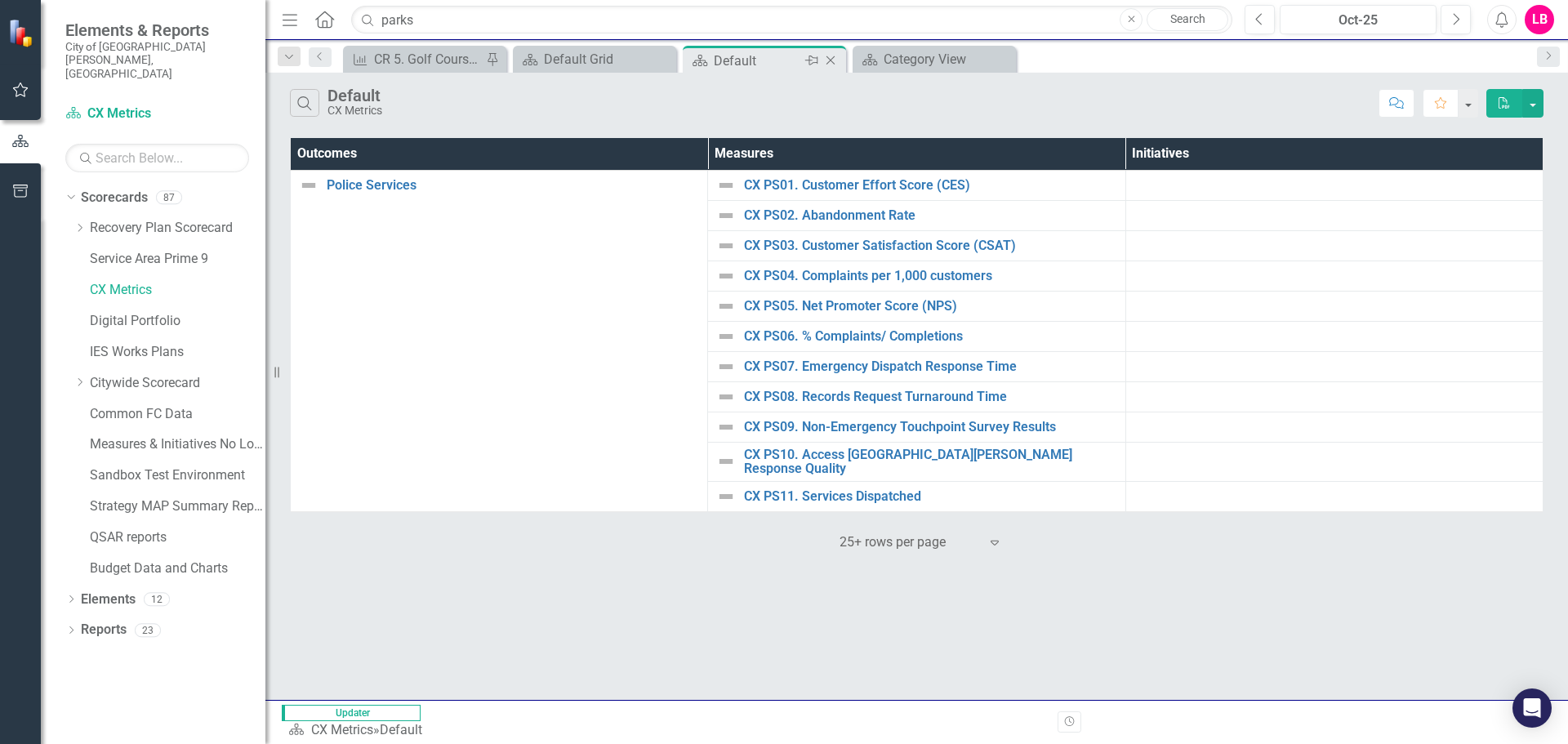
click at [829, 58] on icon "Close" at bounding box center [831, 60] width 16 height 13
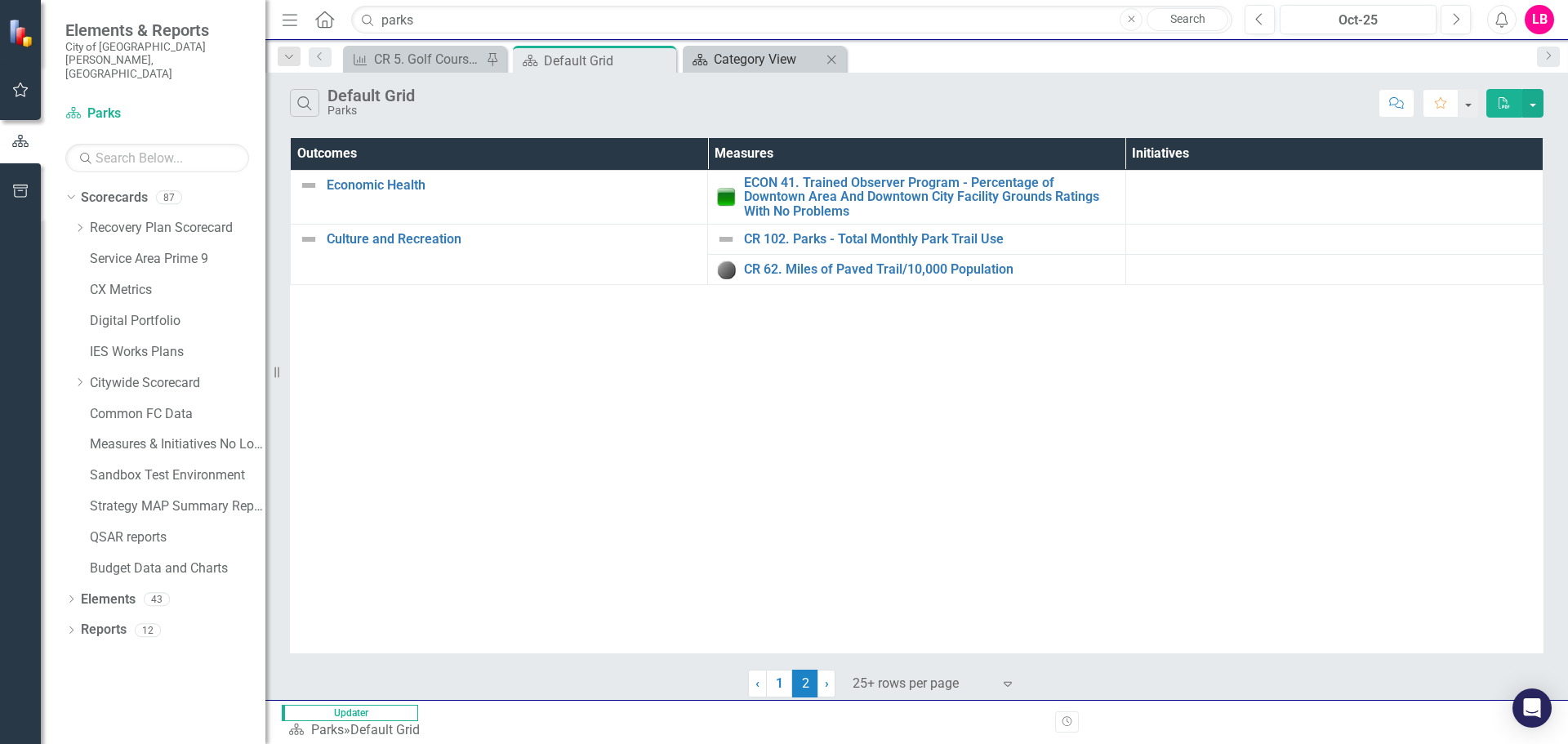
click at [777, 61] on div "Category View" at bounding box center [768, 59] width 108 height 20
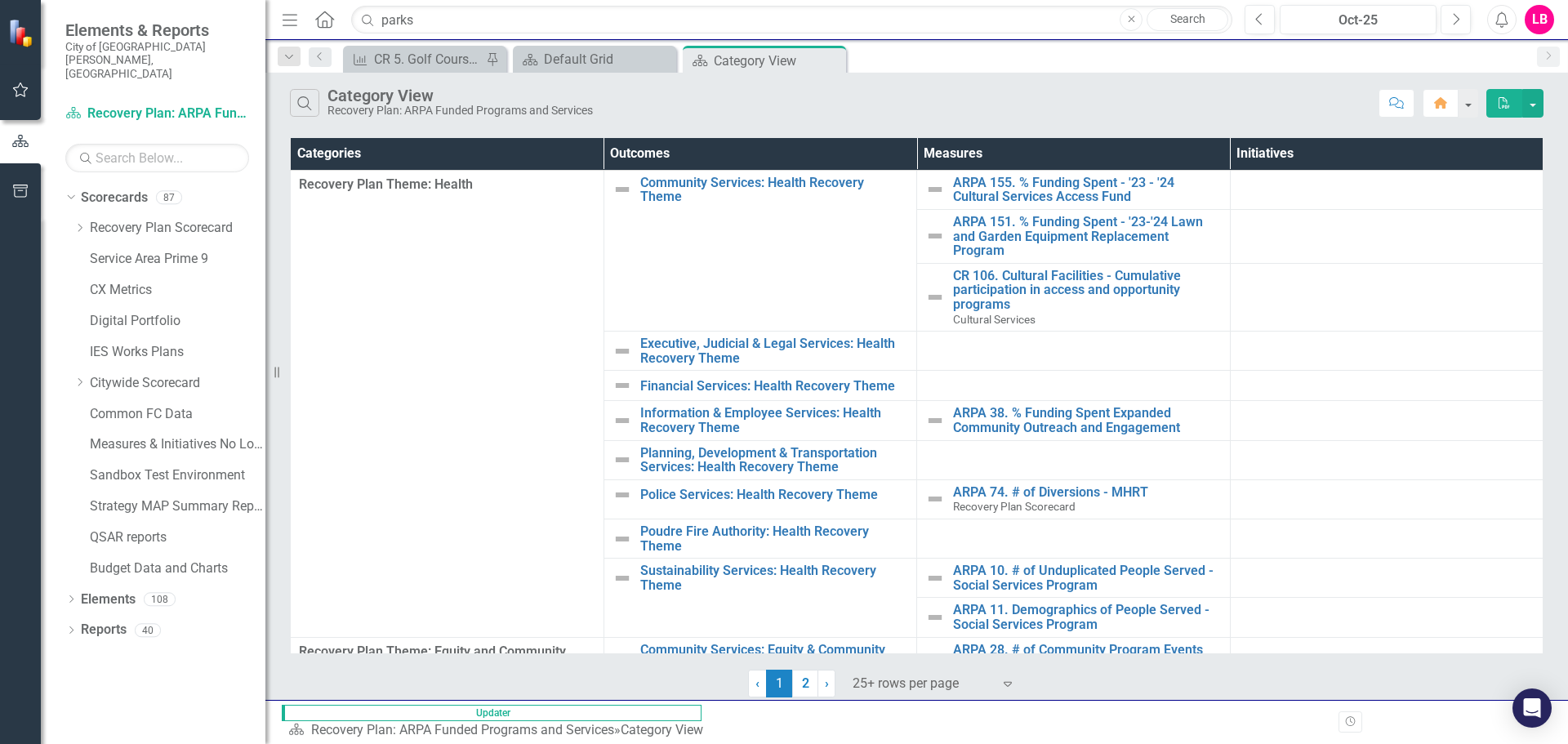
click at [0, 0] on icon "Close" at bounding box center [0, 0] width 0 height 0
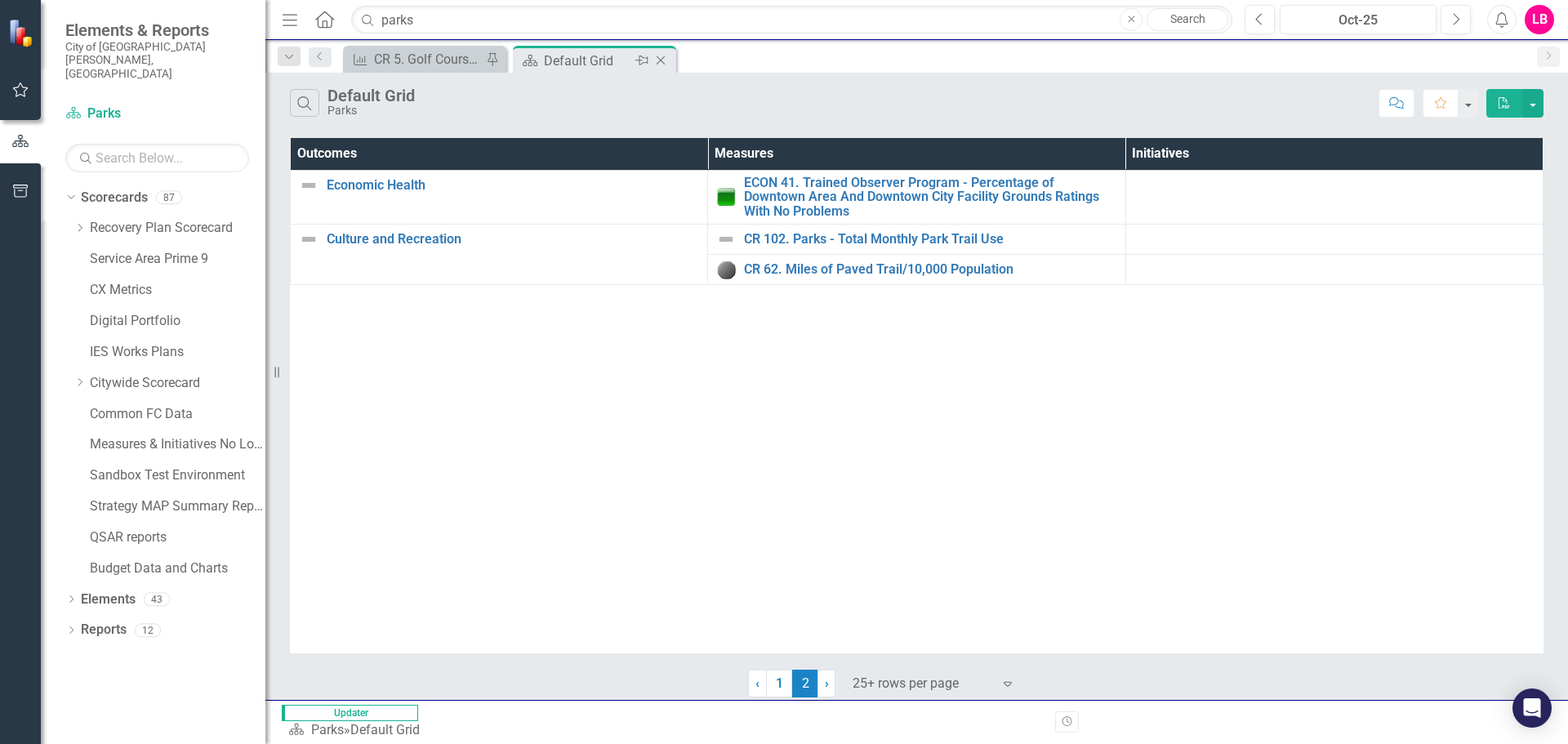
click at [596, 57] on div "Default Grid" at bounding box center [587, 60] width 87 height 20
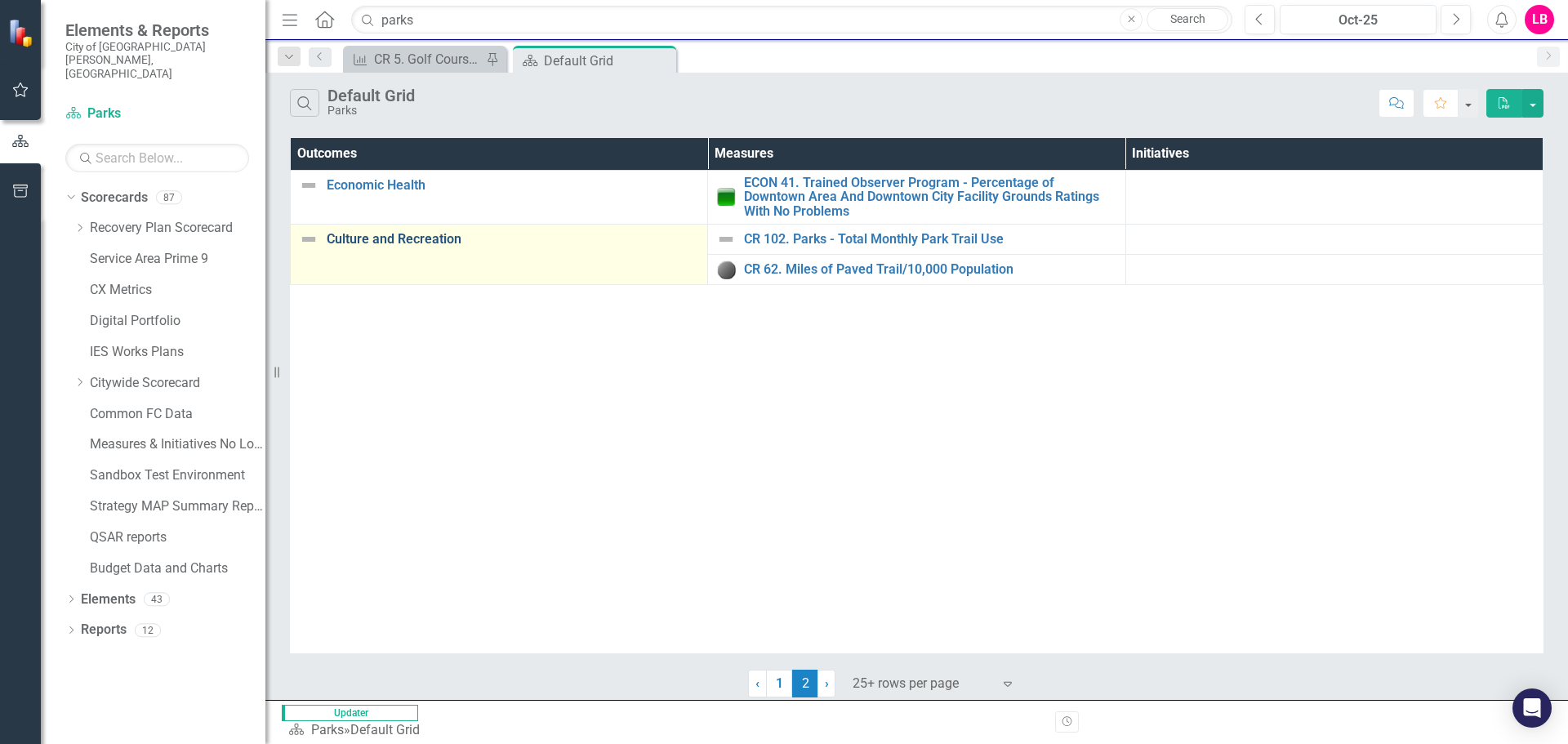
click at [427, 238] on link "Culture and Recreation" at bounding box center [513, 239] width 372 height 15
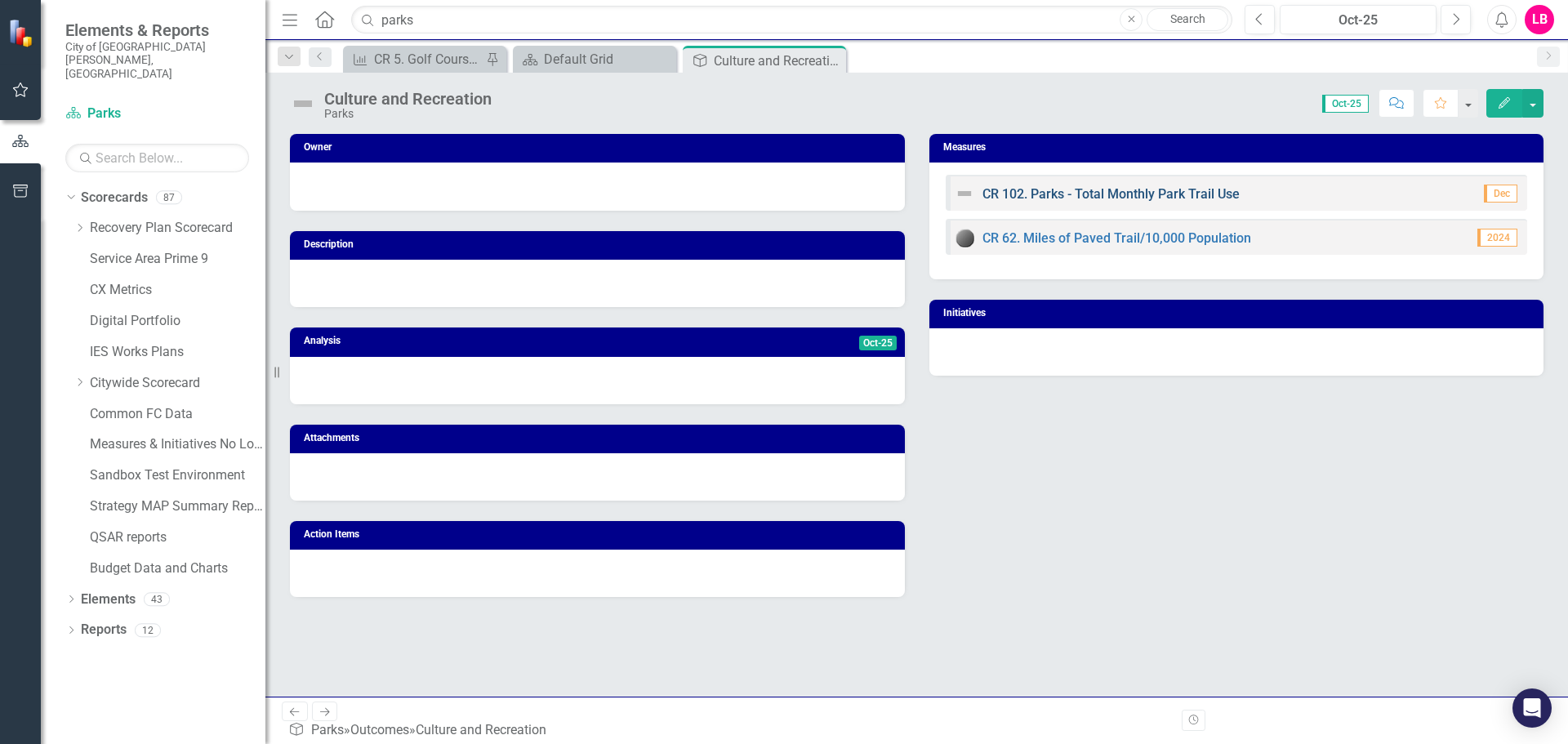
click at [1097, 192] on link "CR 102. Parks - Total Monthly Park Trail Use" at bounding box center [1111, 193] width 258 height 16
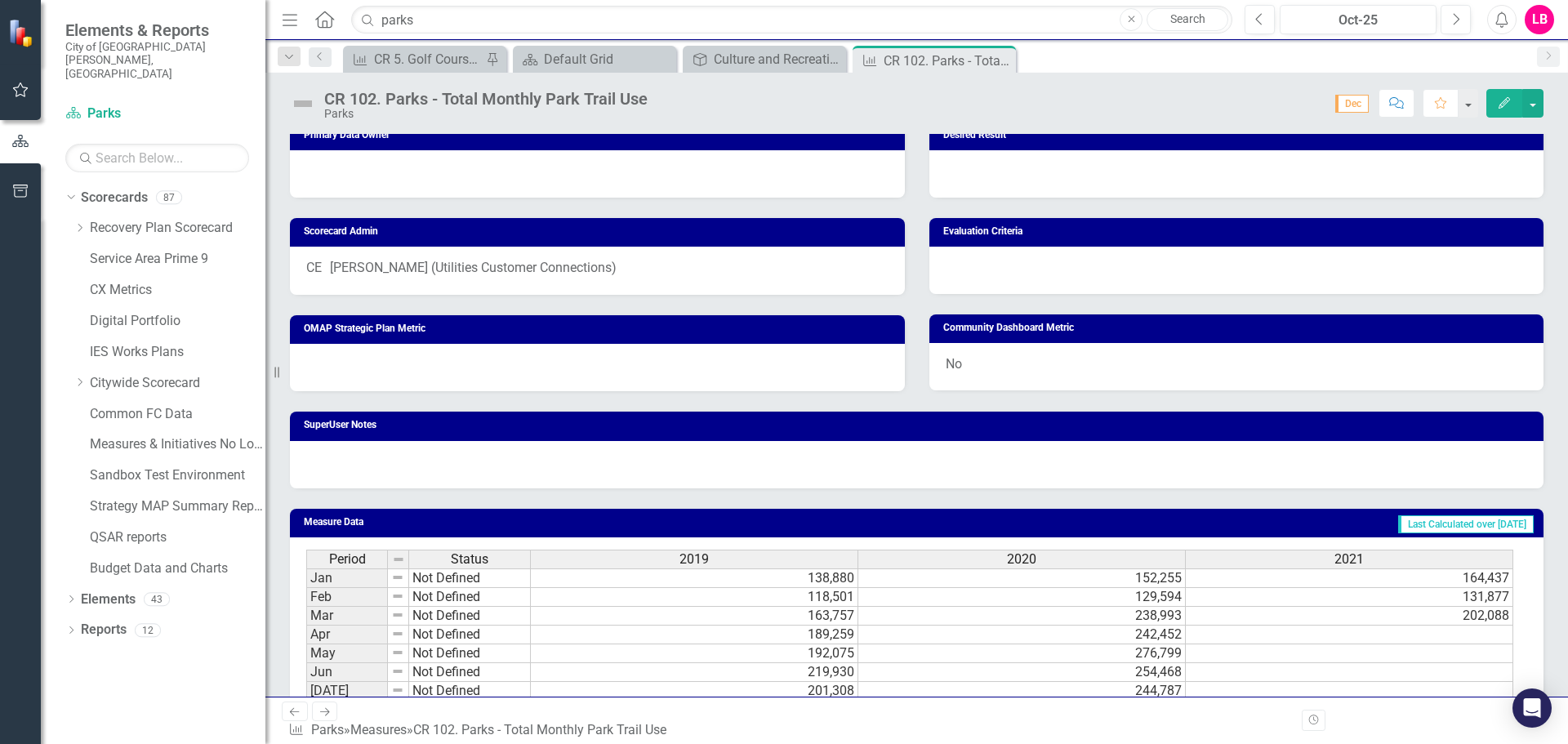
scroll to position [448, 0]
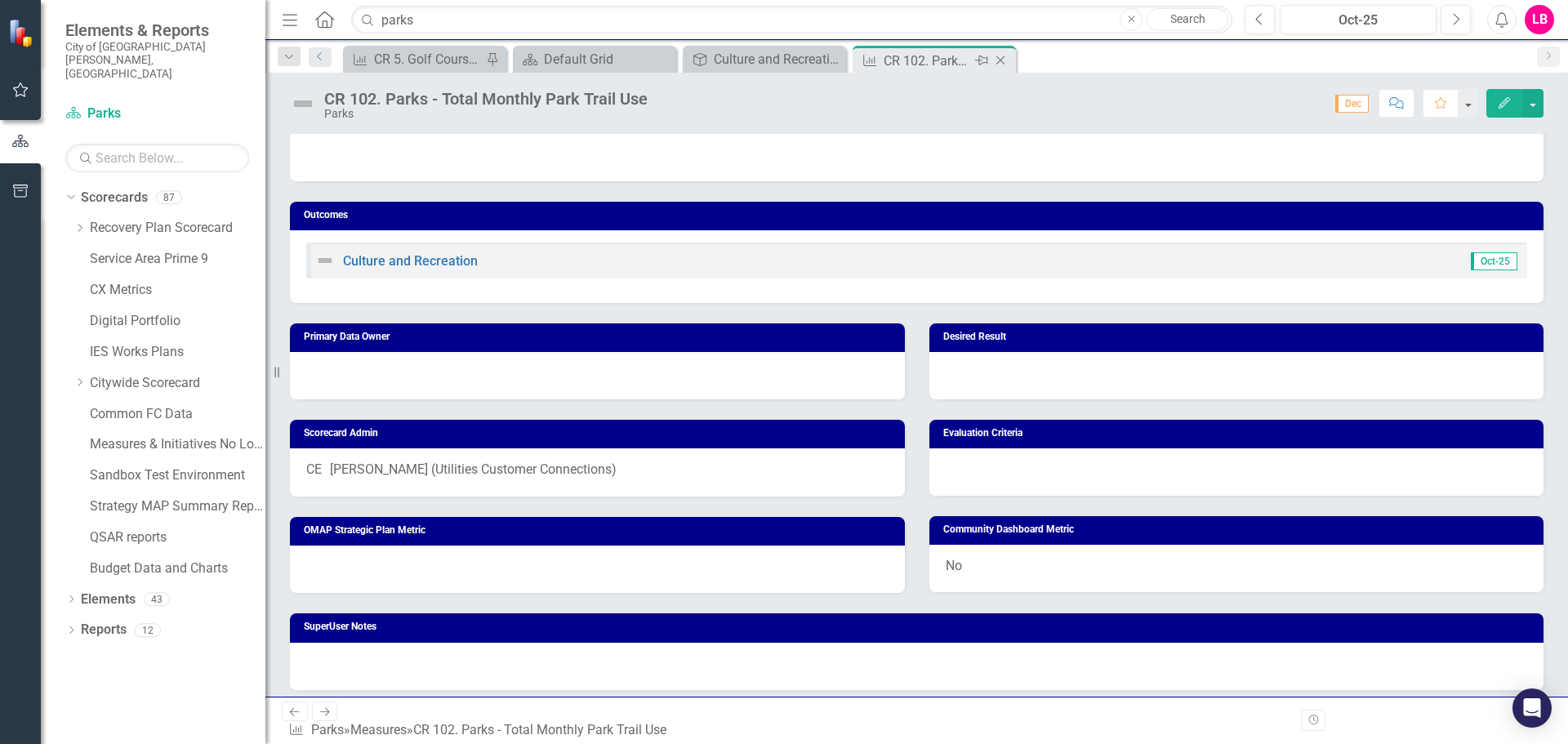
click at [999, 59] on icon at bounding box center [1001, 61] width 9 height 9
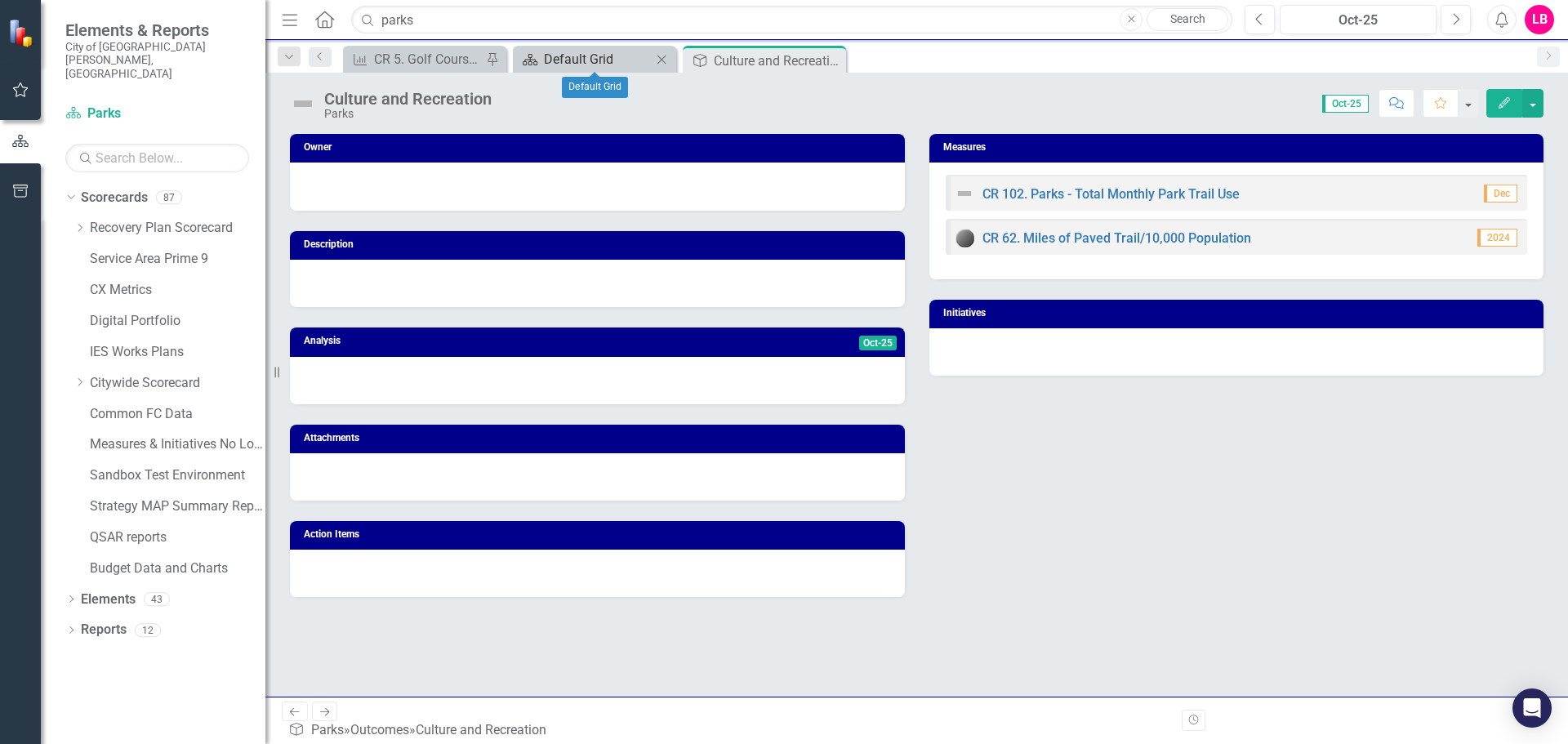
click at [605, 56] on div "Default Grid" at bounding box center [598, 59] width 108 height 20
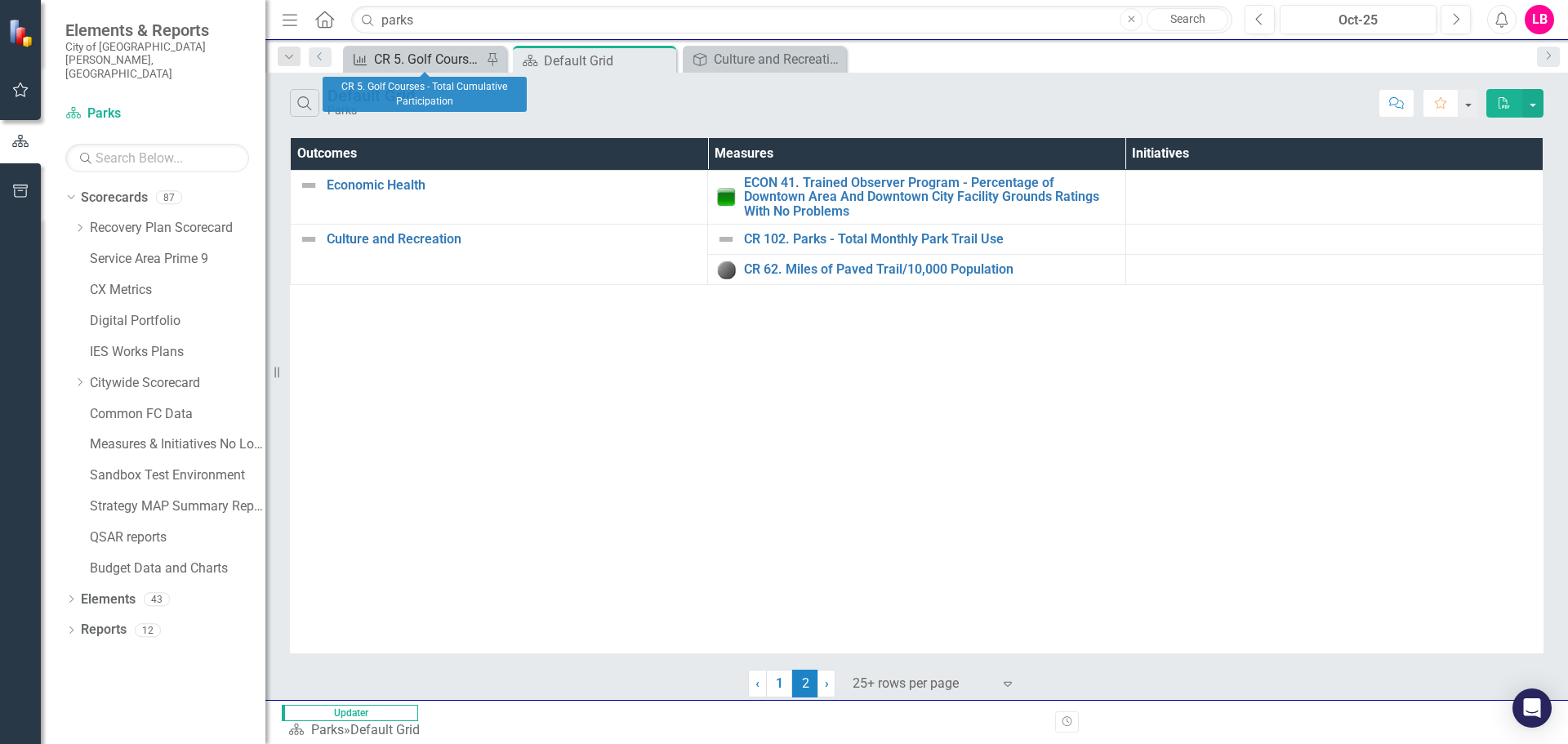
click at [423, 62] on div "CR 5. Golf Courses - Total Cumulative Participation" at bounding box center [428, 59] width 108 height 20
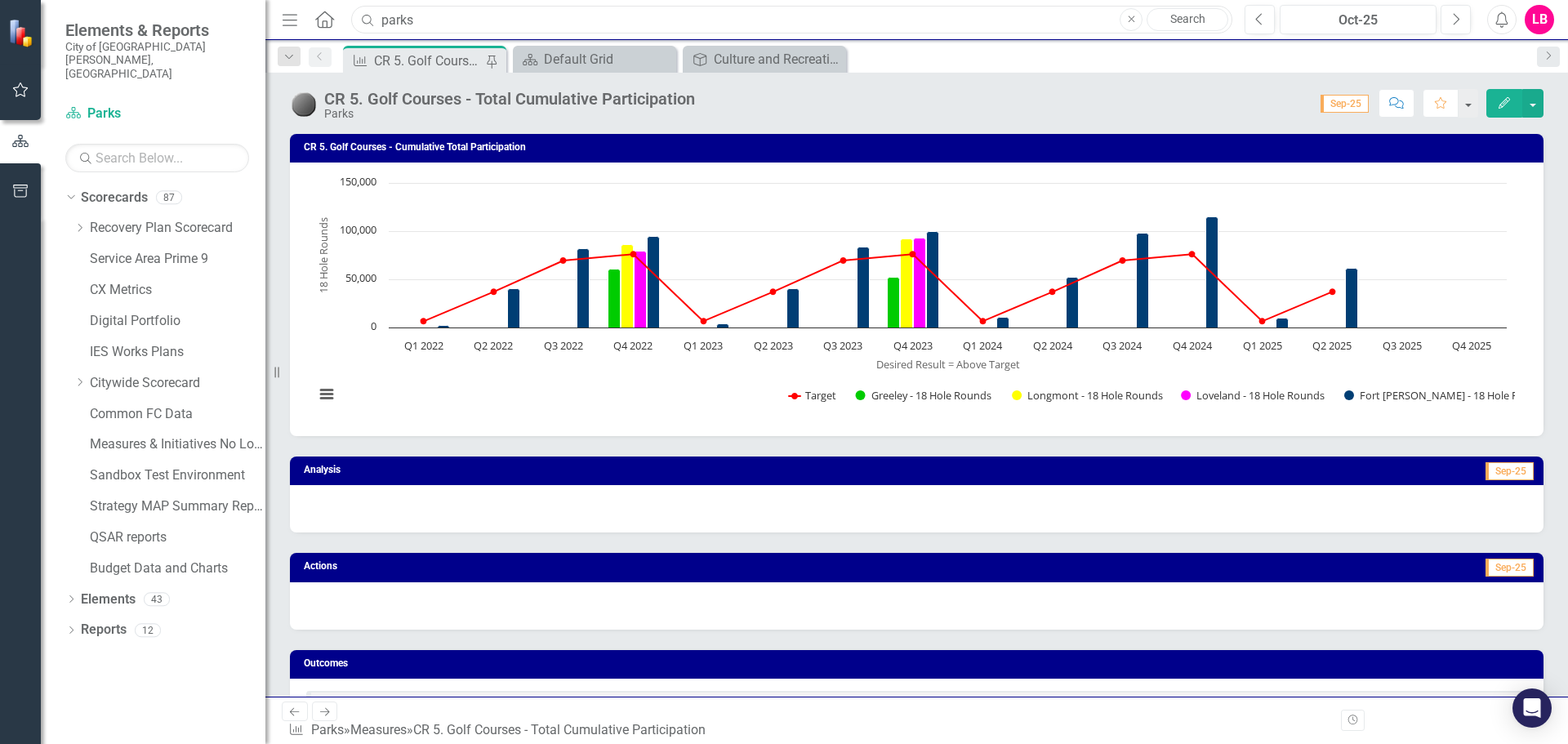
drag, startPoint x: 437, startPoint y: 21, endPoint x: 324, endPoint y: 12, distance: 113.4
click at [327, 12] on div "Menu Home Search parks Close Search" at bounding box center [753, 19] width 951 height 31
type input "golf"
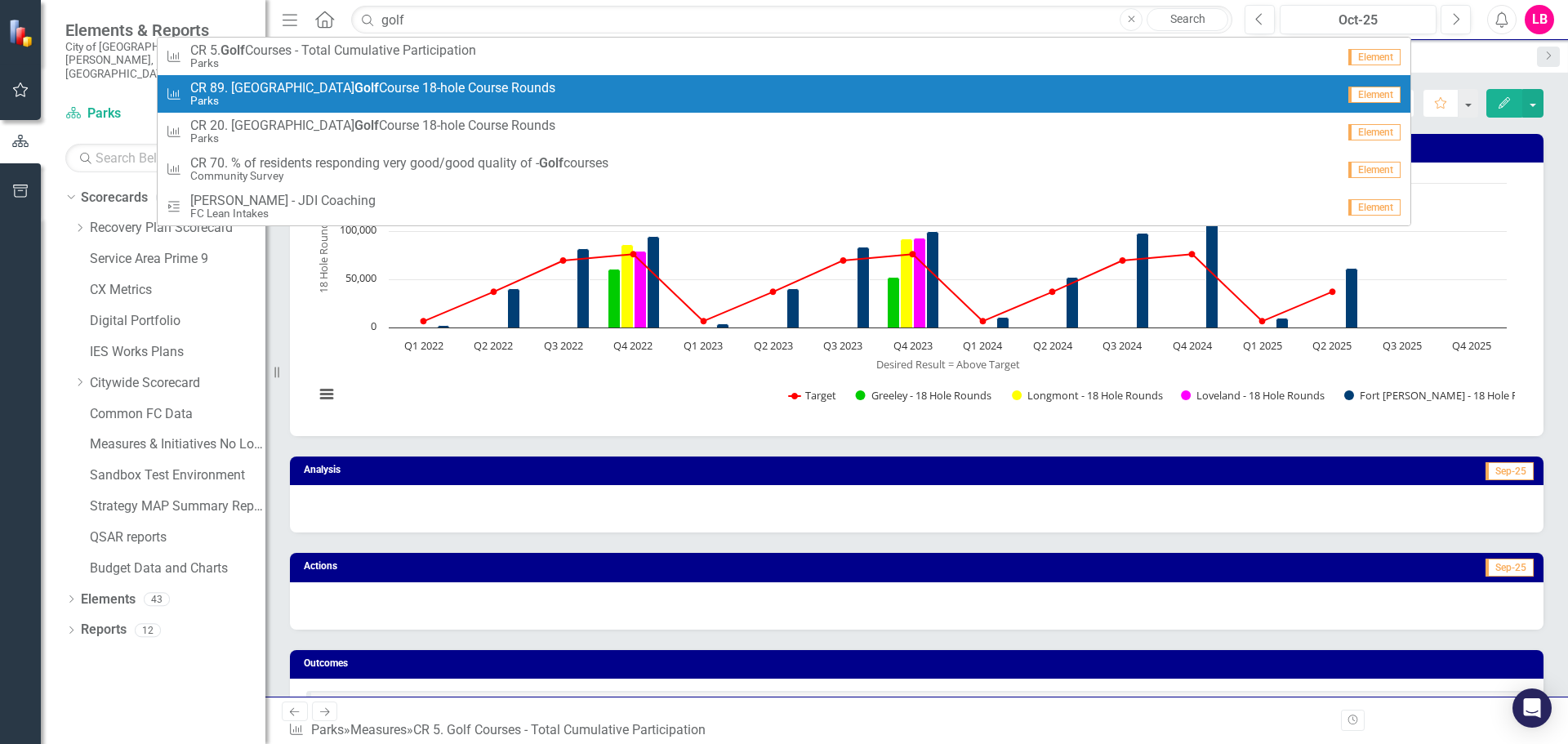
click at [245, 87] on span "CR 89. [GEOGRAPHIC_DATA] 18-hole Course Rounds" at bounding box center [373, 88] width 365 height 15
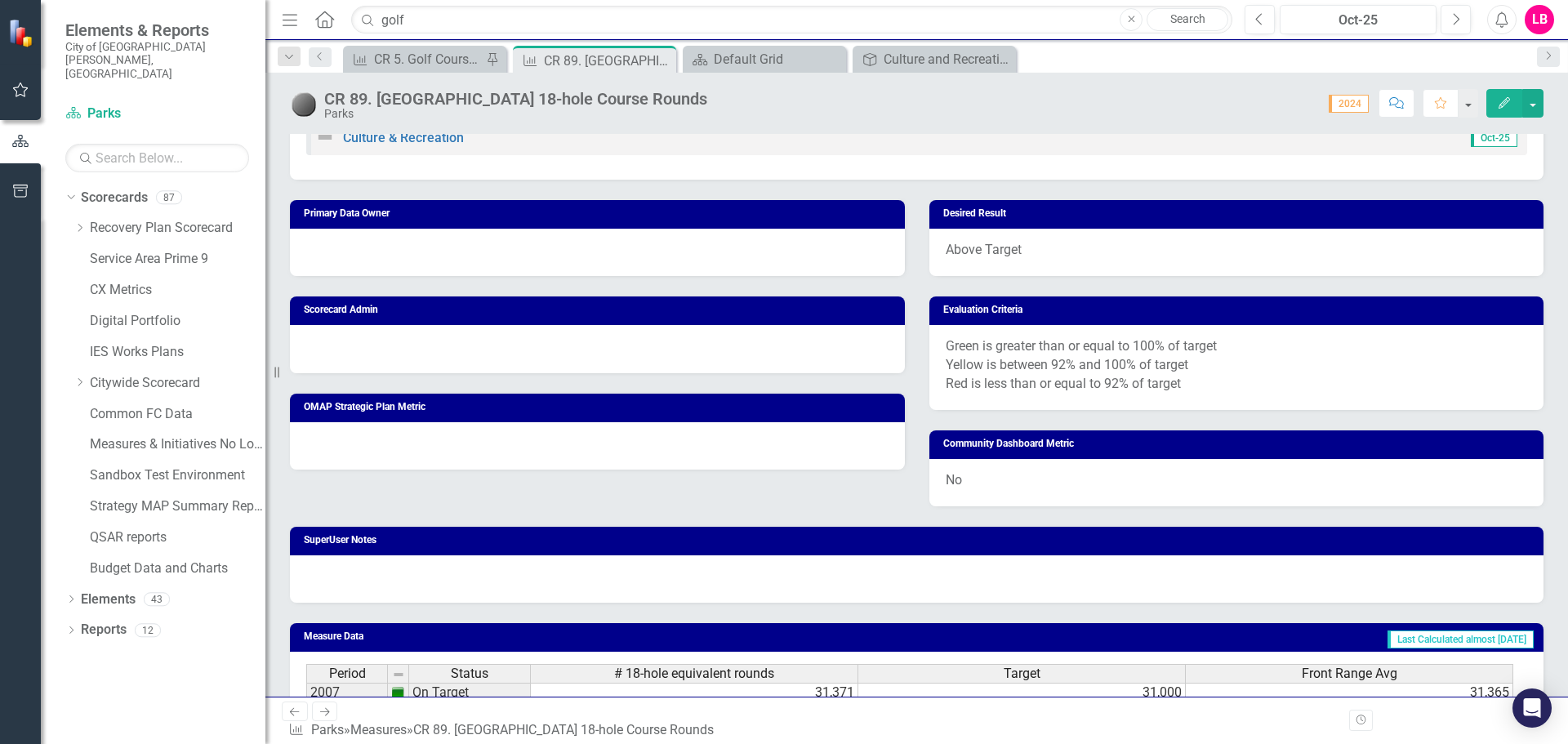
scroll to position [939, 0]
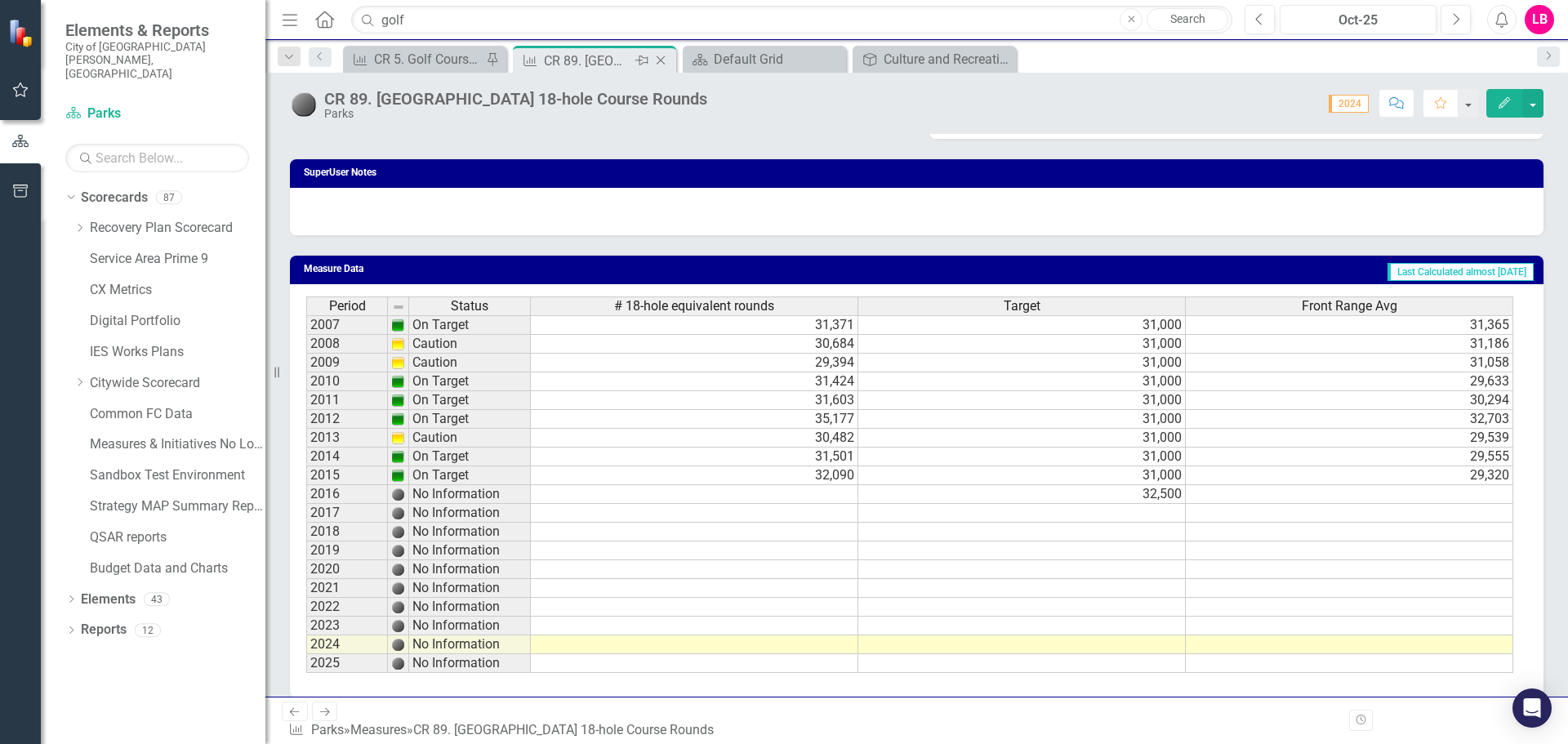
click at [661, 57] on icon "Close" at bounding box center [661, 60] width 16 height 13
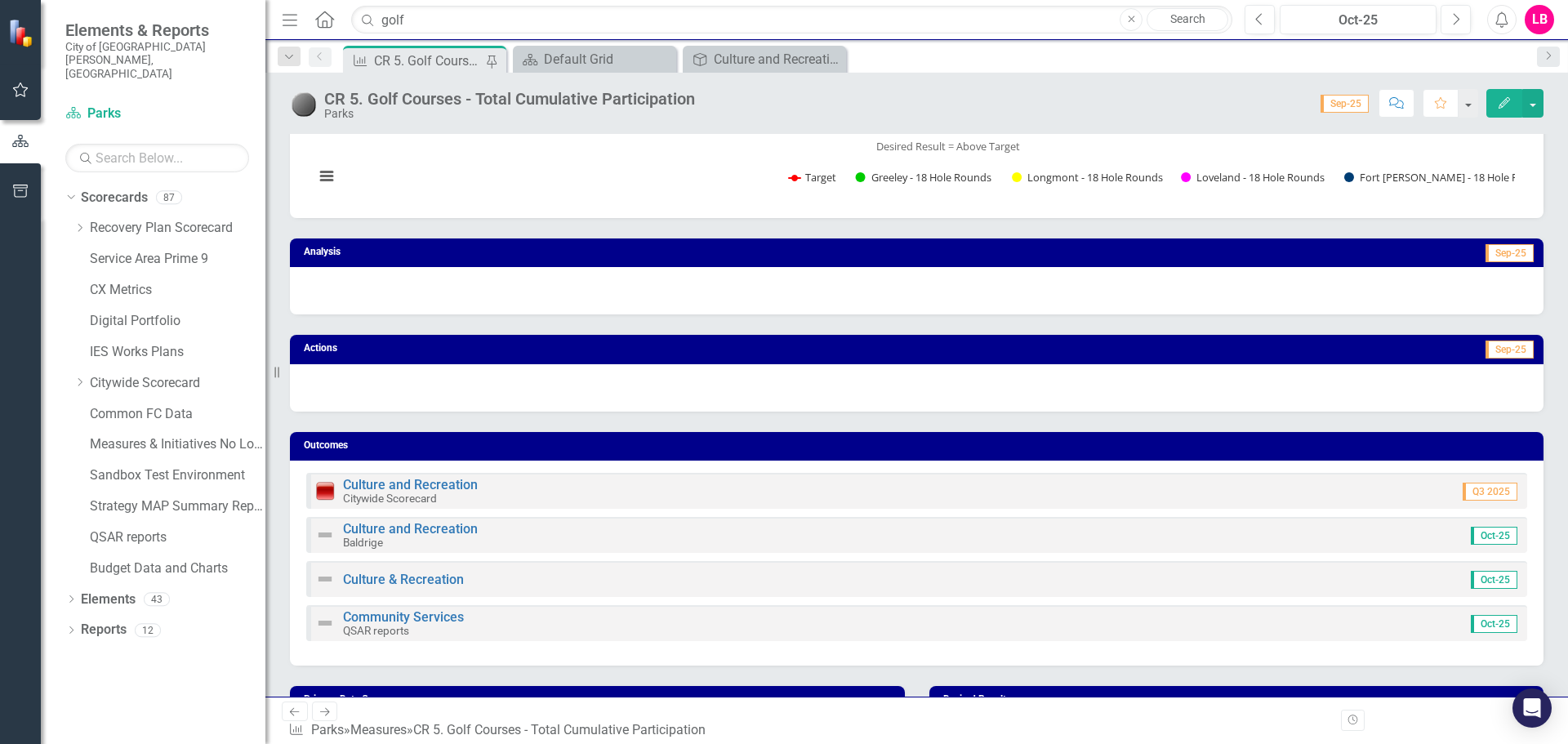
scroll to position [212, 0]
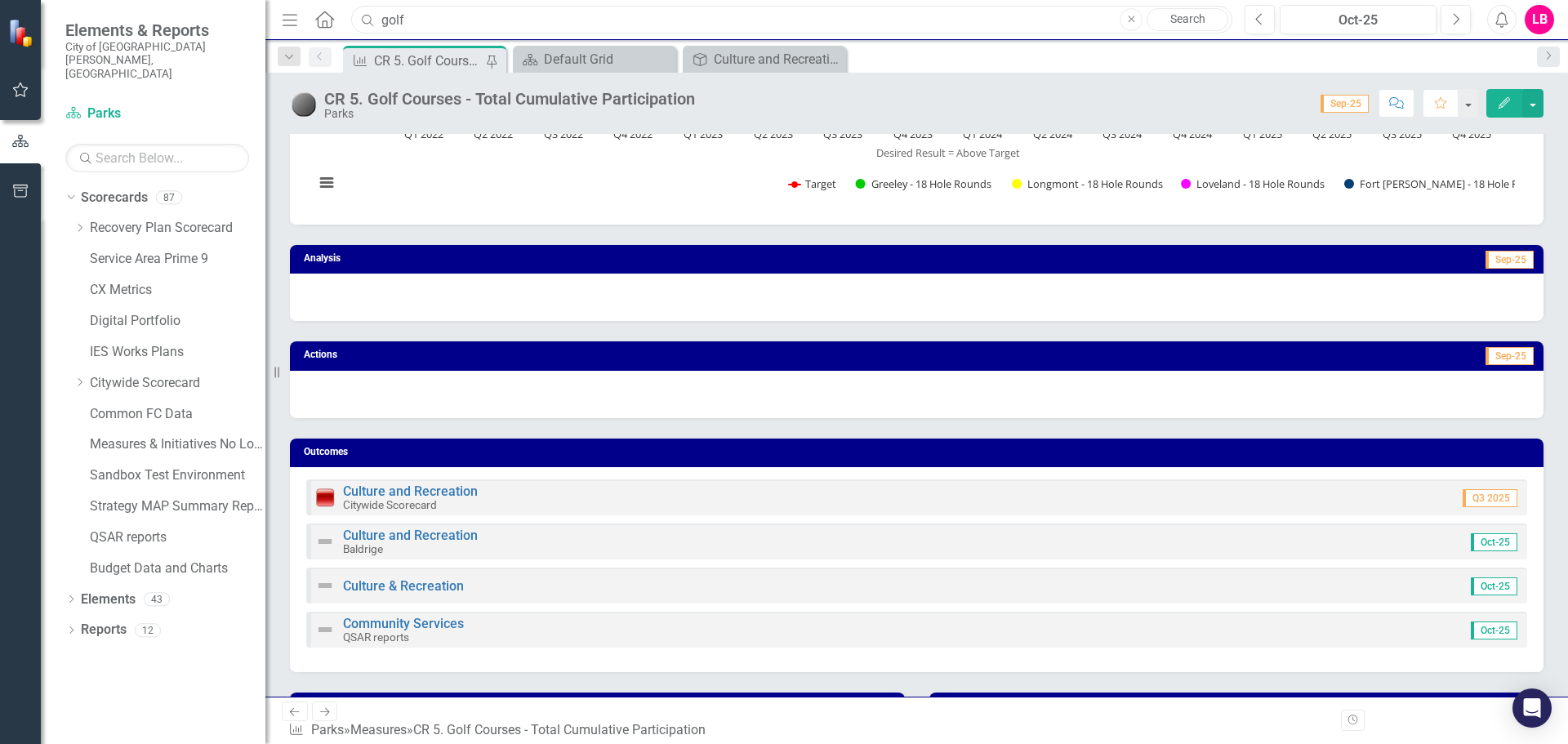
drag, startPoint x: 423, startPoint y: 15, endPoint x: 360, endPoint y: 16, distance: 63.0
click at [360, 16] on div "Search golf Close Search" at bounding box center [788, 19] width 882 height 28
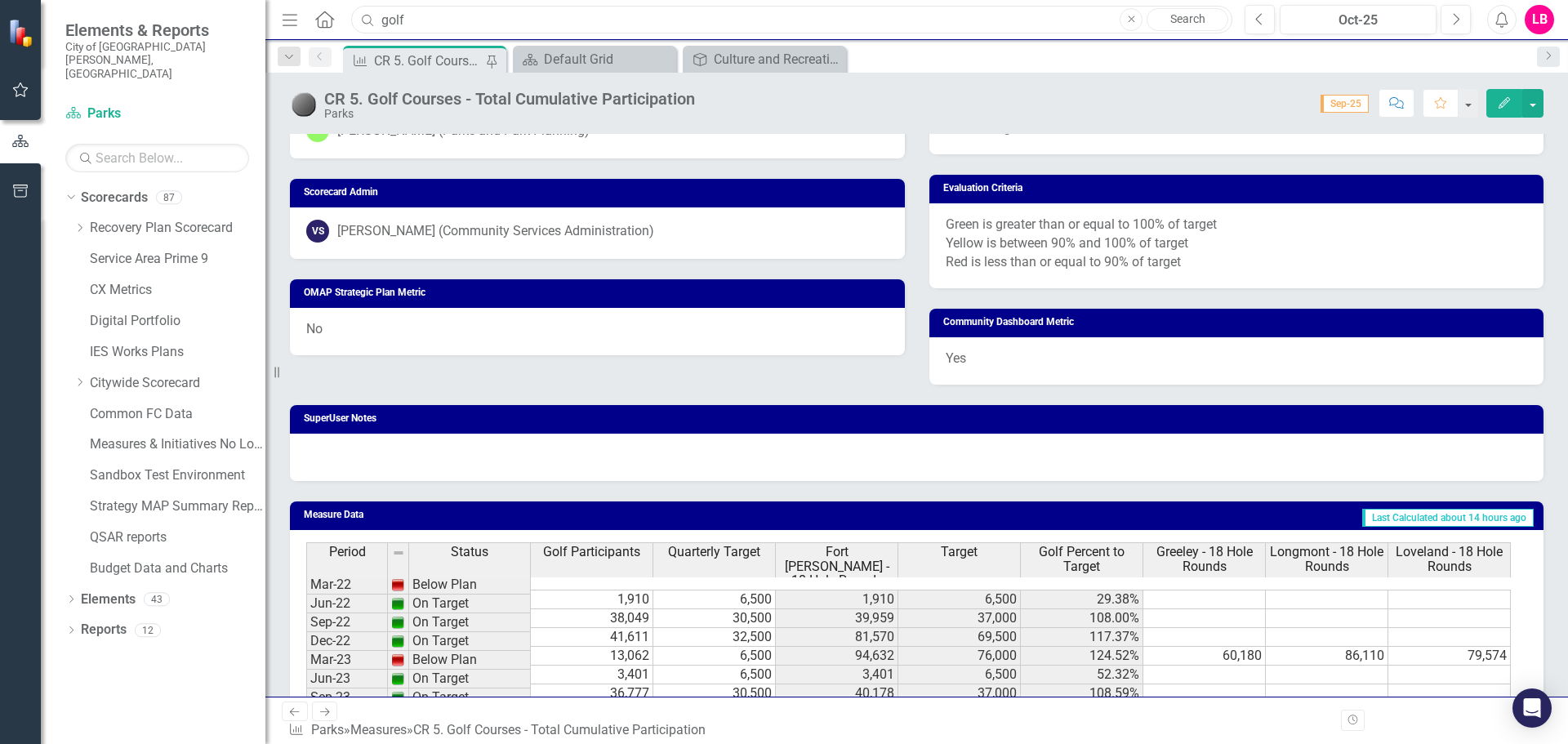
scroll to position [1028, 0]
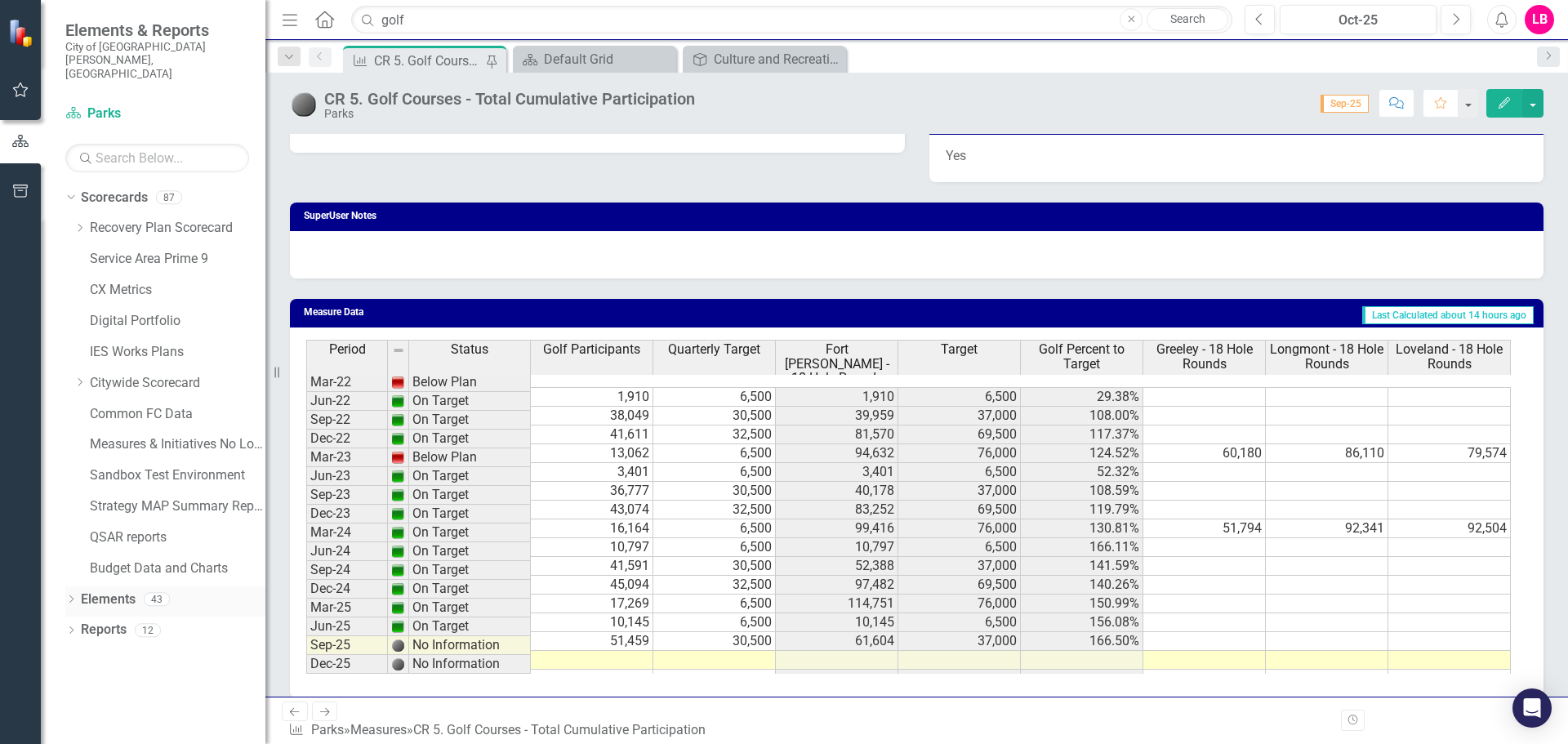
click at [71, 596] on icon "Dropdown" at bounding box center [71, 601] width 11 height 9
click at [71, 593] on icon "Dropdown" at bounding box center [69, 598] width 9 height 11
click at [72, 628] on icon "Dropdown" at bounding box center [71, 632] width 11 height 9
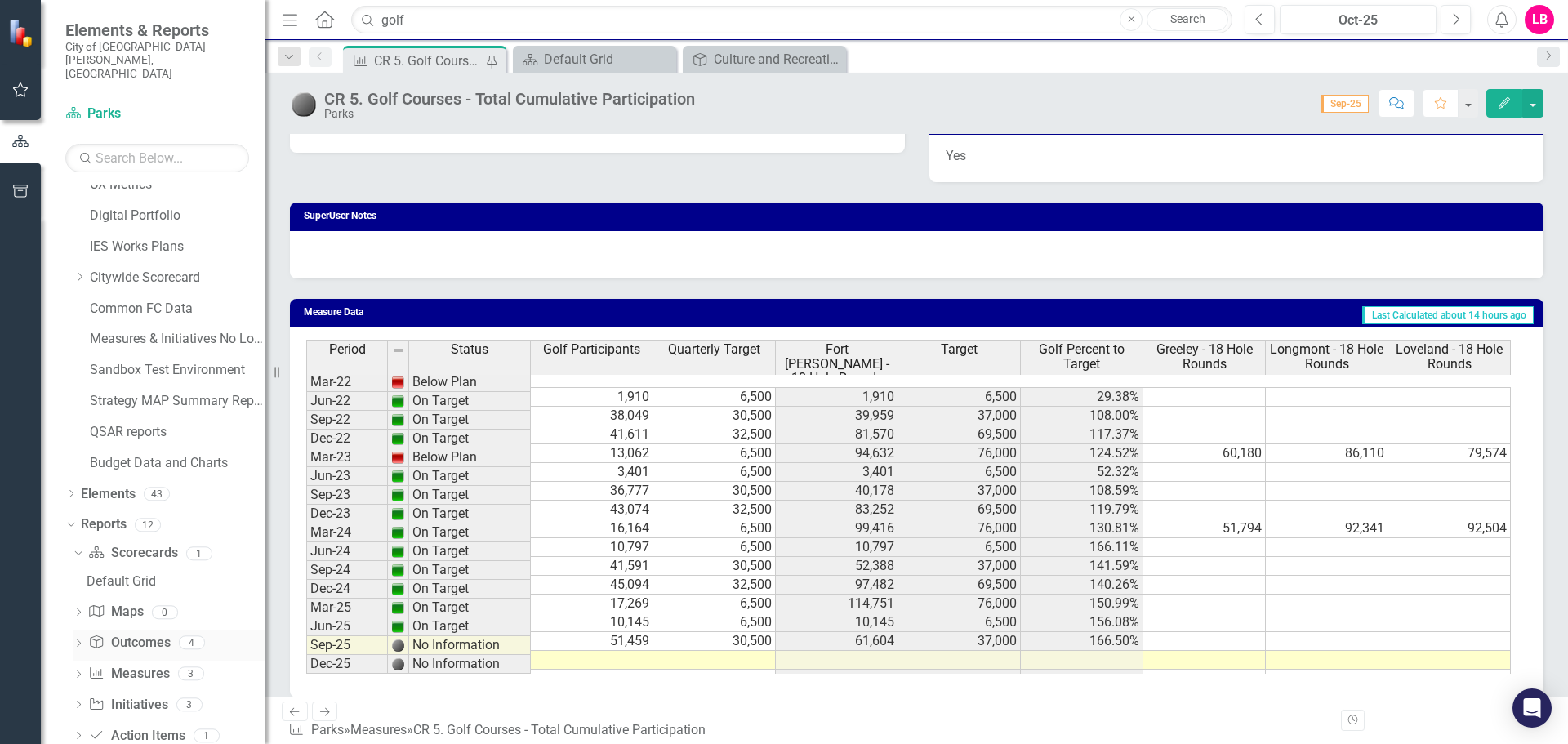
scroll to position [113, 0]
click at [132, 537] on link "Scorecard Scorecards" at bounding box center [132, 546] width 89 height 19
click at [76, 540] on icon "Dropdown" at bounding box center [76, 545] width 9 height 11
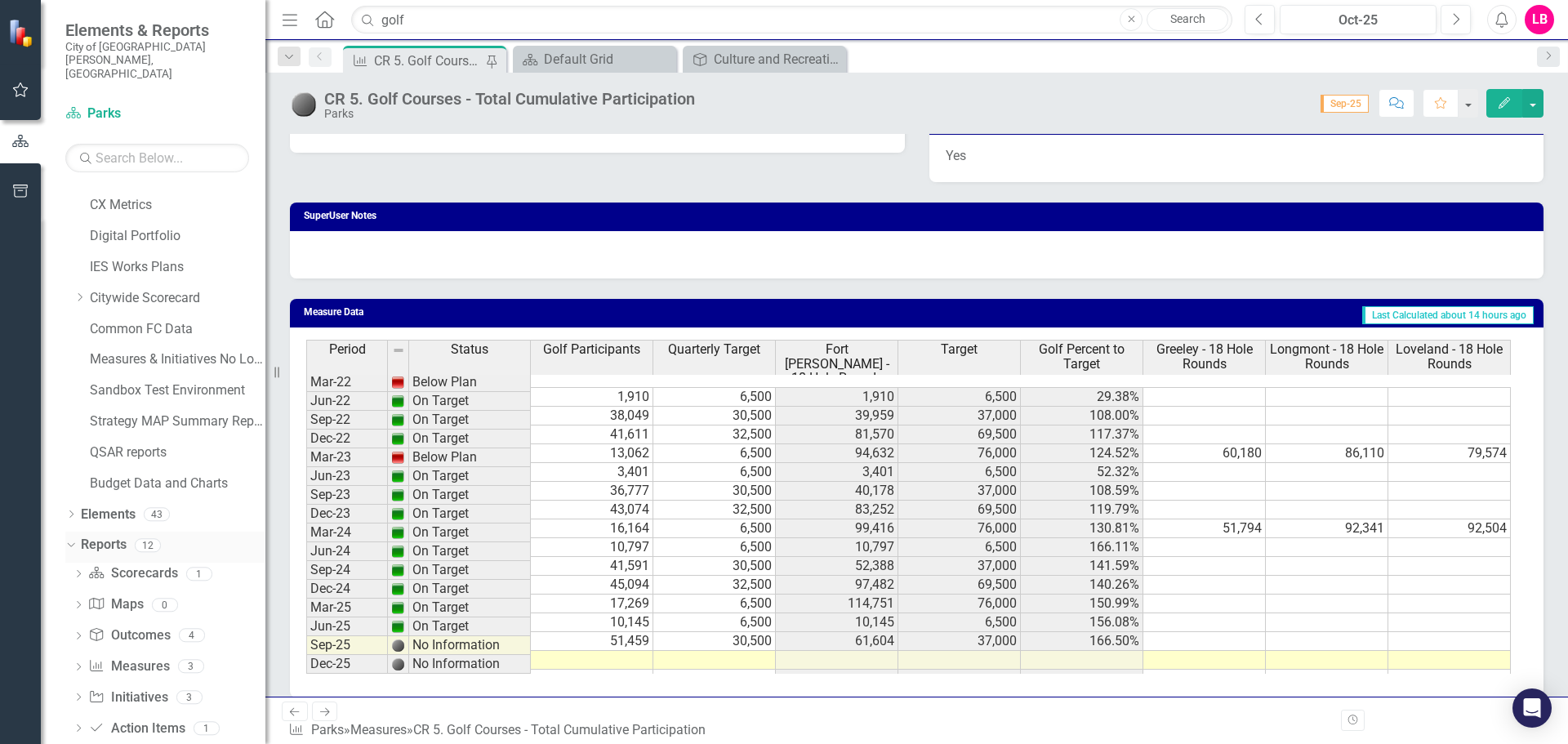
click at [77, 543] on div "Dropdown" at bounding box center [71, 547] width 11 height 8
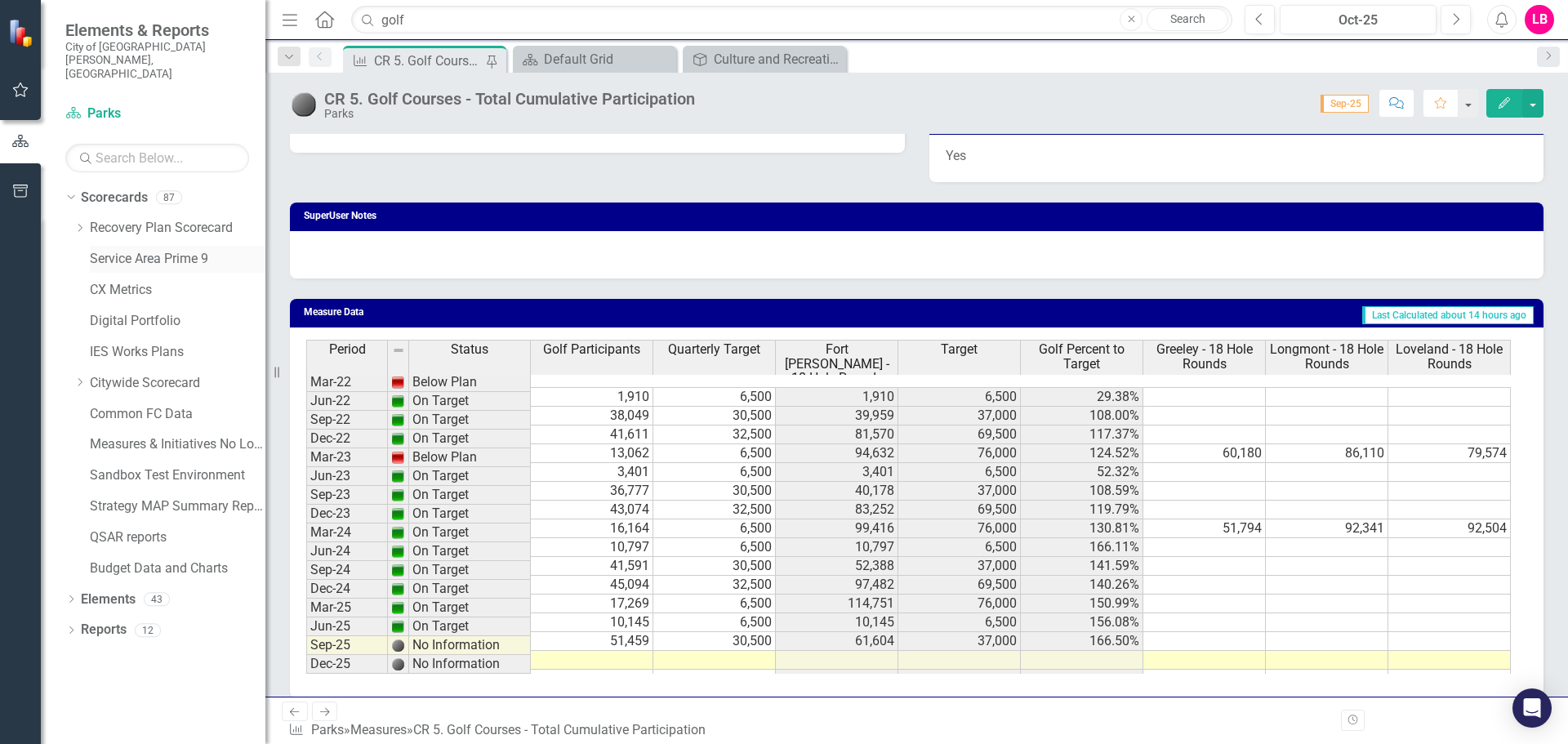
click at [115, 250] on link "Service Area Prime 9" at bounding box center [178, 259] width 176 height 19
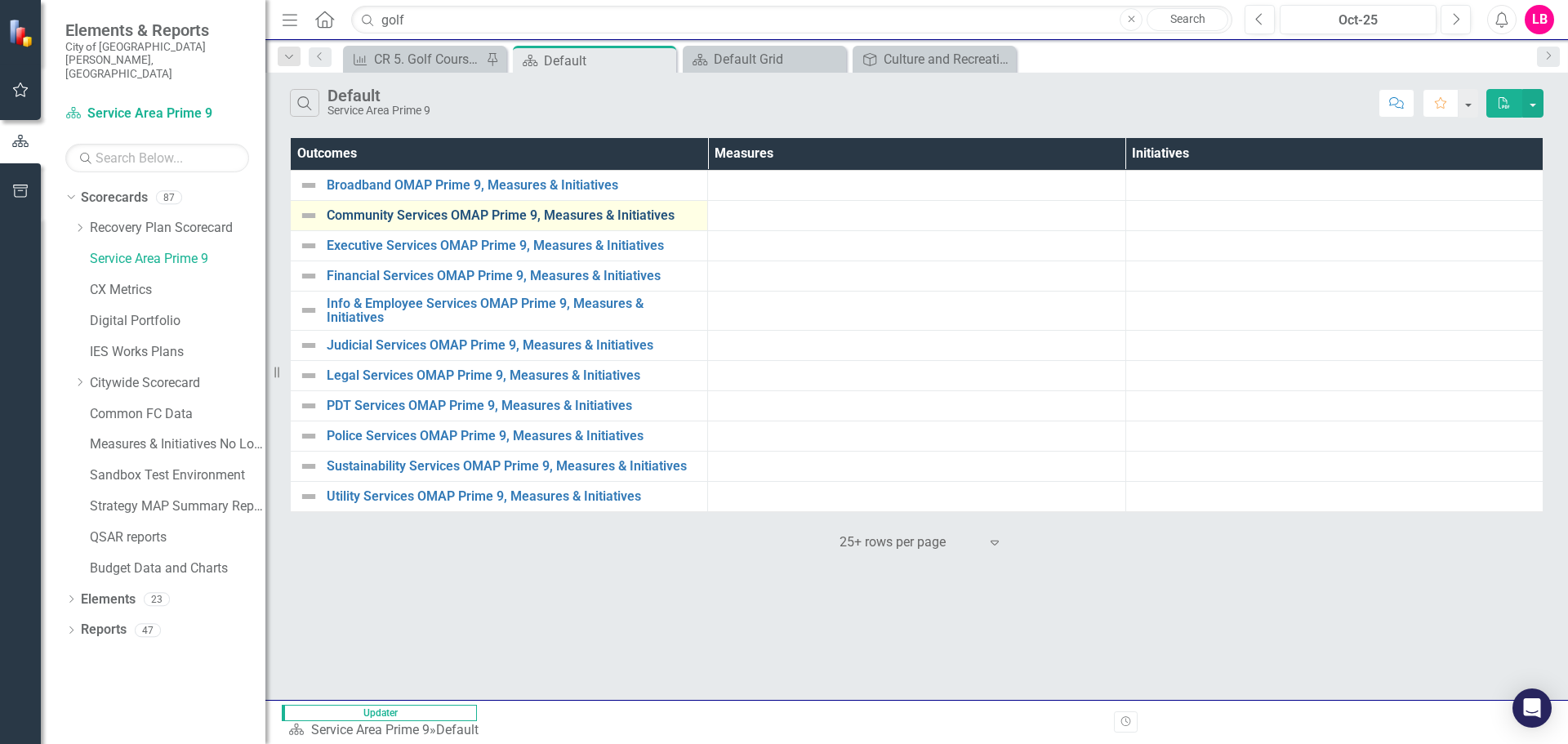
click at [385, 208] on link "Community Services OMAP Prime 9, Measures & Initiatives" at bounding box center [513, 215] width 372 height 15
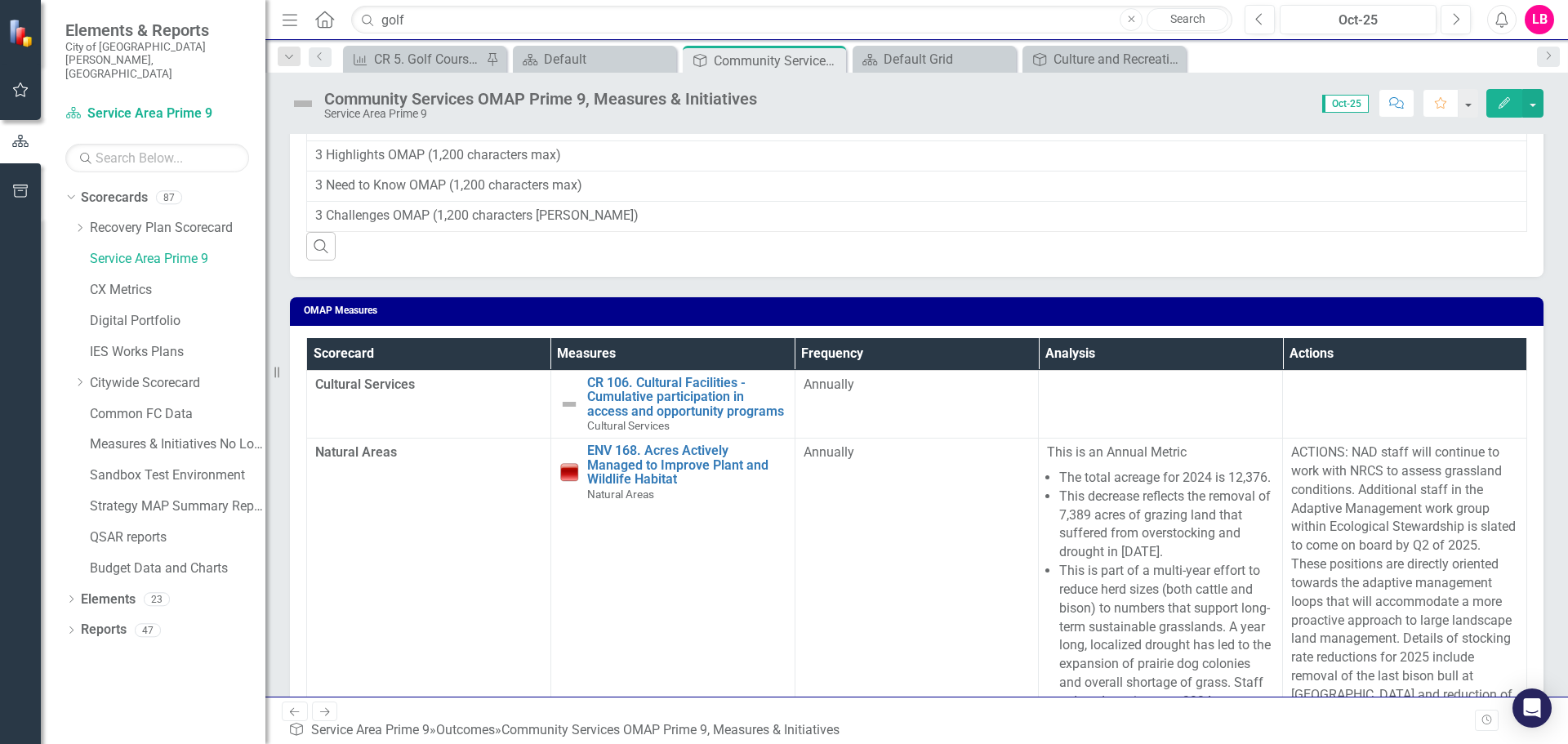
scroll to position [243, 0]
click at [116, 281] on link "CX Metrics" at bounding box center [178, 290] width 176 height 19
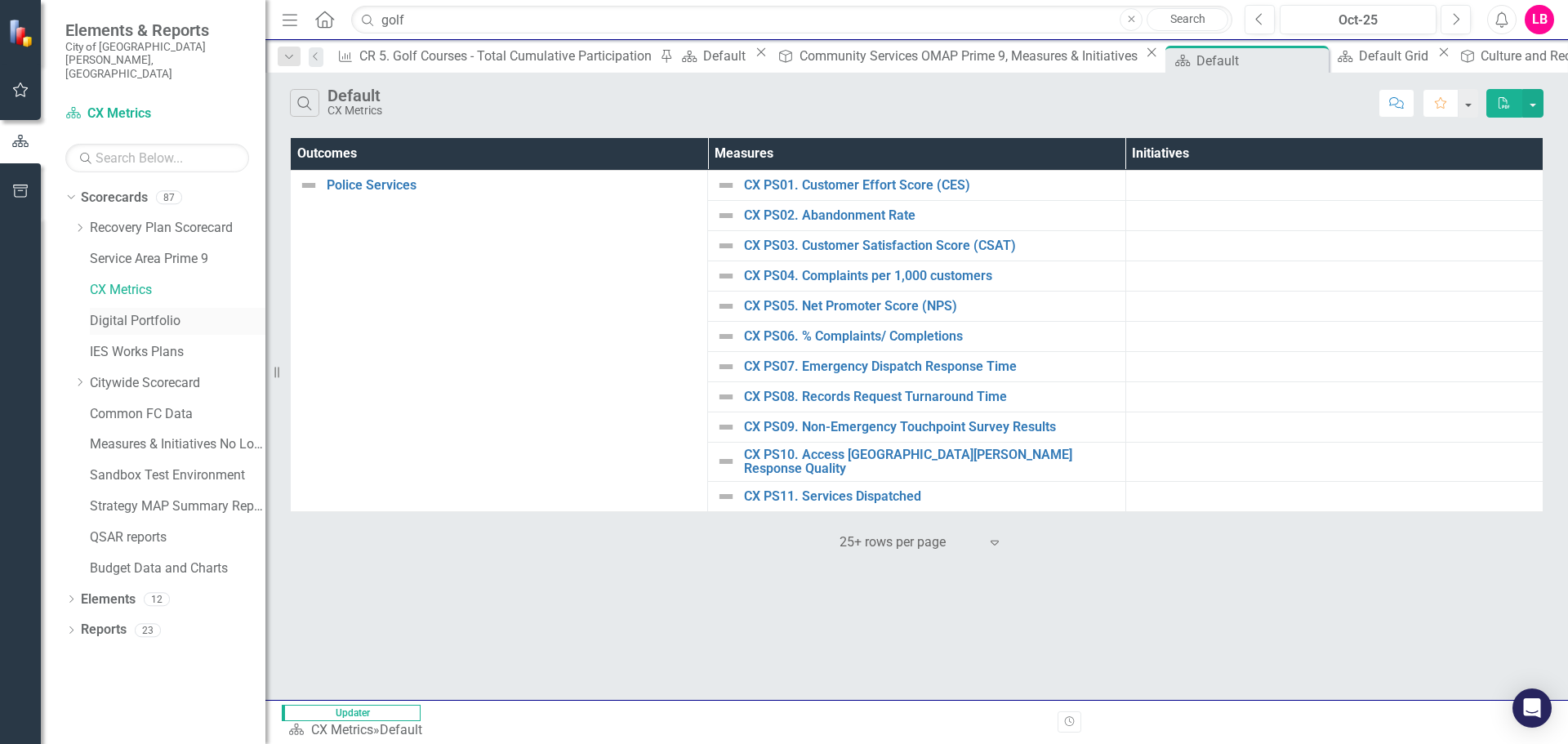
click at [133, 312] on link "Digital Portfolio" at bounding box center [178, 321] width 176 height 19
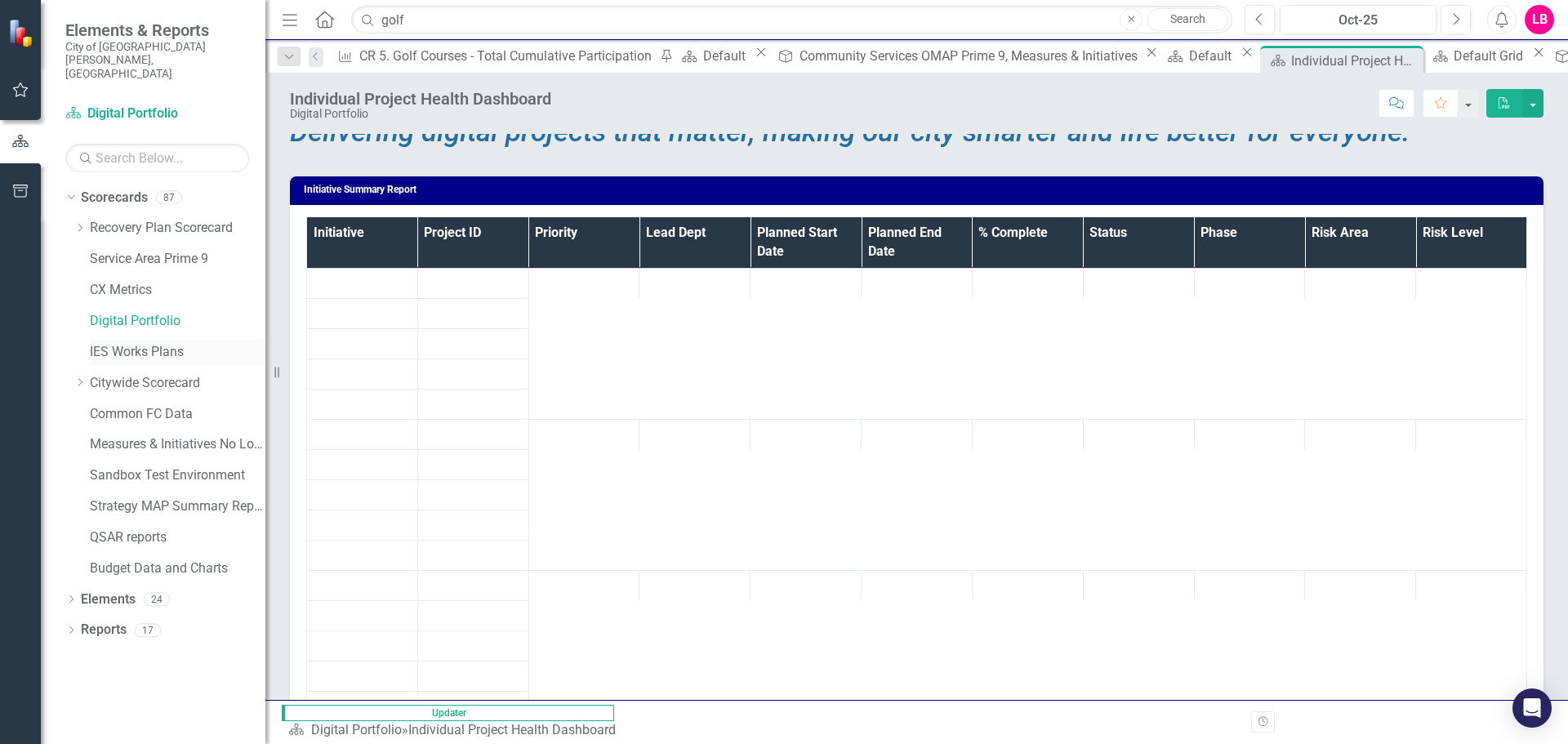
click at [111, 343] on link "IES Works Plans" at bounding box center [178, 352] width 176 height 19
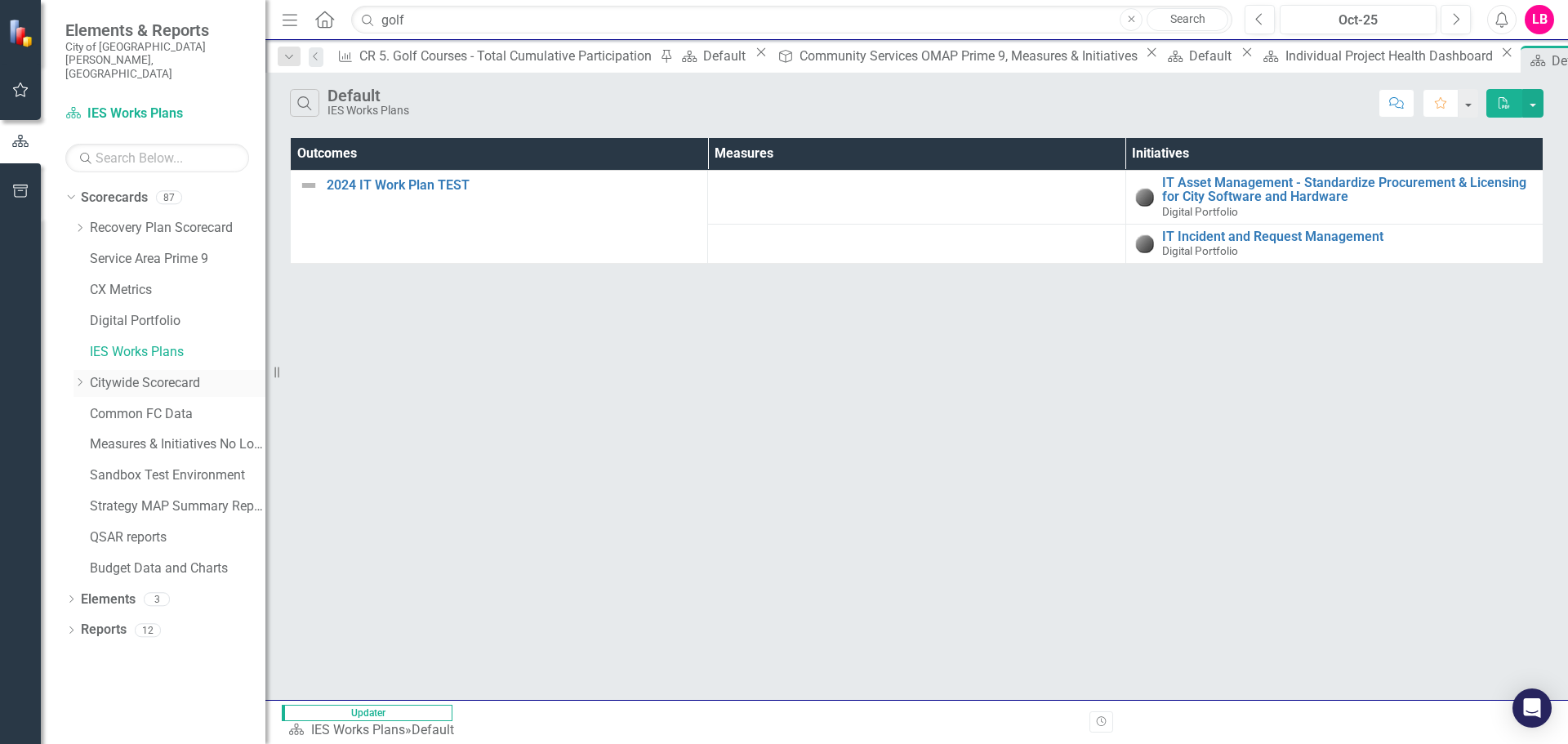
click at [124, 374] on link "Citywide Scorecard" at bounding box center [178, 383] width 176 height 19
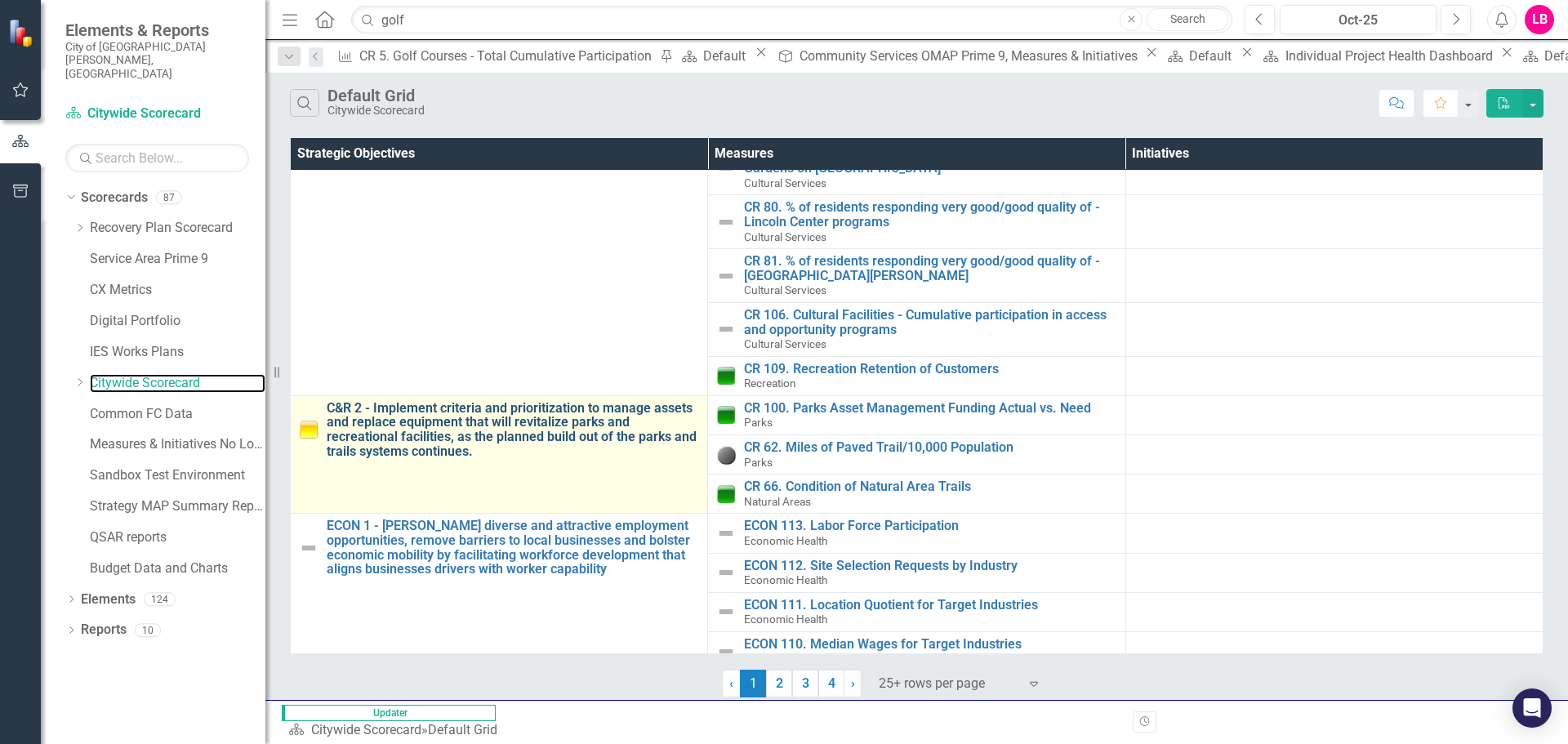
scroll to position [861, 0]
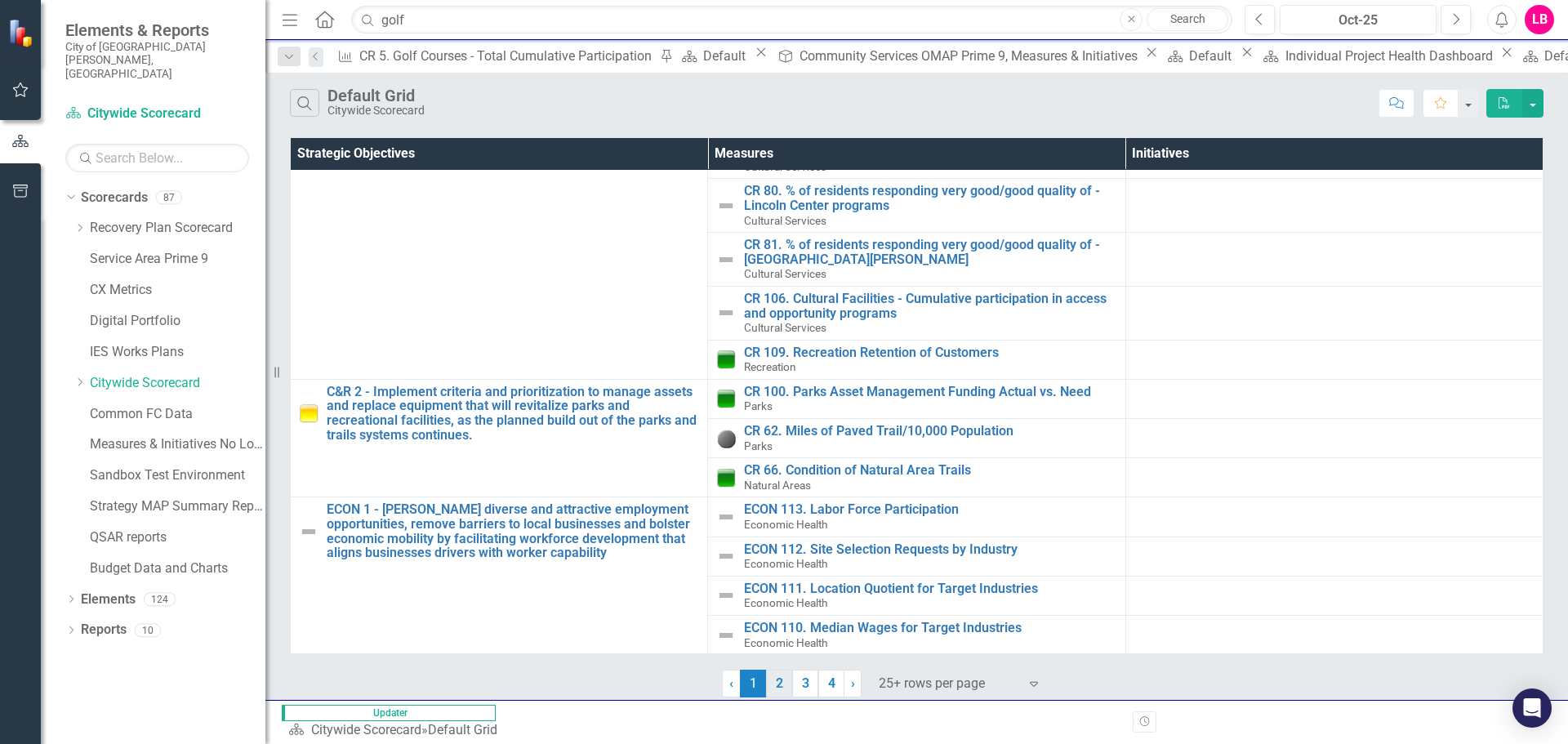
click at [785, 679] on link "2" at bounding box center [779, 684] width 27 height 27
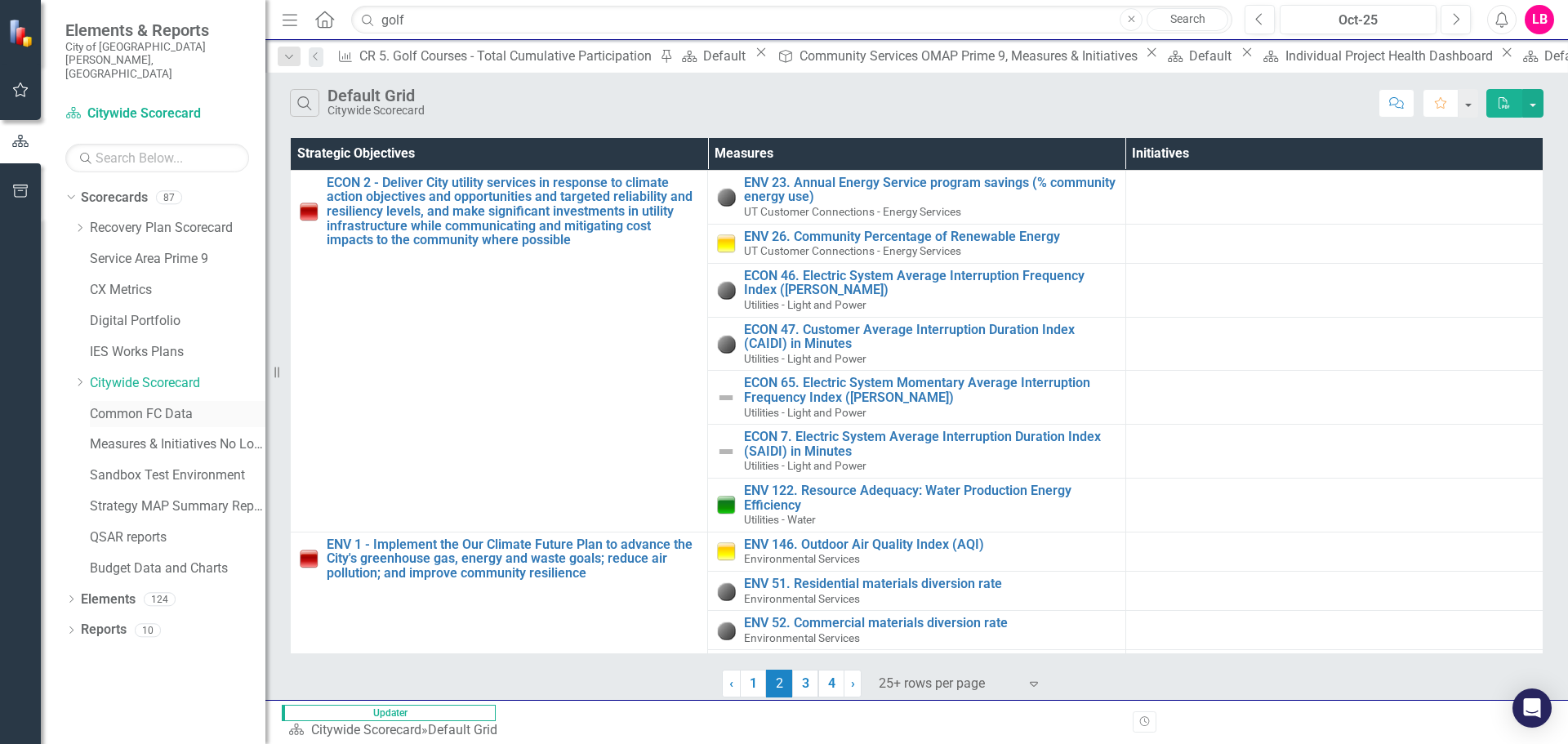
click at [117, 405] on link "Common FC Data" at bounding box center [178, 414] width 176 height 19
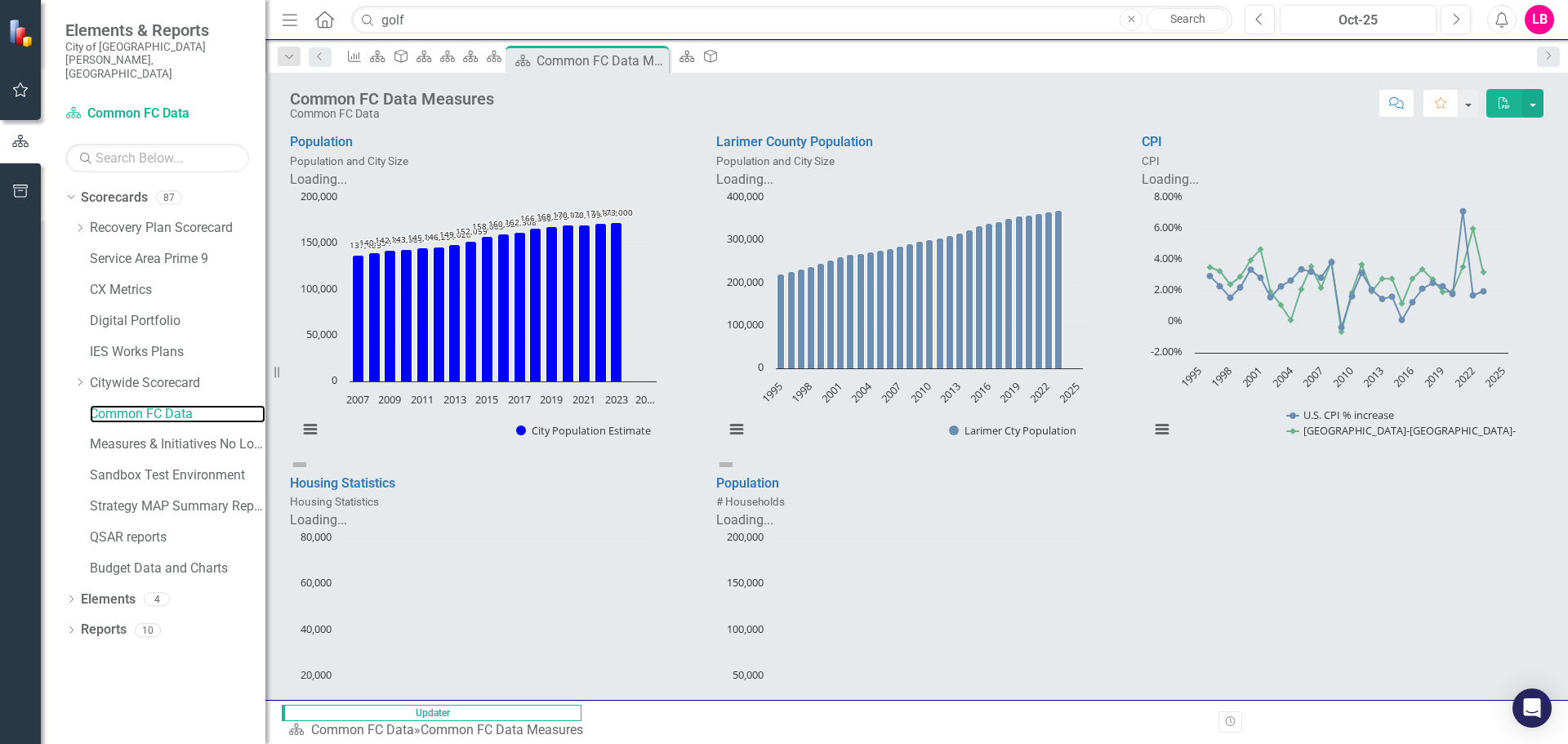
scroll to position [1, 0]
click at [160, 435] on link "Measures & Initiatives No Longer Used" at bounding box center [178, 444] width 176 height 19
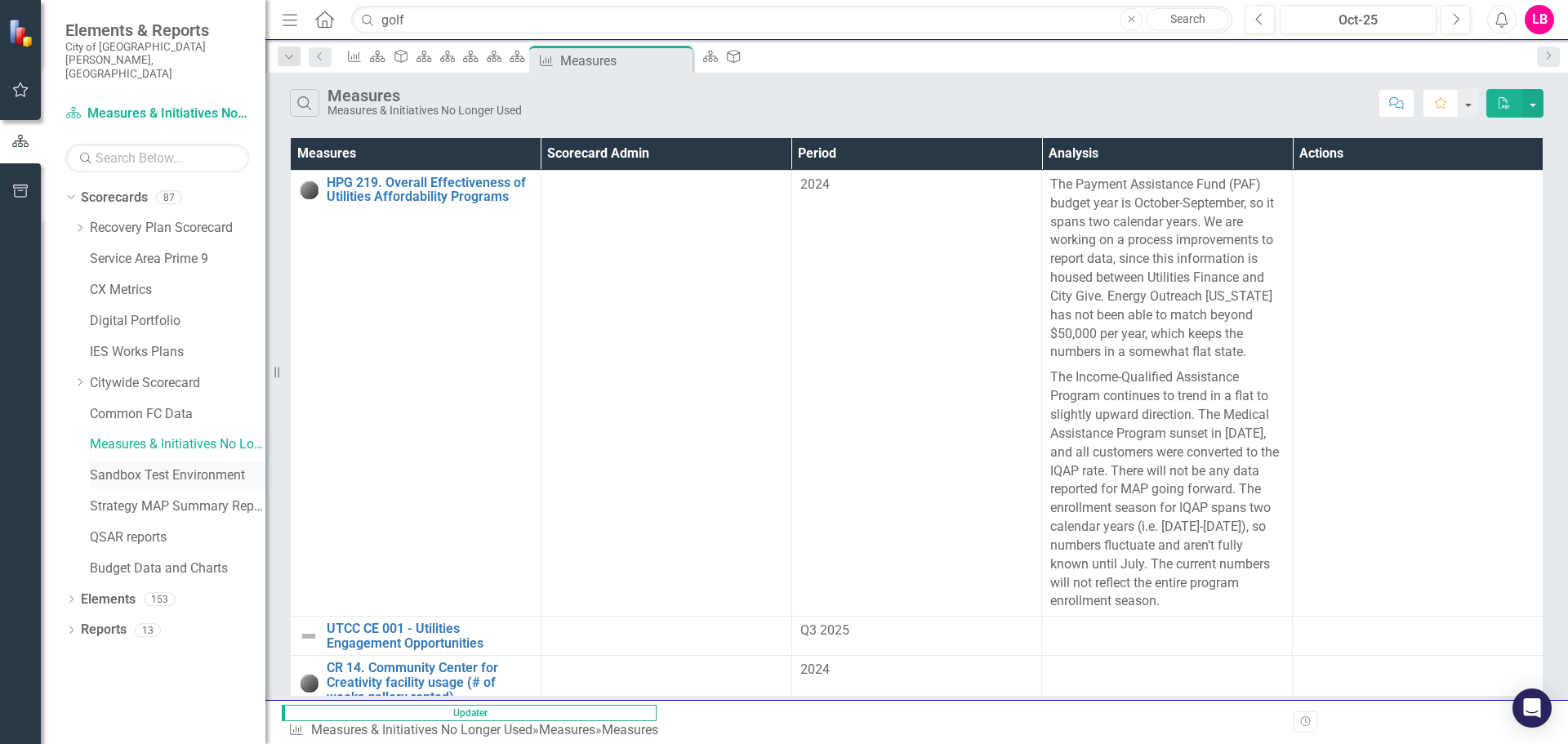
click at [130, 466] on link "Sandbox Test Environment" at bounding box center [178, 476] width 176 height 19
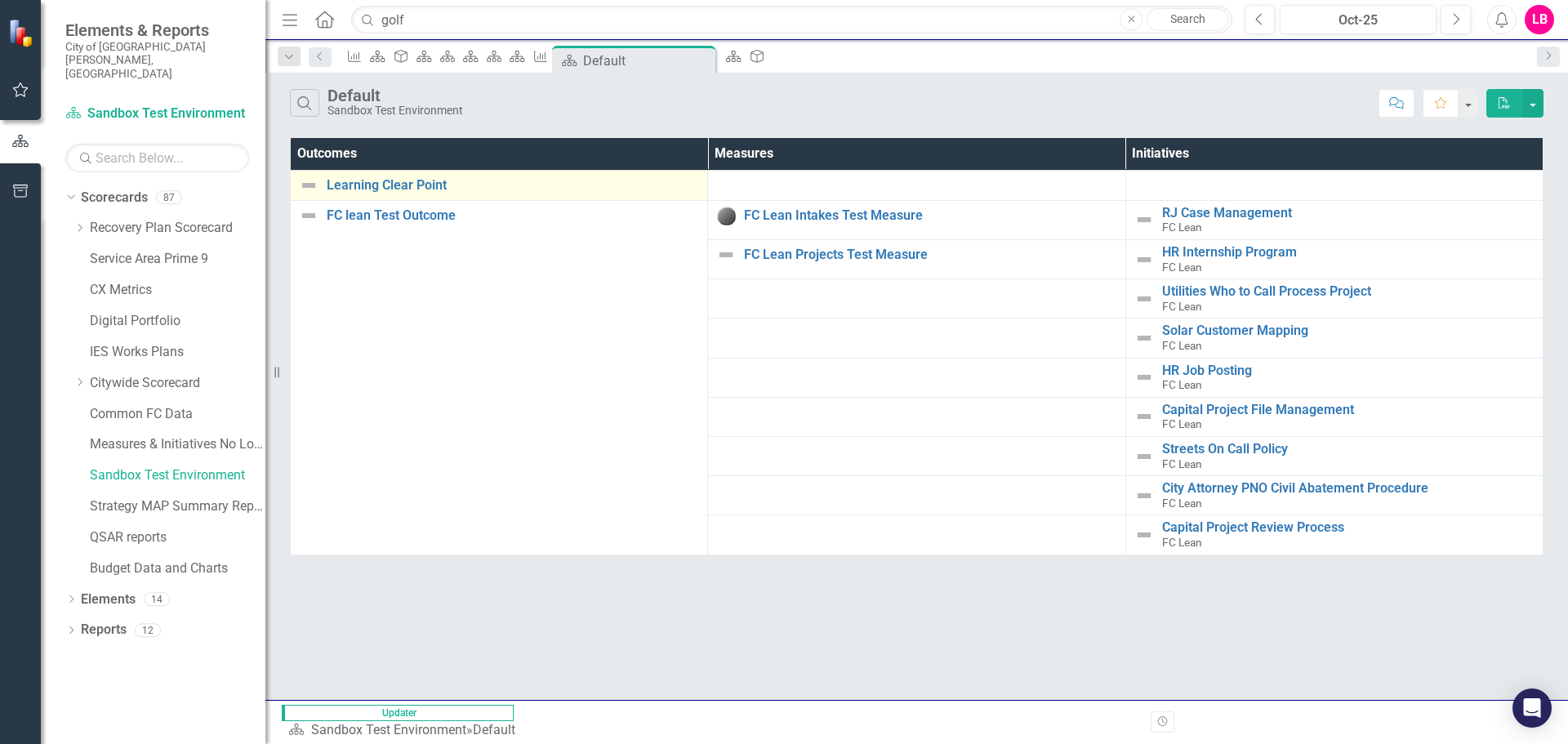
click at [417, 176] on div "Learning Clear Point" at bounding box center [499, 185] width 400 height 19
click at [419, 185] on link "Learning Clear Point" at bounding box center [513, 185] width 372 height 15
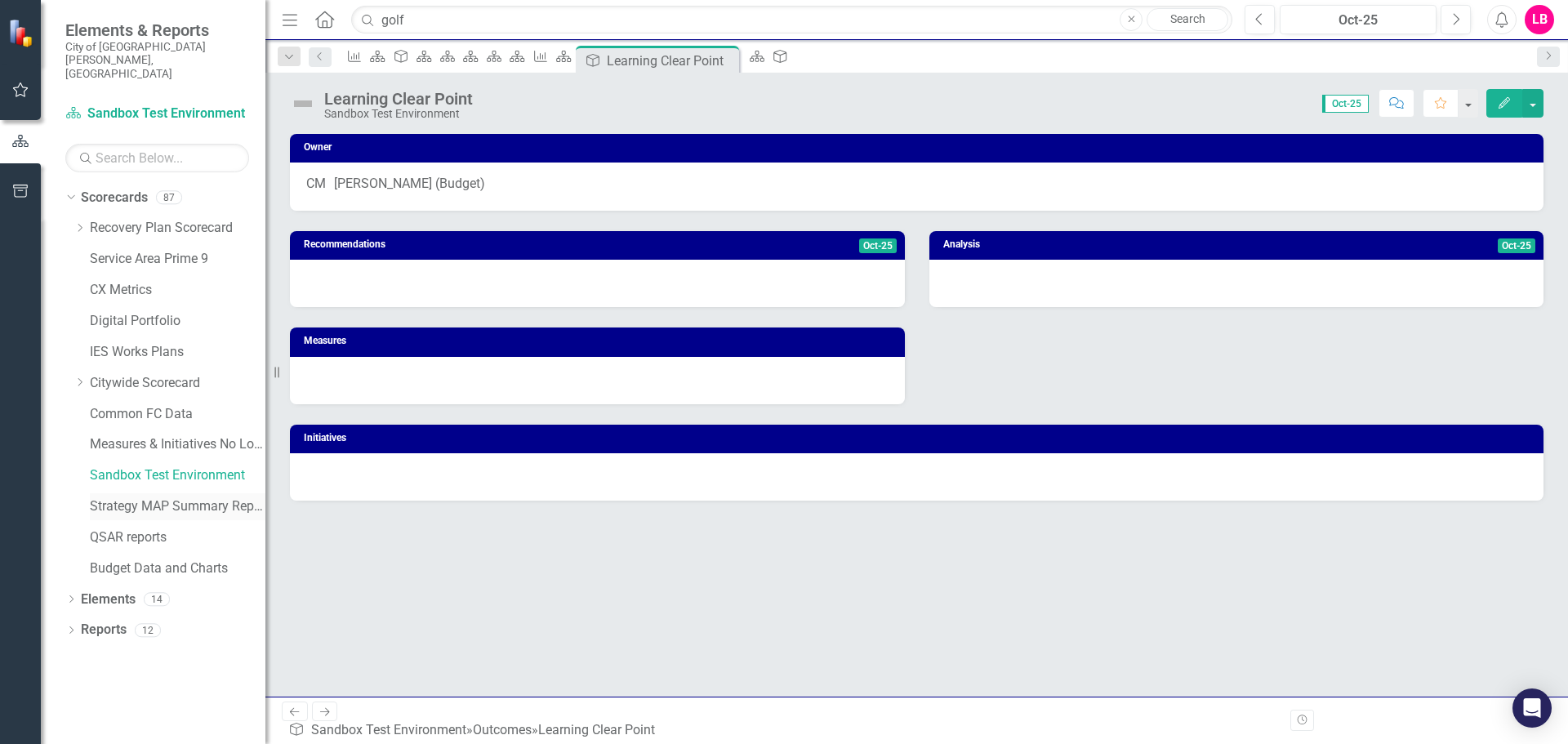
click at [132, 498] on link "Strategy MAP Summary Reports" at bounding box center [178, 507] width 176 height 19
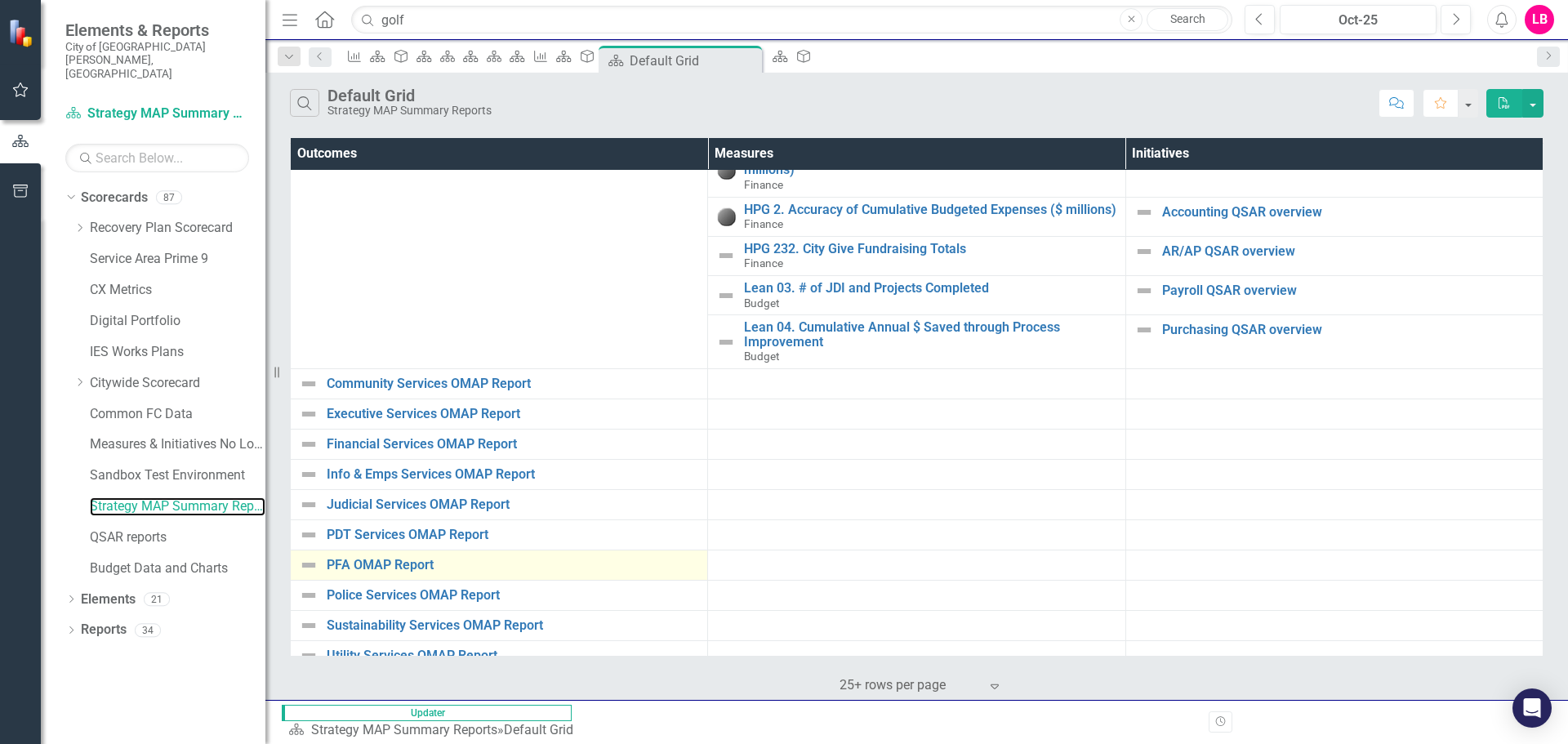
scroll to position [41, 0]
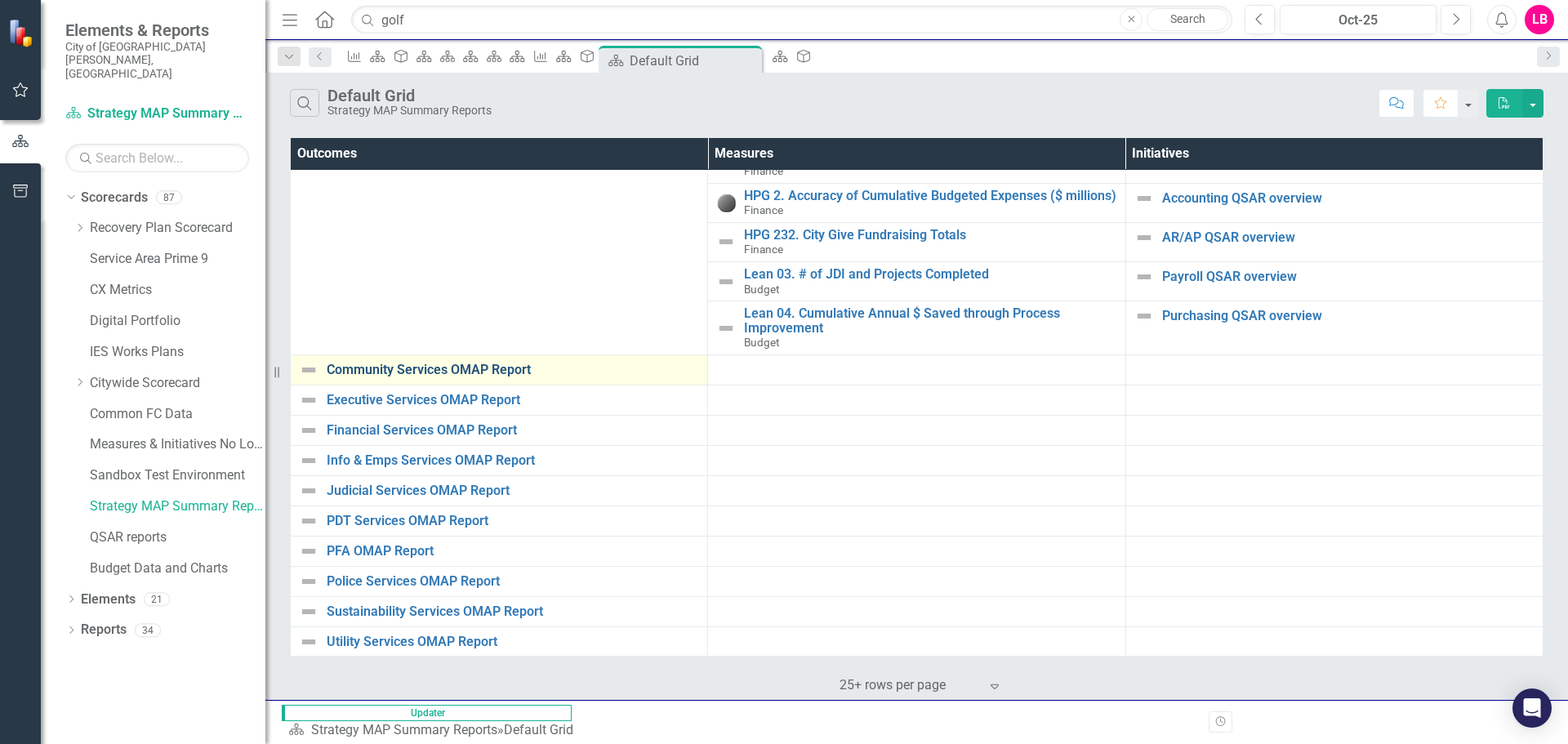
click at [332, 364] on link "Community Services OMAP Report" at bounding box center [513, 370] width 372 height 15
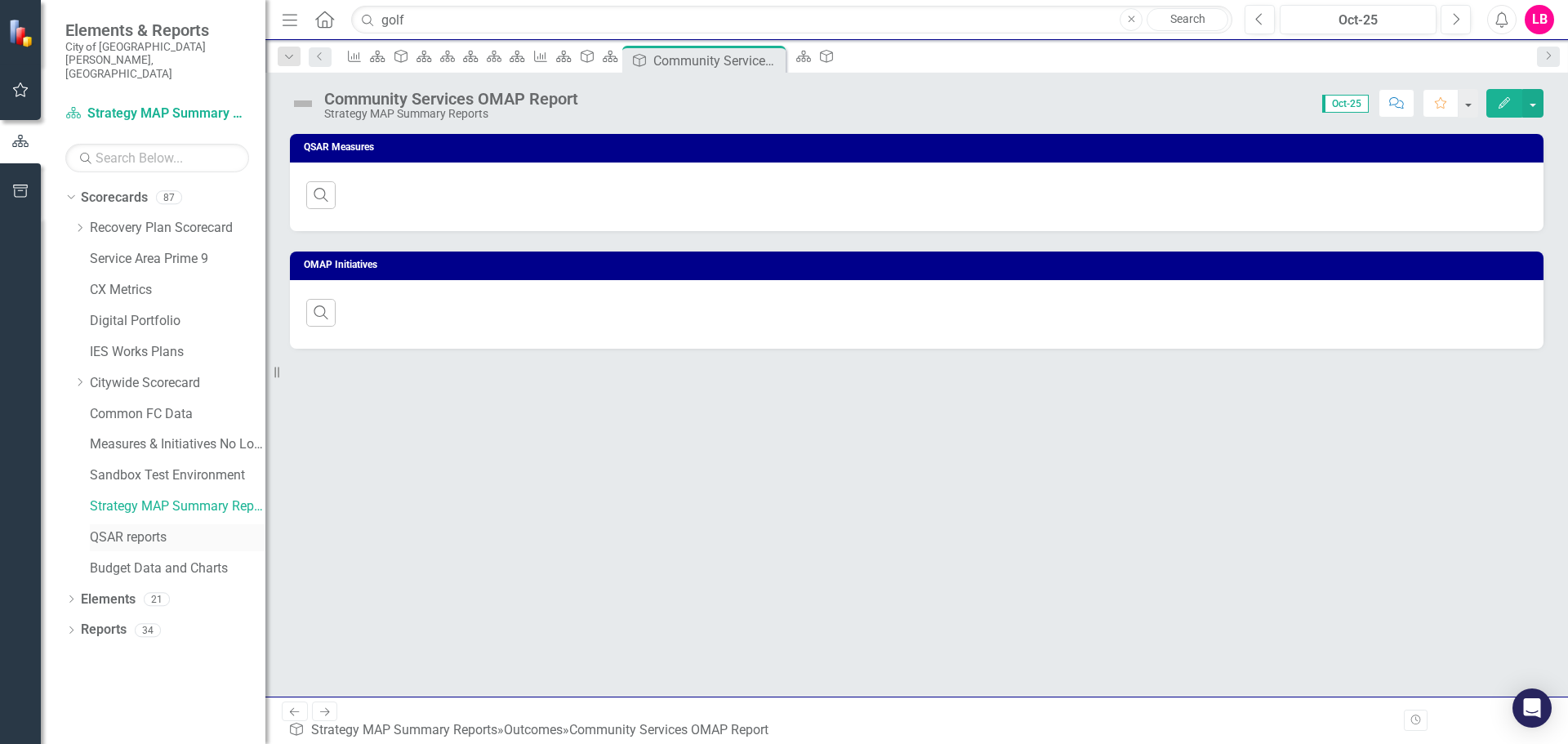
click at [135, 529] on link "QSAR reports" at bounding box center [178, 538] width 176 height 19
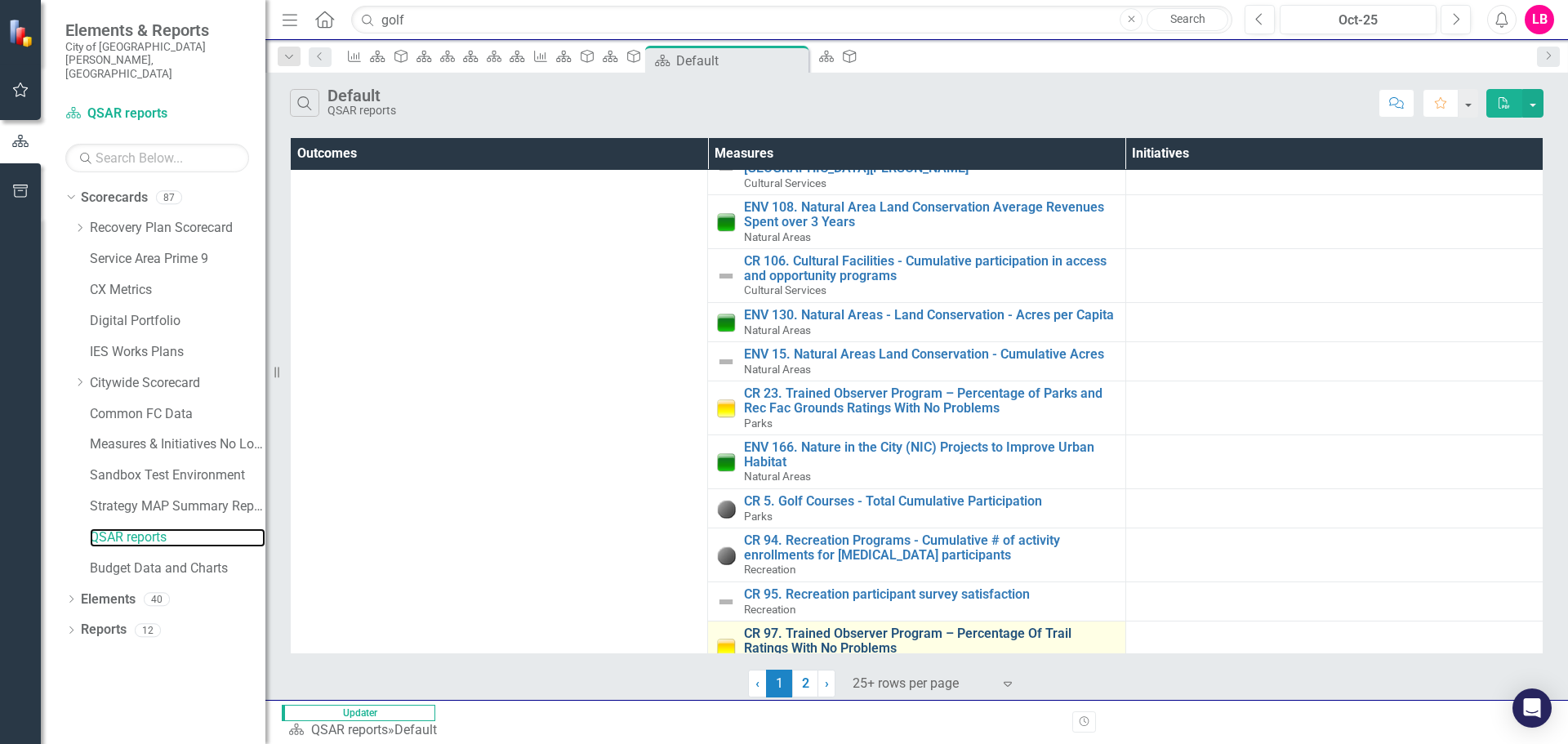
scroll to position [592, 0]
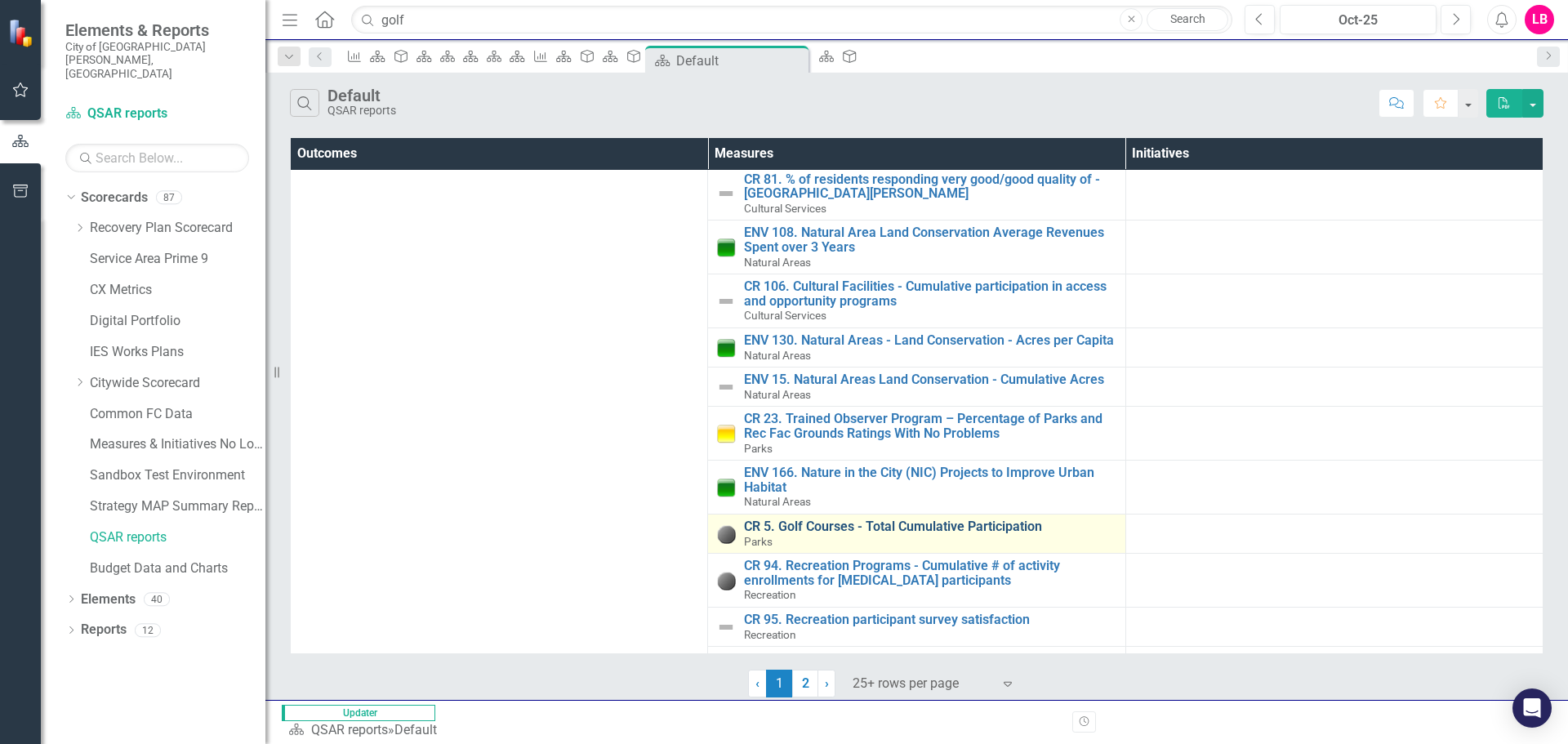
click at [808, 520] on link "CR 5. Golf Courses - Total Cumulative Participation" at bounding box center [930, 527] width 372 height 15
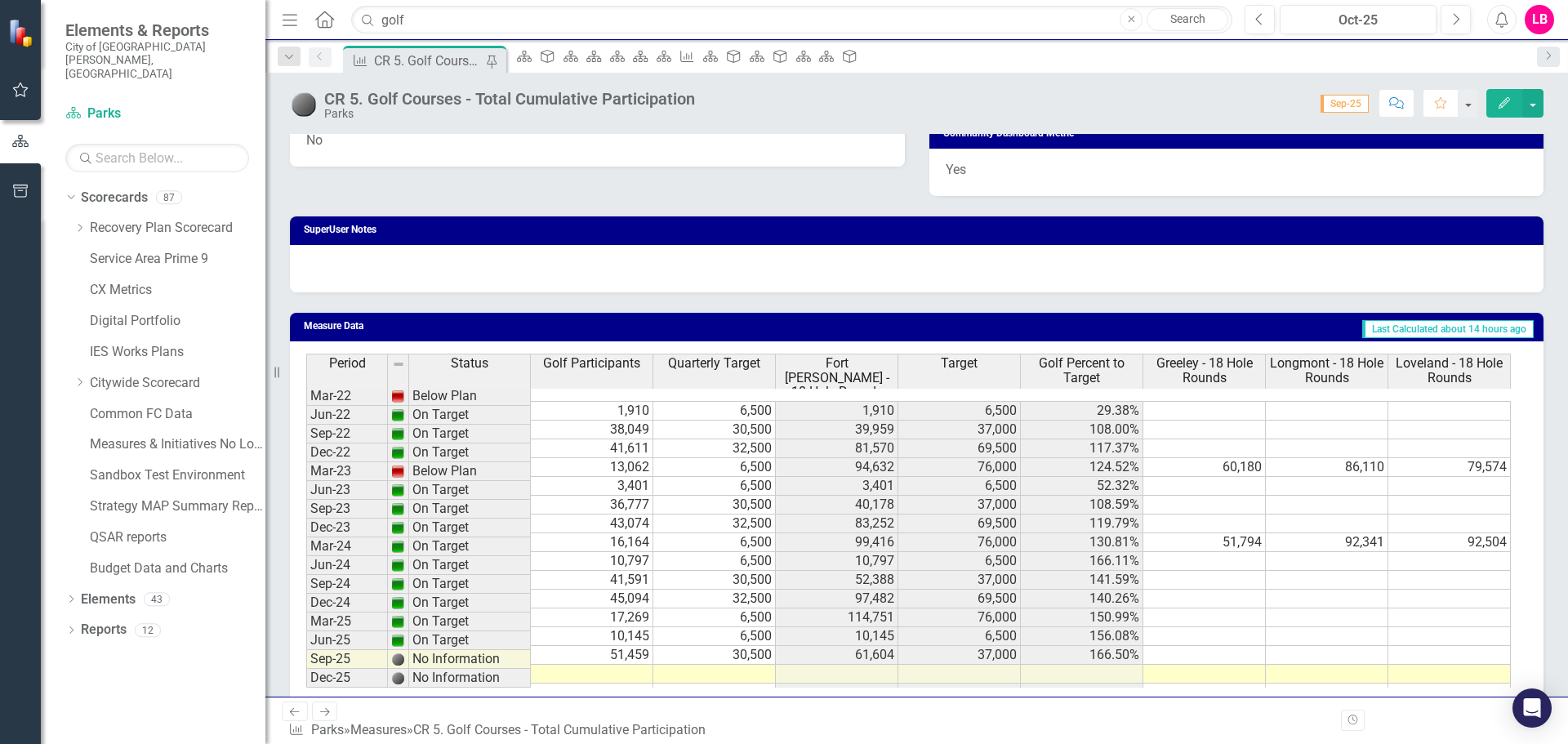
scroll to position [1028, 0]
